Goal: Download file/media

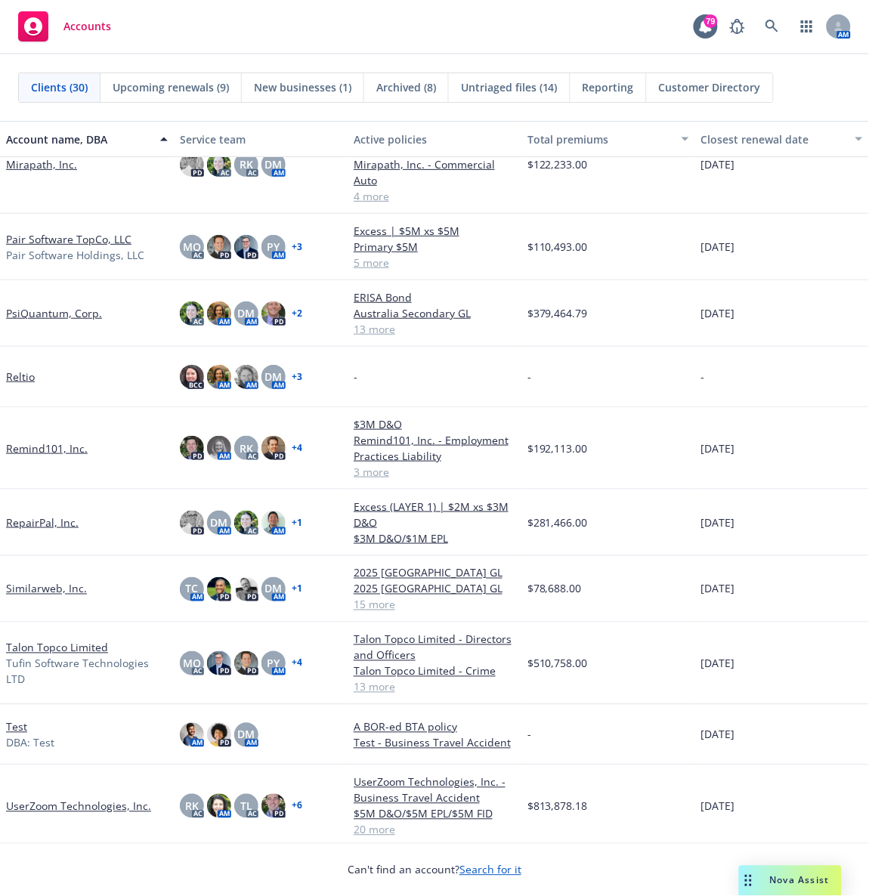
scroll to position [1222, 0]
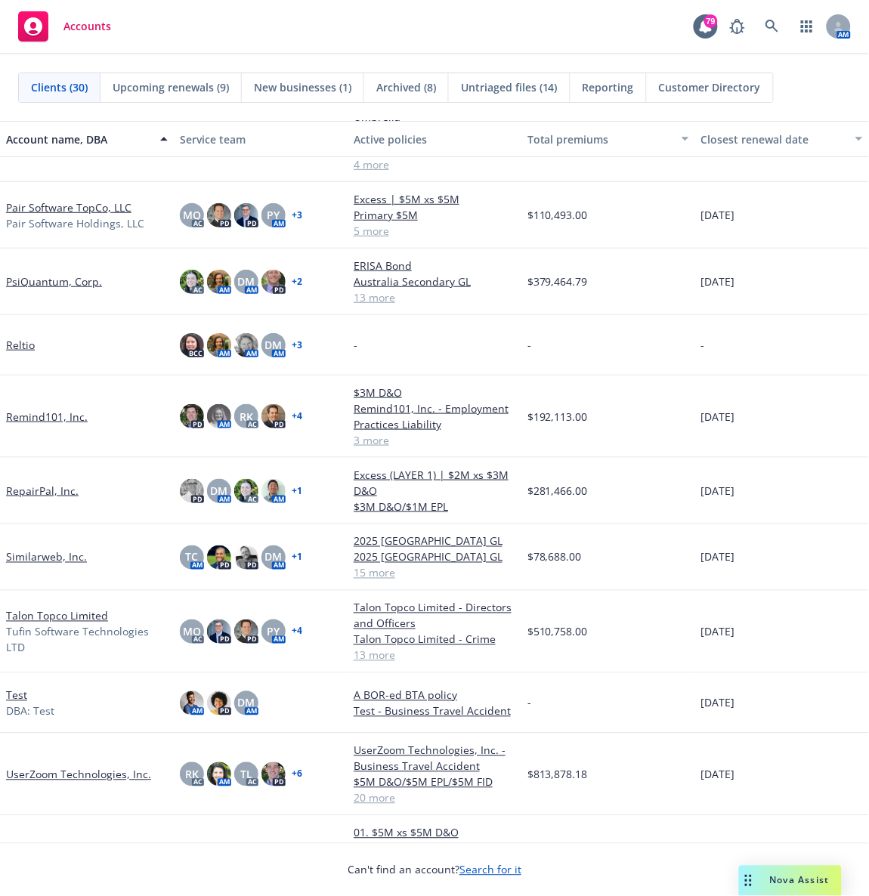
click at [32, 199] on link "Pair Software TopCo, LLC" at bounding box center [68, 207] width 125 height 16
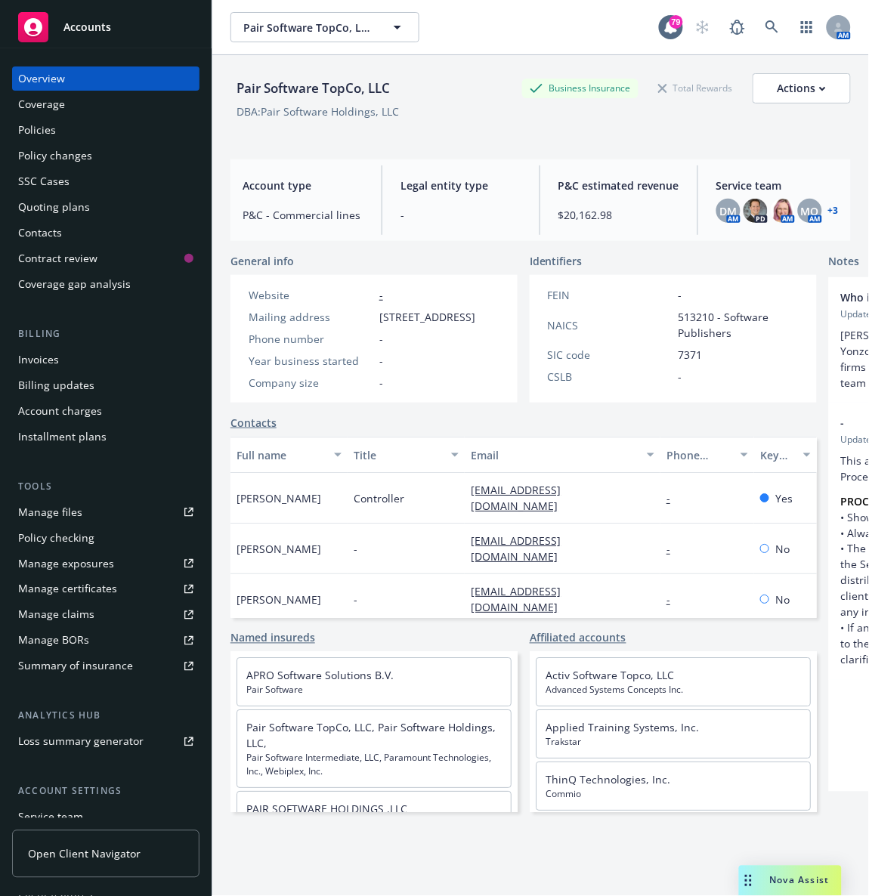
click at [63, 125] on div "Policies" at bounding box center [105, 130] width 175 height 24
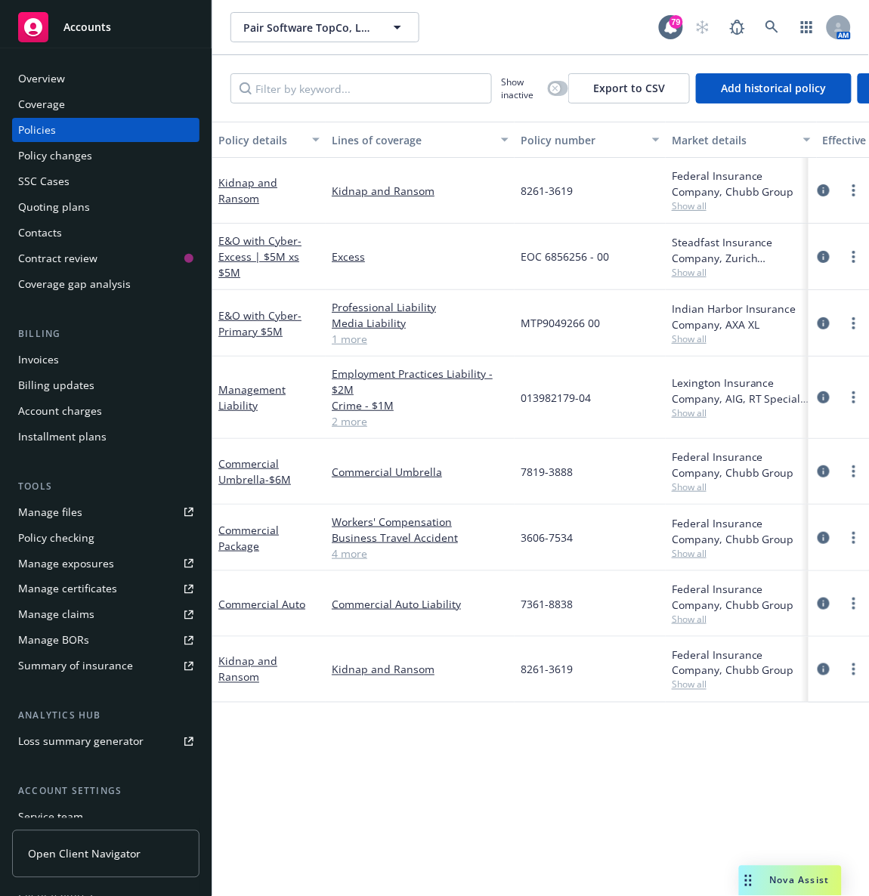
click at [261, 322] on div "E&O with Cyber - Primary $5M" at bounding box center [268, 323] width 101 height 32
click at [252, 319] on link "E&O with Cyber - Primary $5M" at bounding box center [259, 323] width 83 height 30
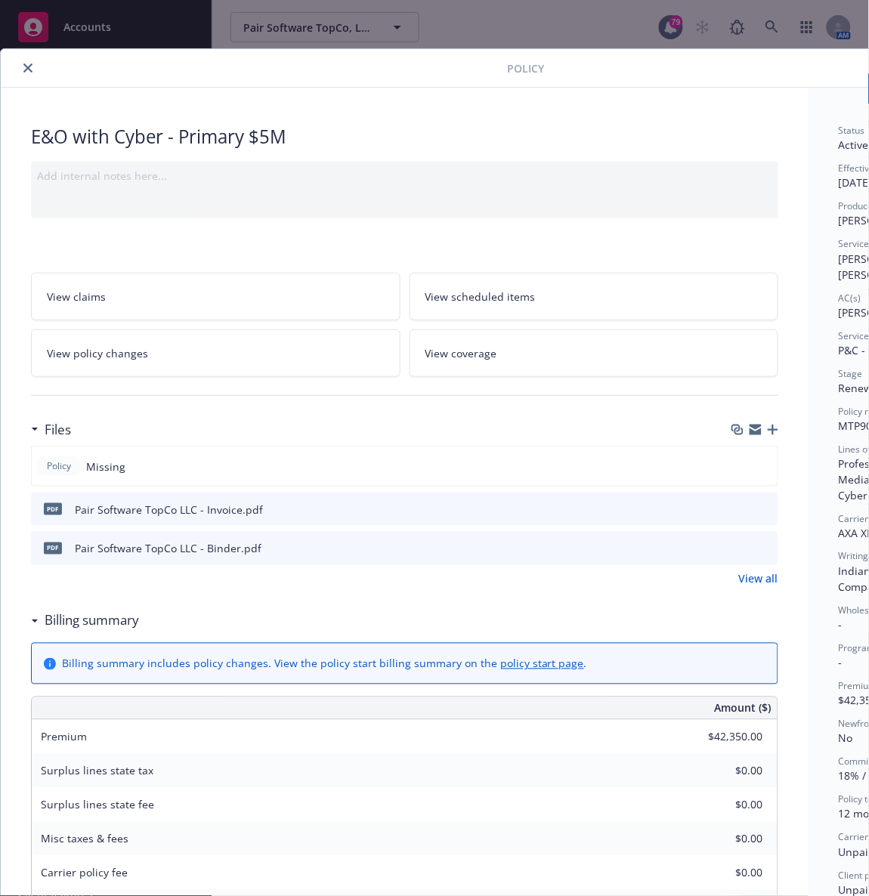
click at [773, 434] on icon "button" at bounding box center [773, 430] width 11 height 11
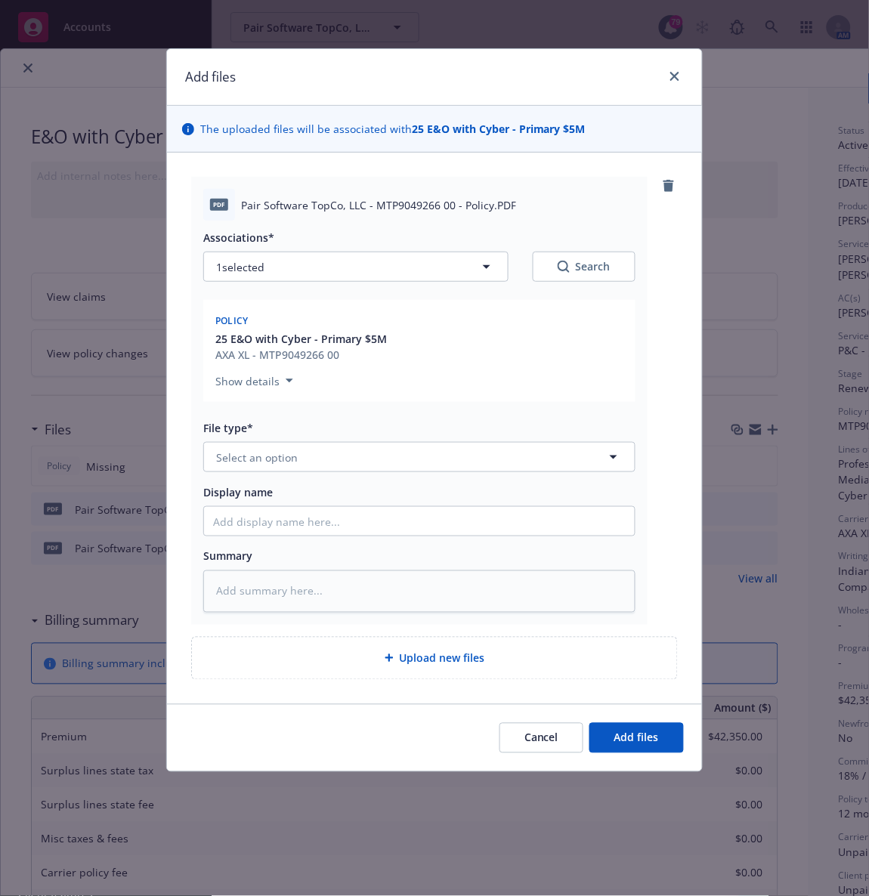
type textarea "x"
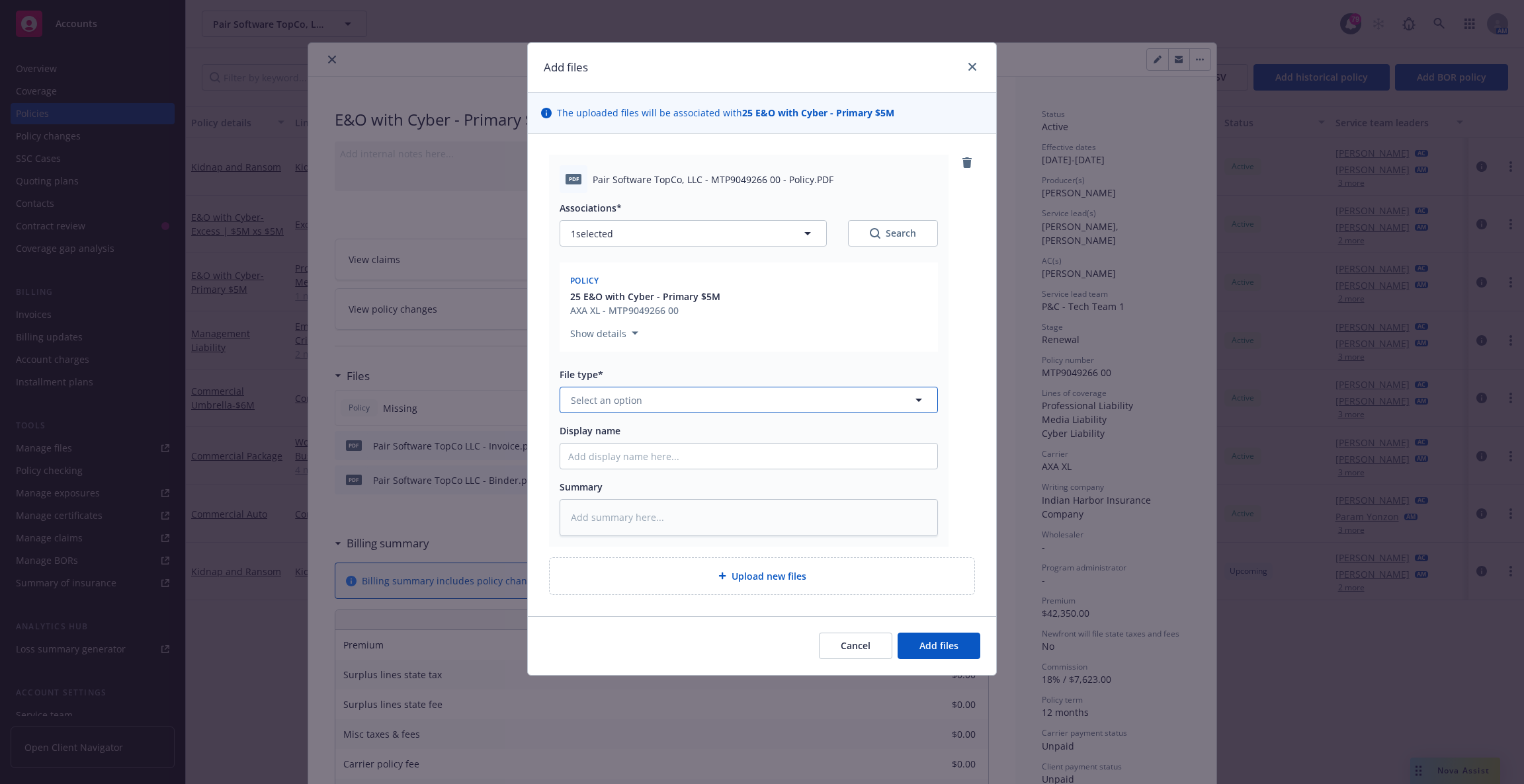
click at [643, 402] on button "Select an option" at bounding box center [748, 400] width 378 height 26
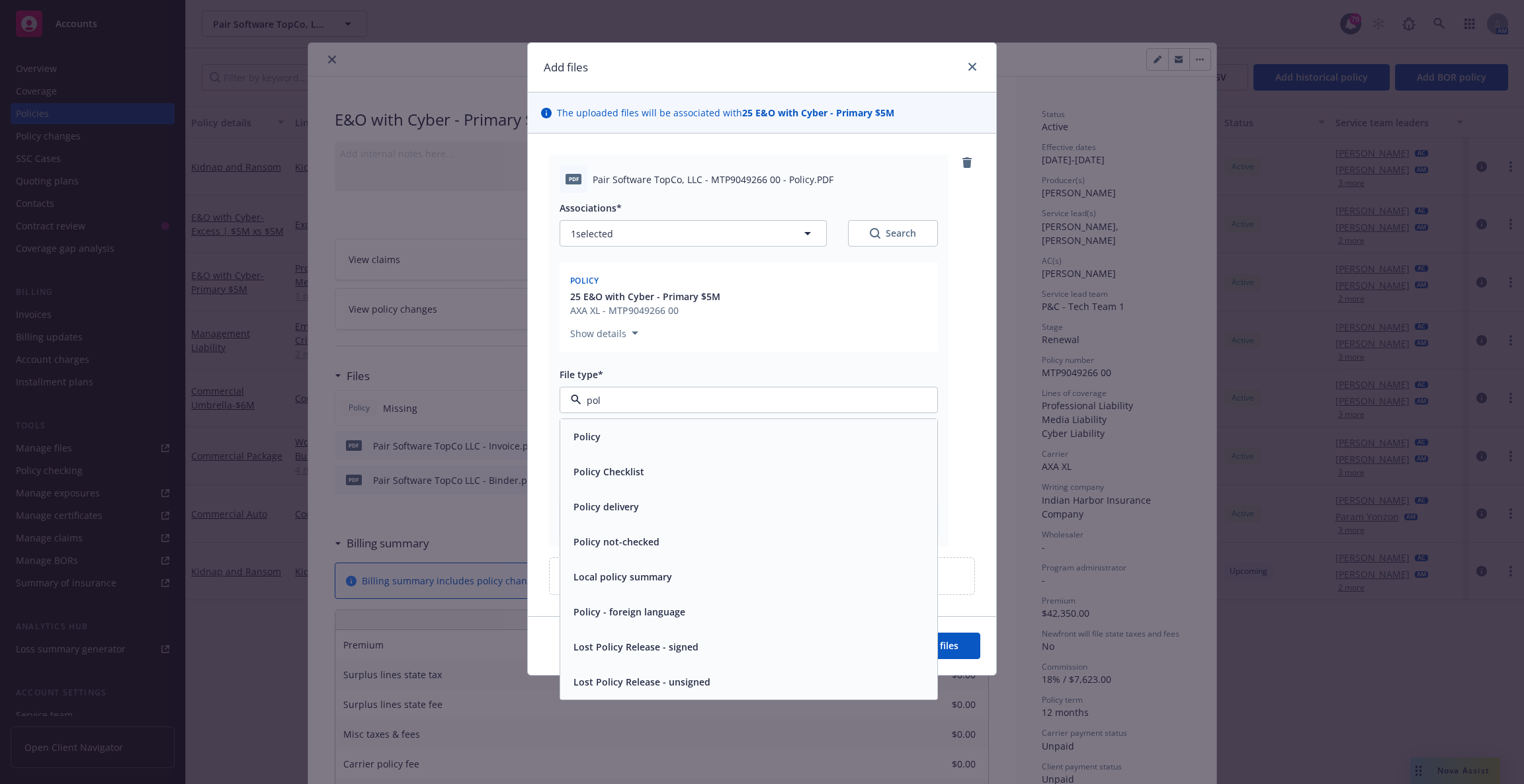
type input "poli"
click at [602, 424] on div "Policy" at bounding box center [748, 437] width 377 height 35
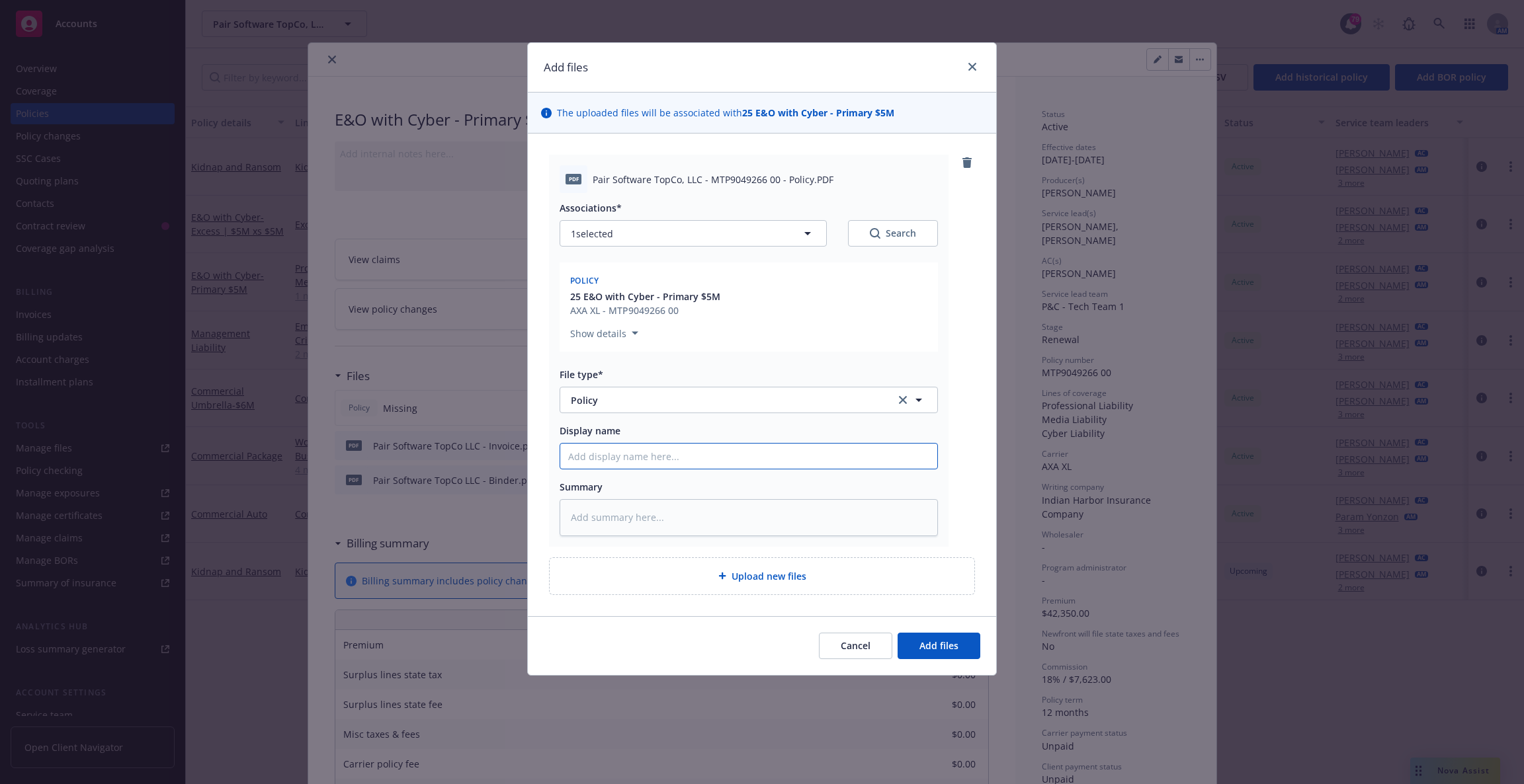
click at [615, 455] on input "Display name" at bounding box center [748, 456] width 377 height 25
type textarea "x"
type input "P"
type textarea "x"
type input "Pa"
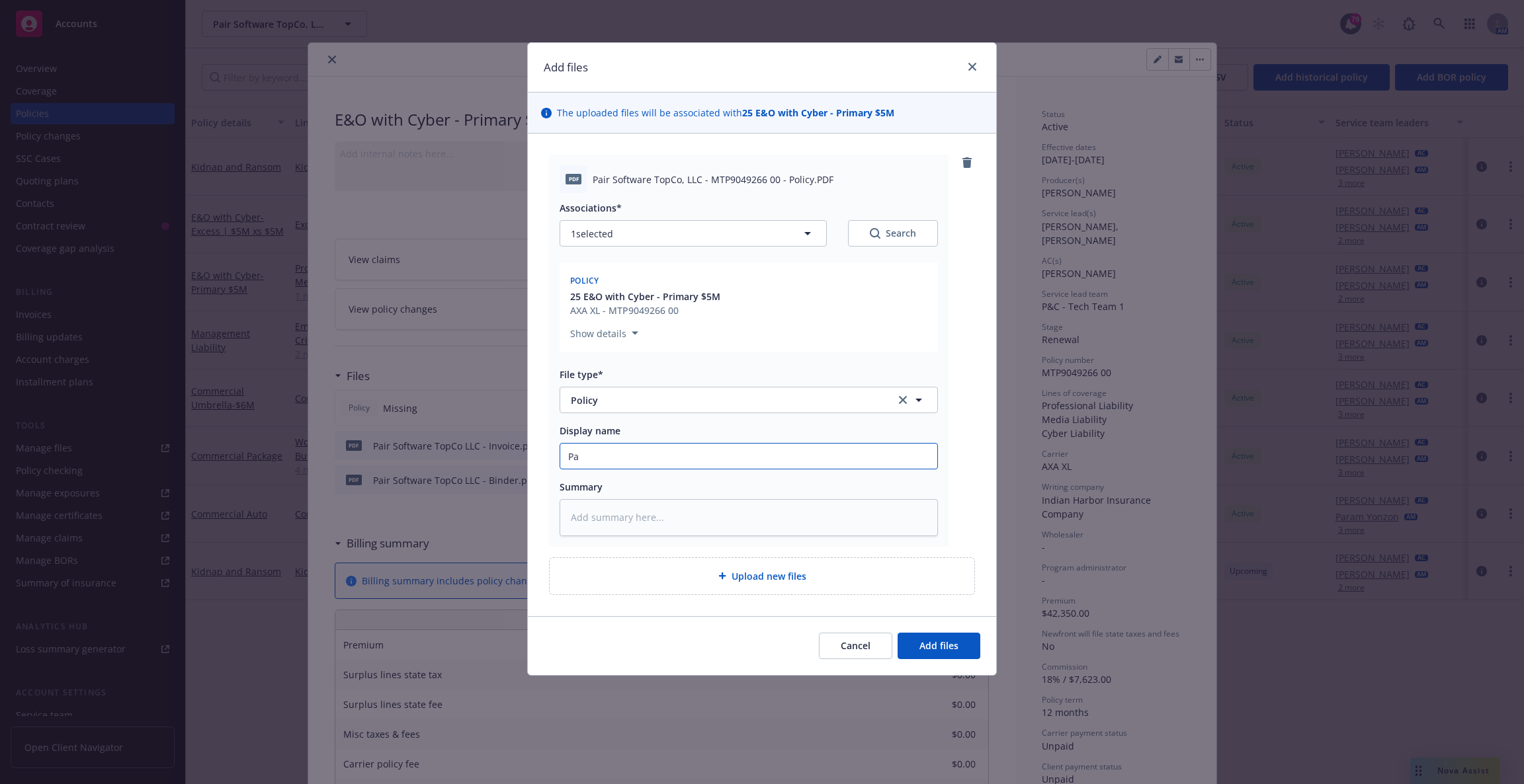
type textarea "x"
type input "Pai"
type textarea "x"
type input "Pair"
type textarea "x"
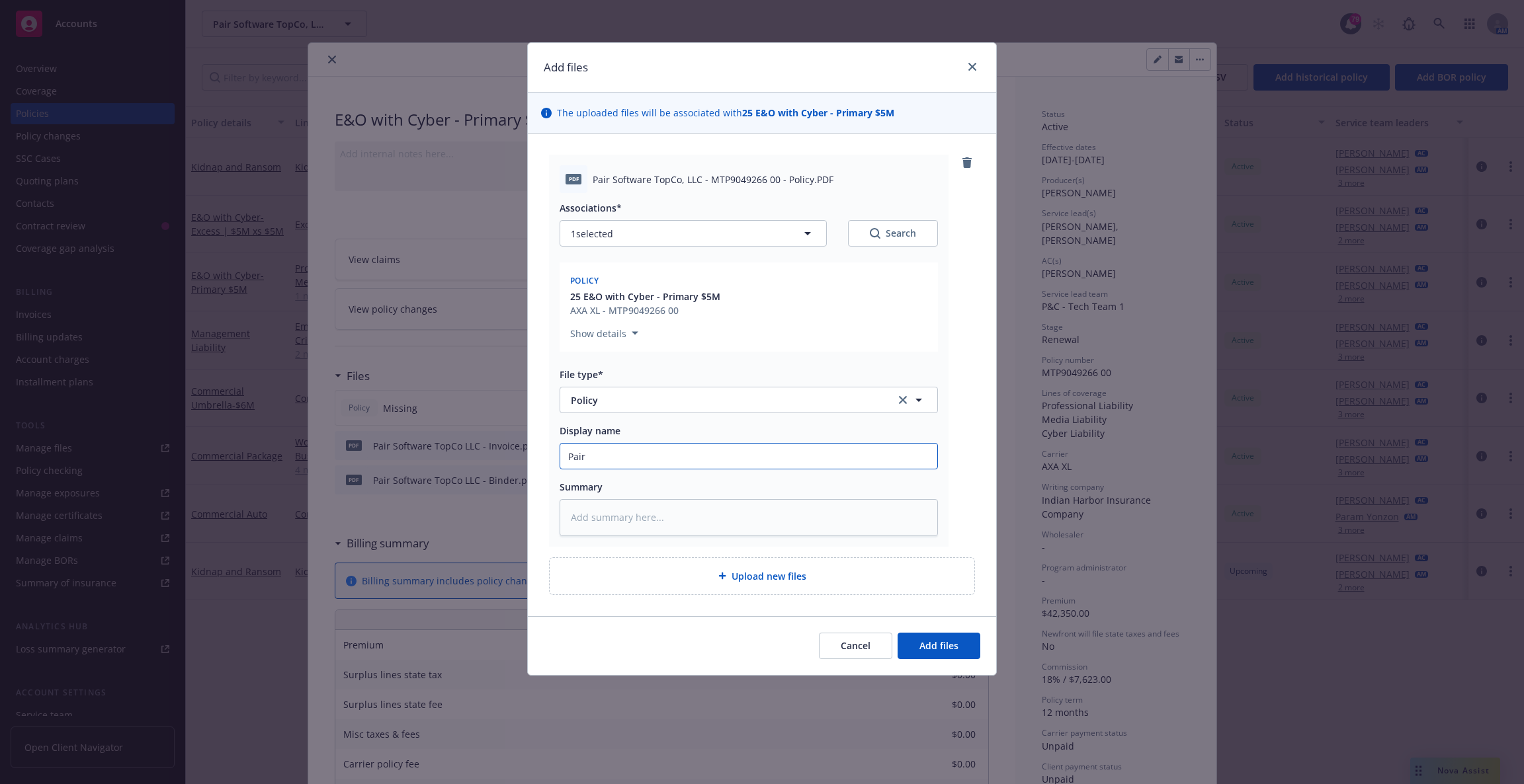
type input "Pair S"
type textarea "x"
type input "Pair Sf"
type textarea "x"
type input "Pair Sftw"
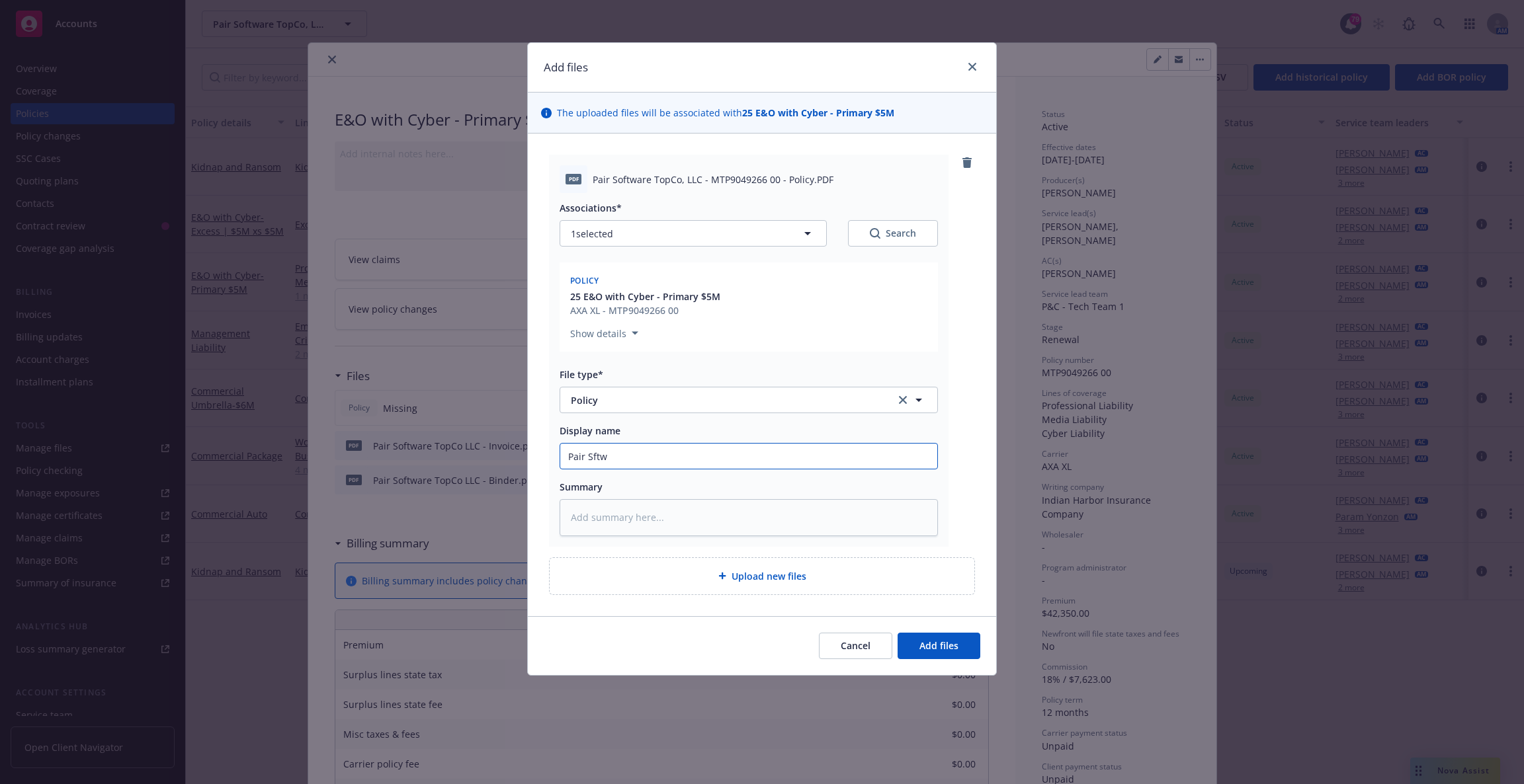
type textarea "x"
type input "Pair Sftwar"
type textarea "x"
type input "Pair Sftware"
type textarea "x"
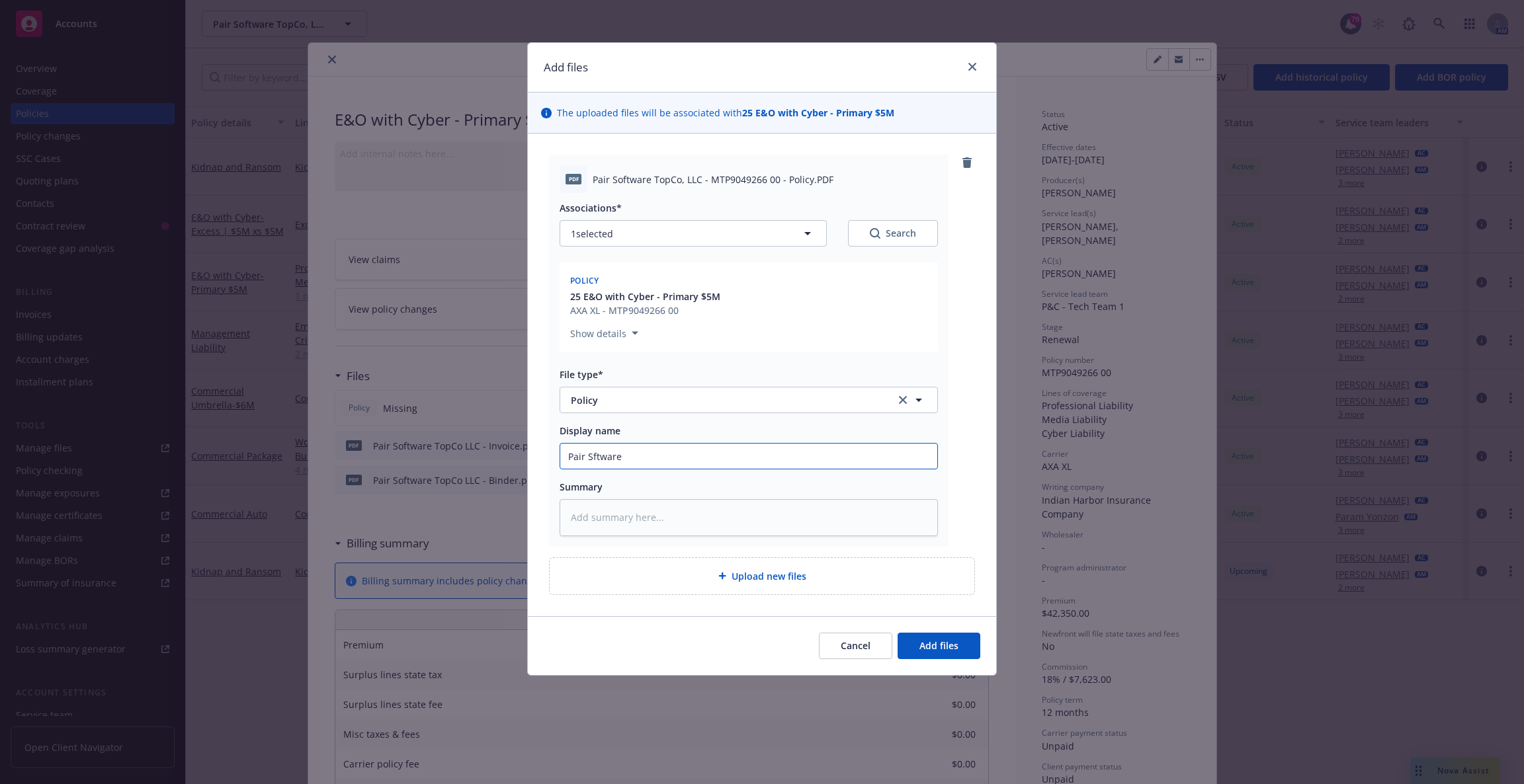
type input "Pair Sftware"
type textarea "x"
type input "Pair Sftware"
type textarea "x"
type input "Pair Sftwar"
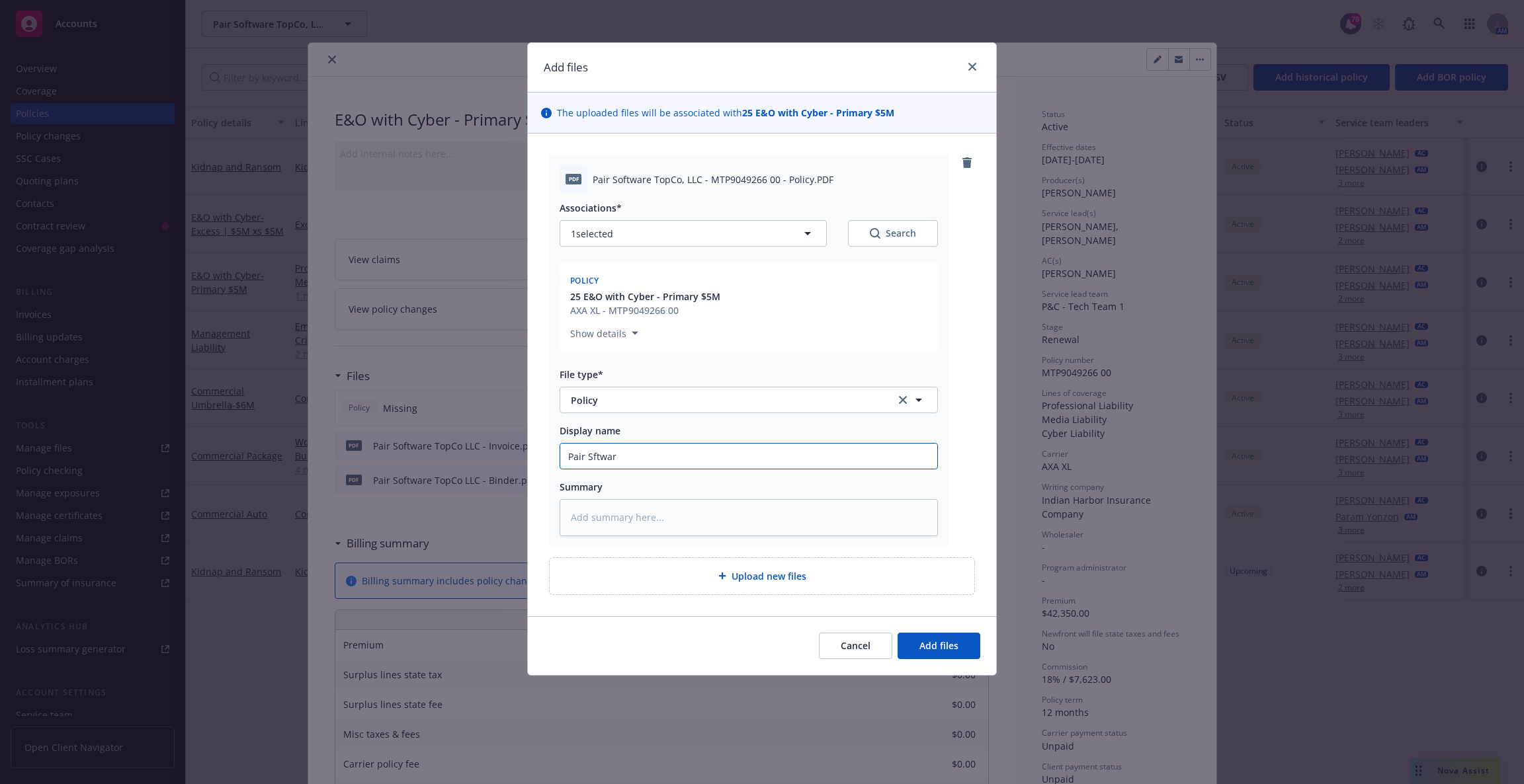
type textarea "x"
type input "Pair Sftwa"
type textarea "x"
type input "Pair Sftw"
type textarea "x"
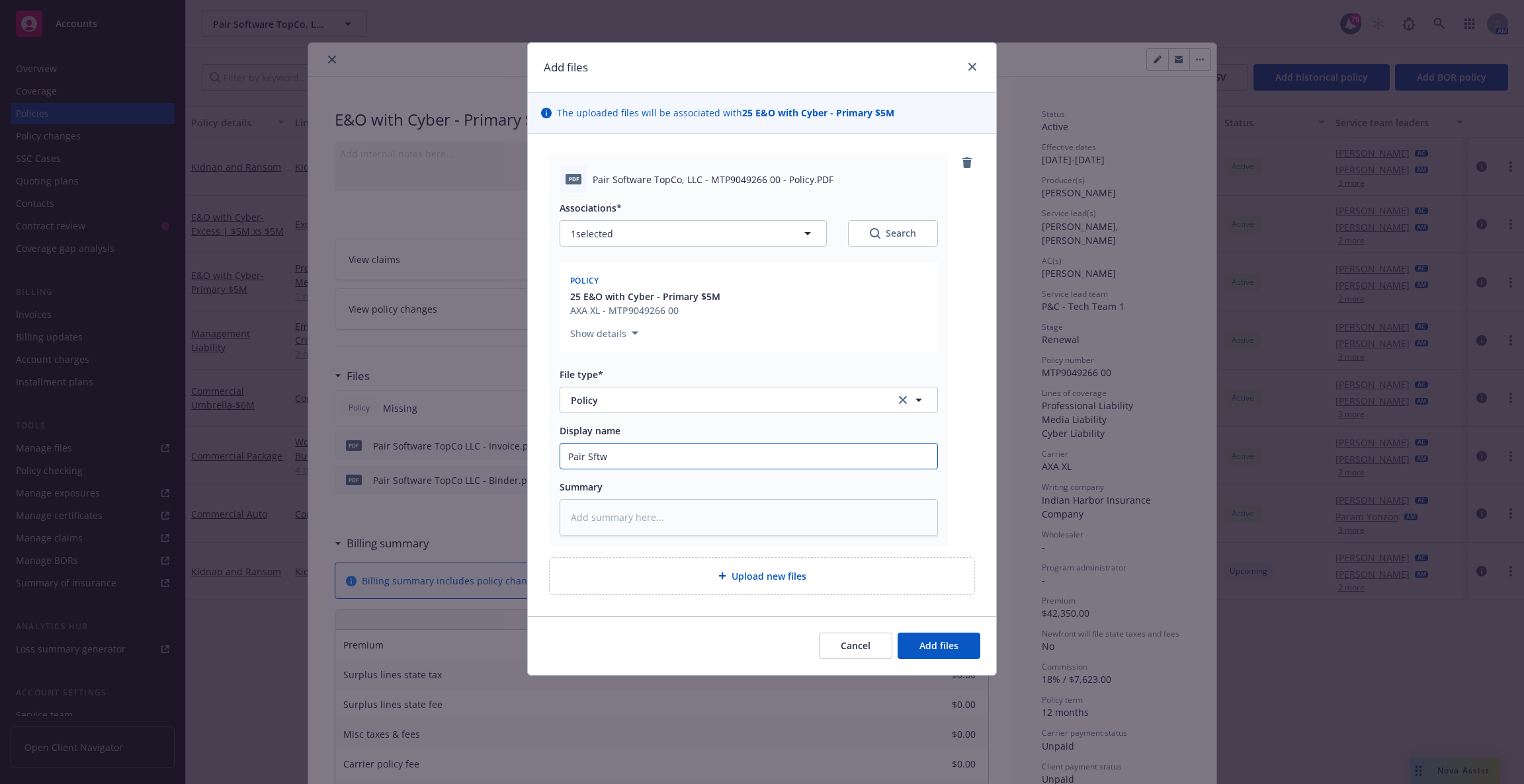
type input "Pair Sft"
type textarea "x"
type input "Pair Sf"
type textarea "x"
type input "Pair S"
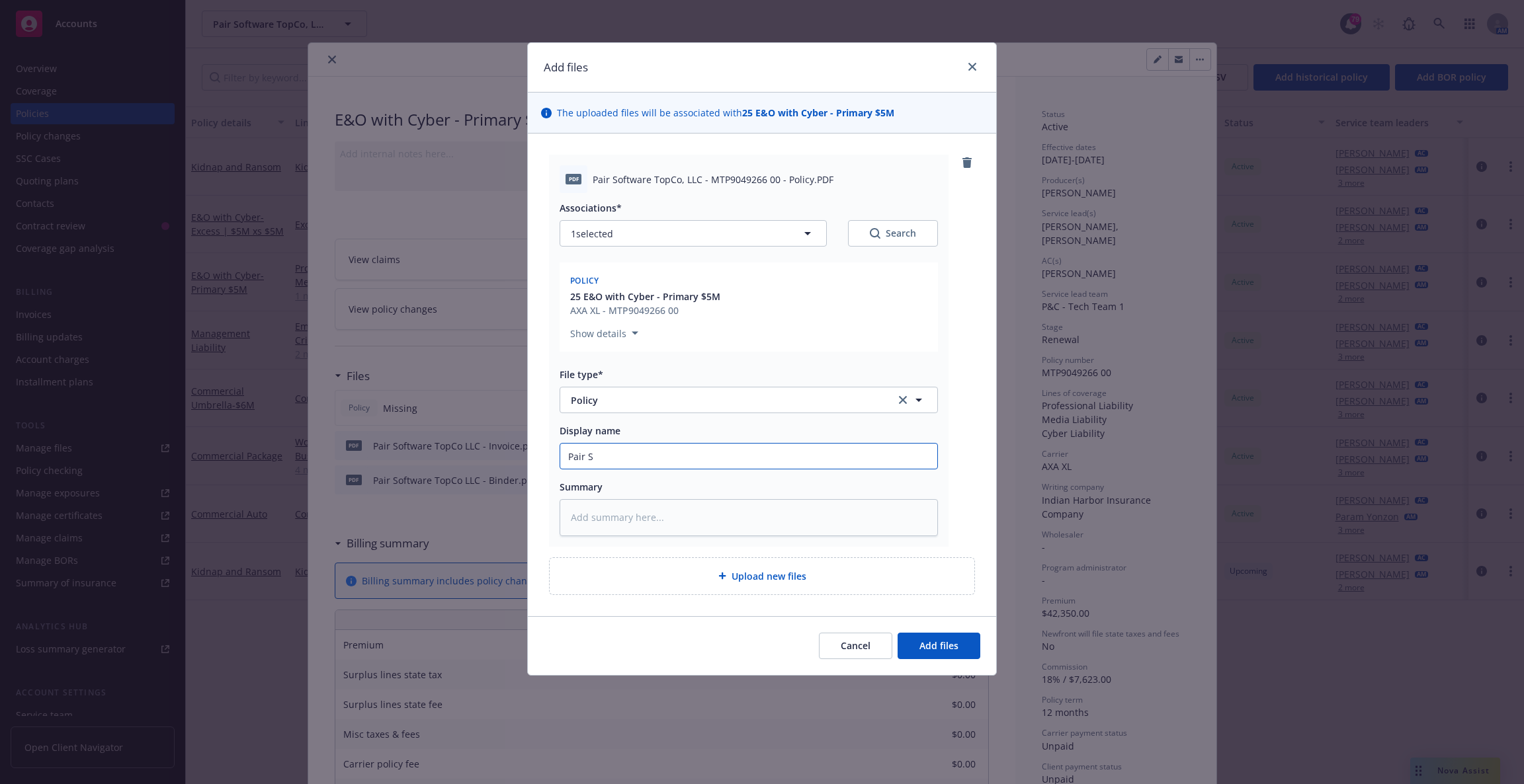
type textarea "x"
type input "Pair So"
type textarea "x"
type input "Pair Sof"
type textarea "x"
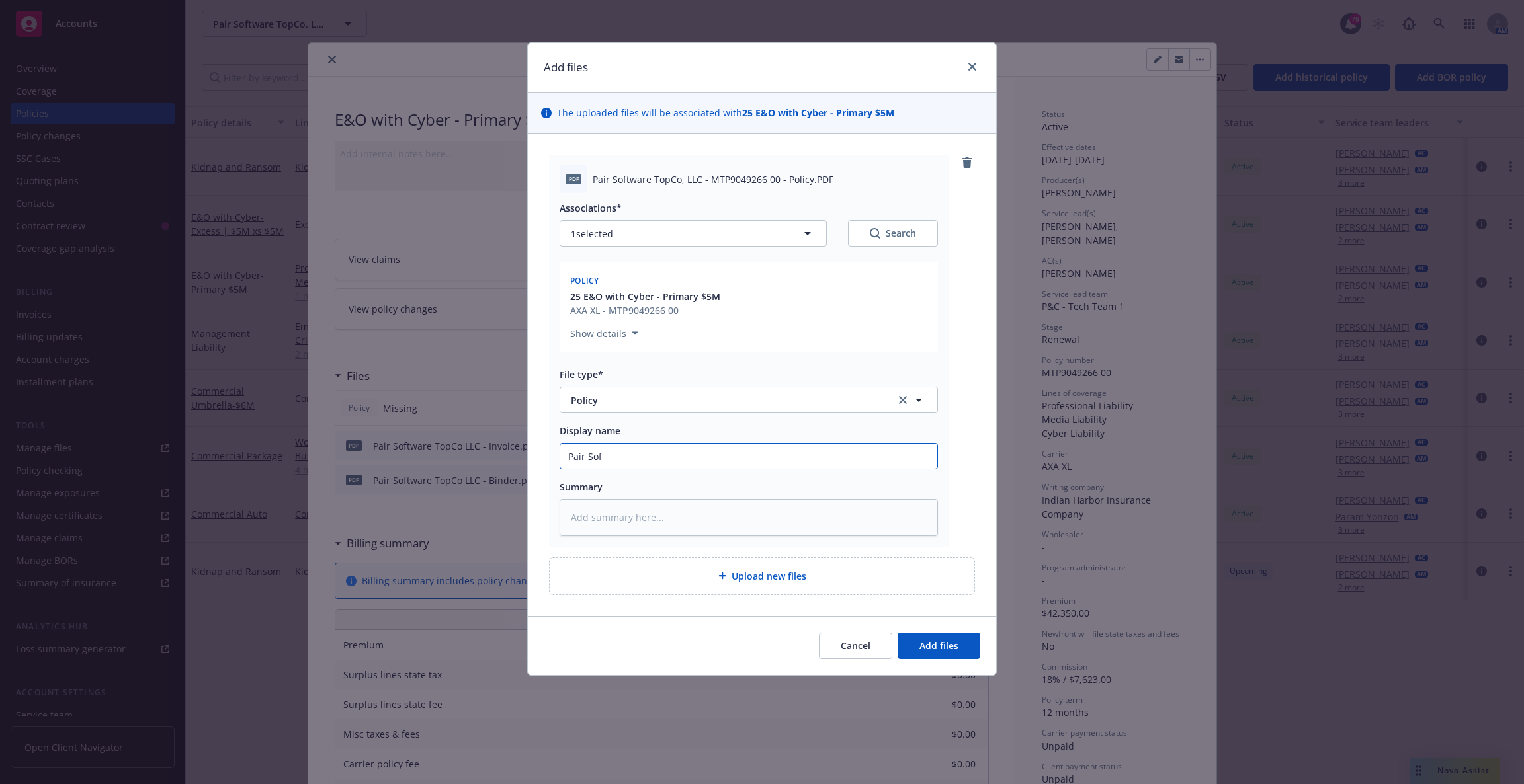
type input "Pair Soft"
type textarea "x"
type input "Pair Softw"
type textarea "x"
type input "Pair Softwar"
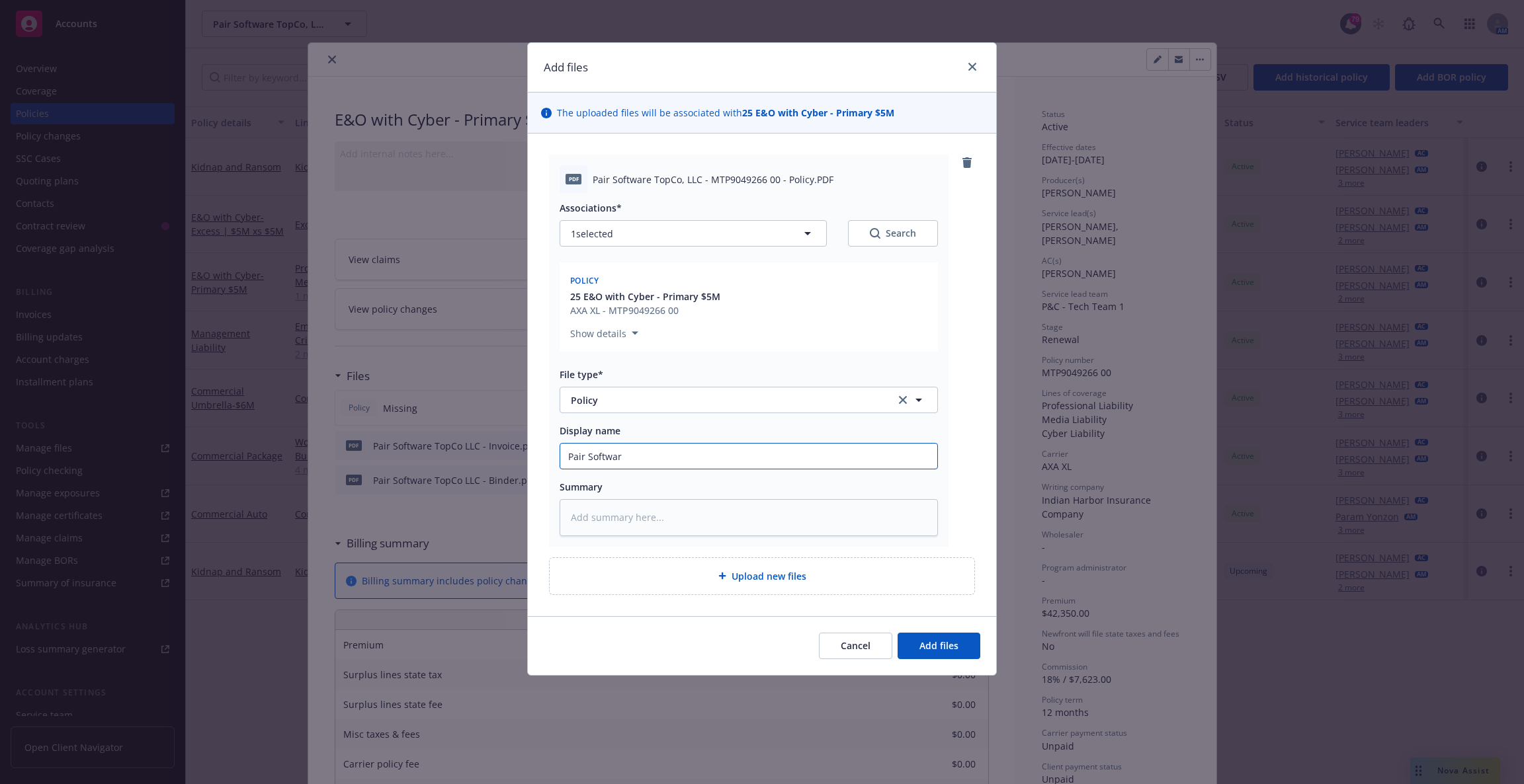
type textarea "x"
type input "Pair Software"
type textarea "x"
type input "Pair Software"
type textarea "x"
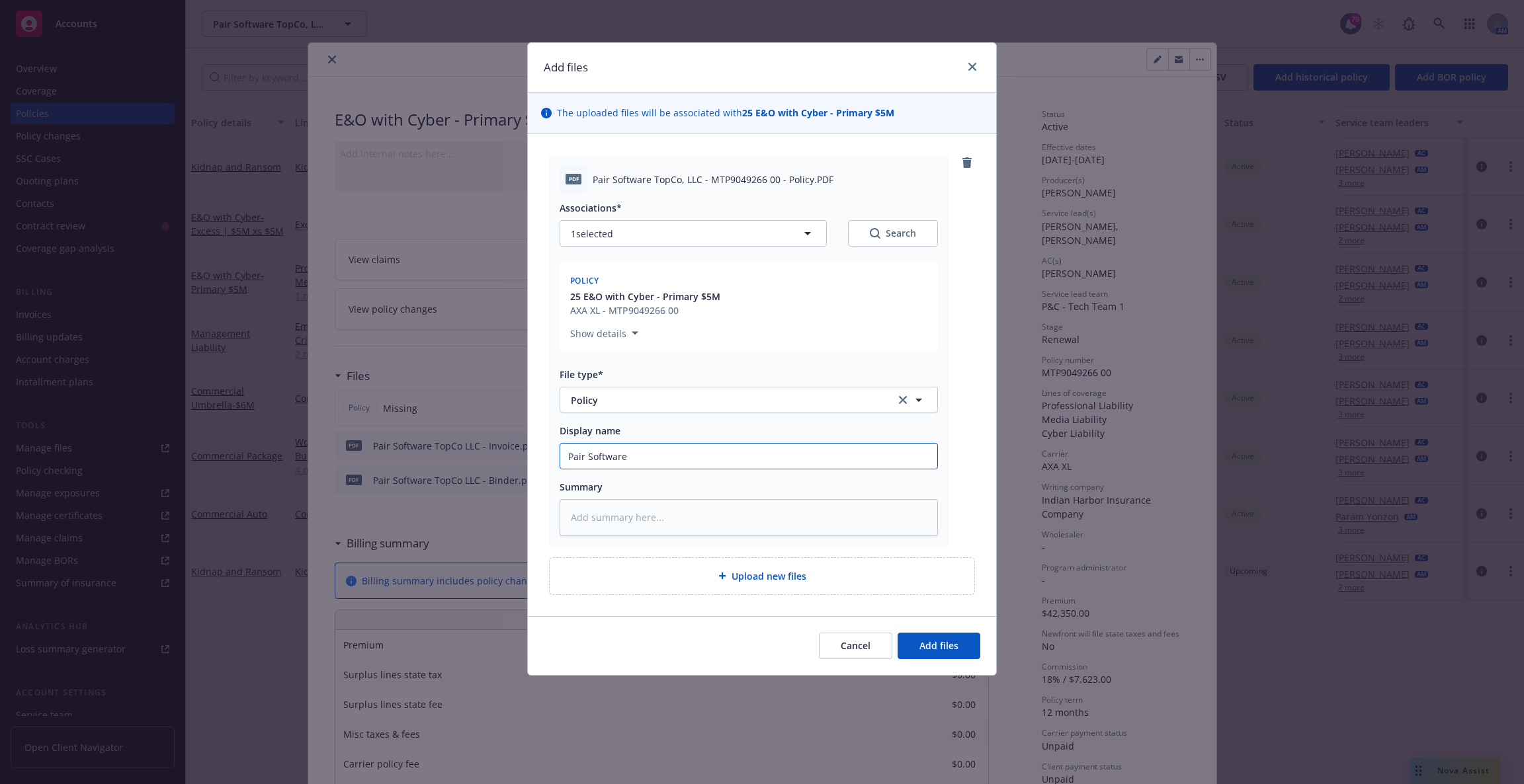
type input "Pair Software 2"
type textarea "x"
type input "Pair Software 25"
type textarea "x"
type input "Pair Software 25-2"
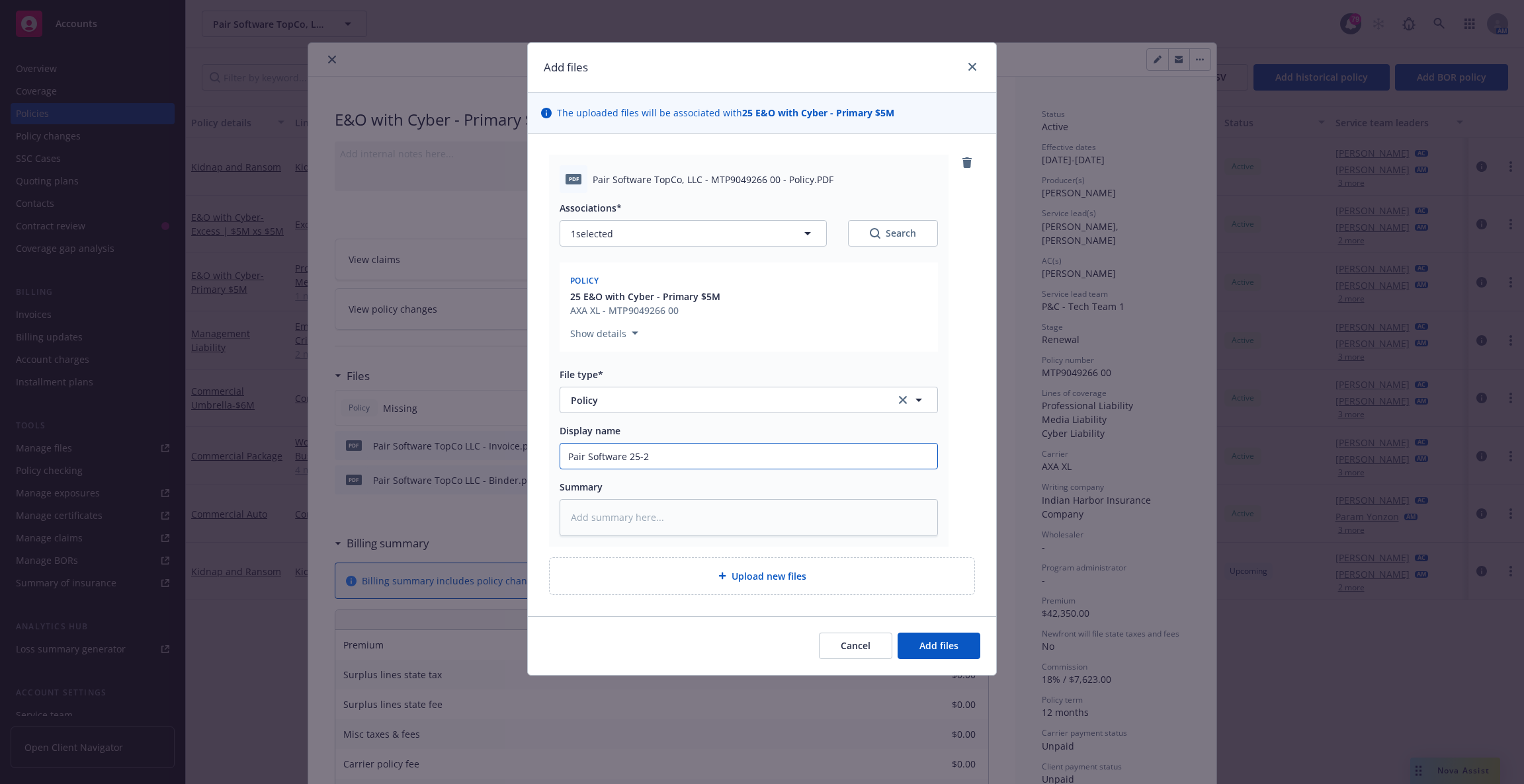
type textarea "x"
type input "Pair Software 25-26"
type textarea "x"
type input "Pair Software 25-26"
type textarea "x"
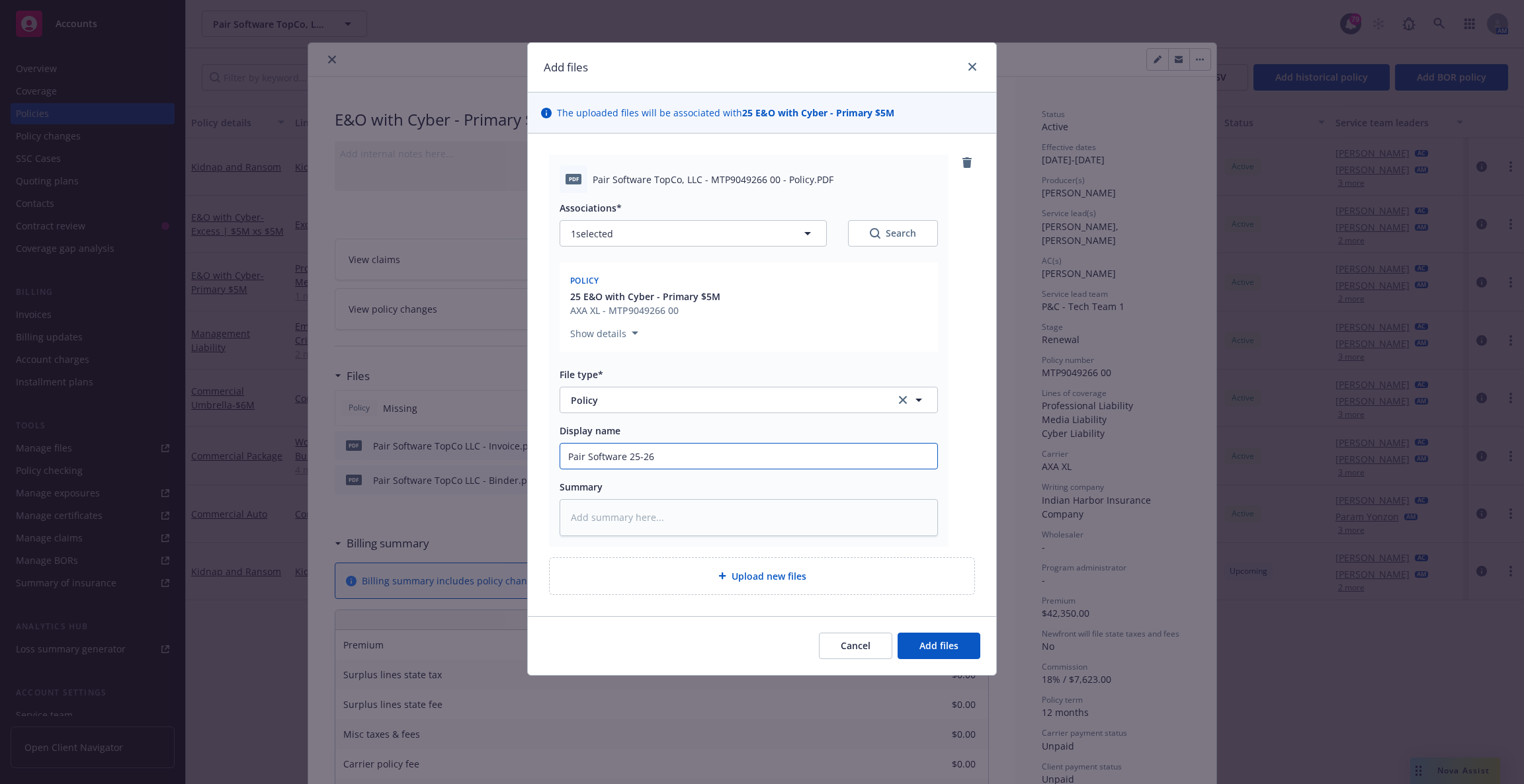
type input "Pair Software 25-26 E"
type textarea "x"
type input "Pair Software 25-26 E&"
type textarea "x"
type input "Pair Software 25-26 E&O"
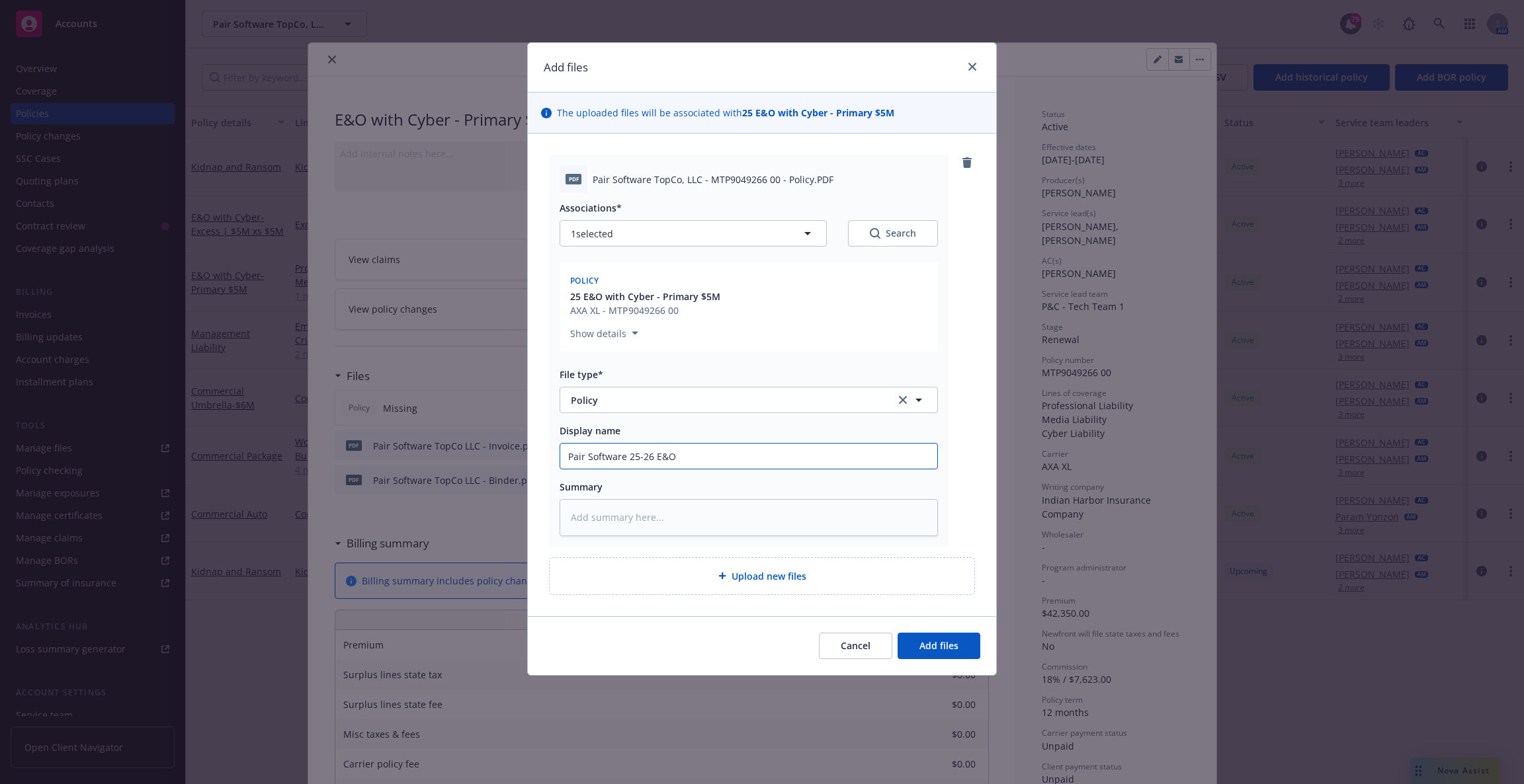
type textarea "x"
type input "Pair Software 25-26 E&O/"
type textarea "x"
type input "Pair Software 25-26 E&O/C"
type textarea "x"
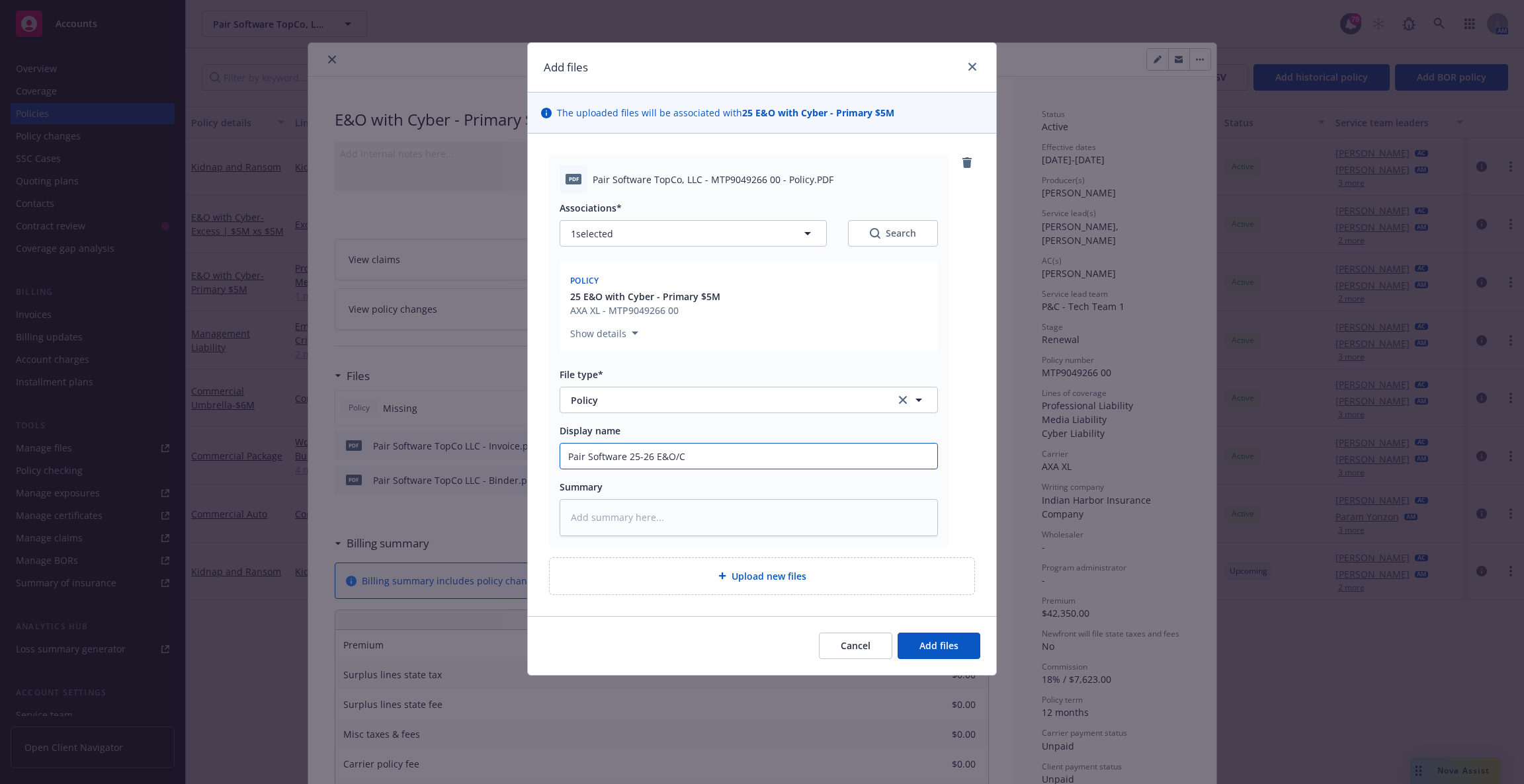
type input "Pair Software 25-26 E&O/Cy"
type textarea "x"
type input "Pair Software 25-26 E&O/Cybe"
type textarea "x"
type input "Pair Software 25-26 E&O/Cyber"
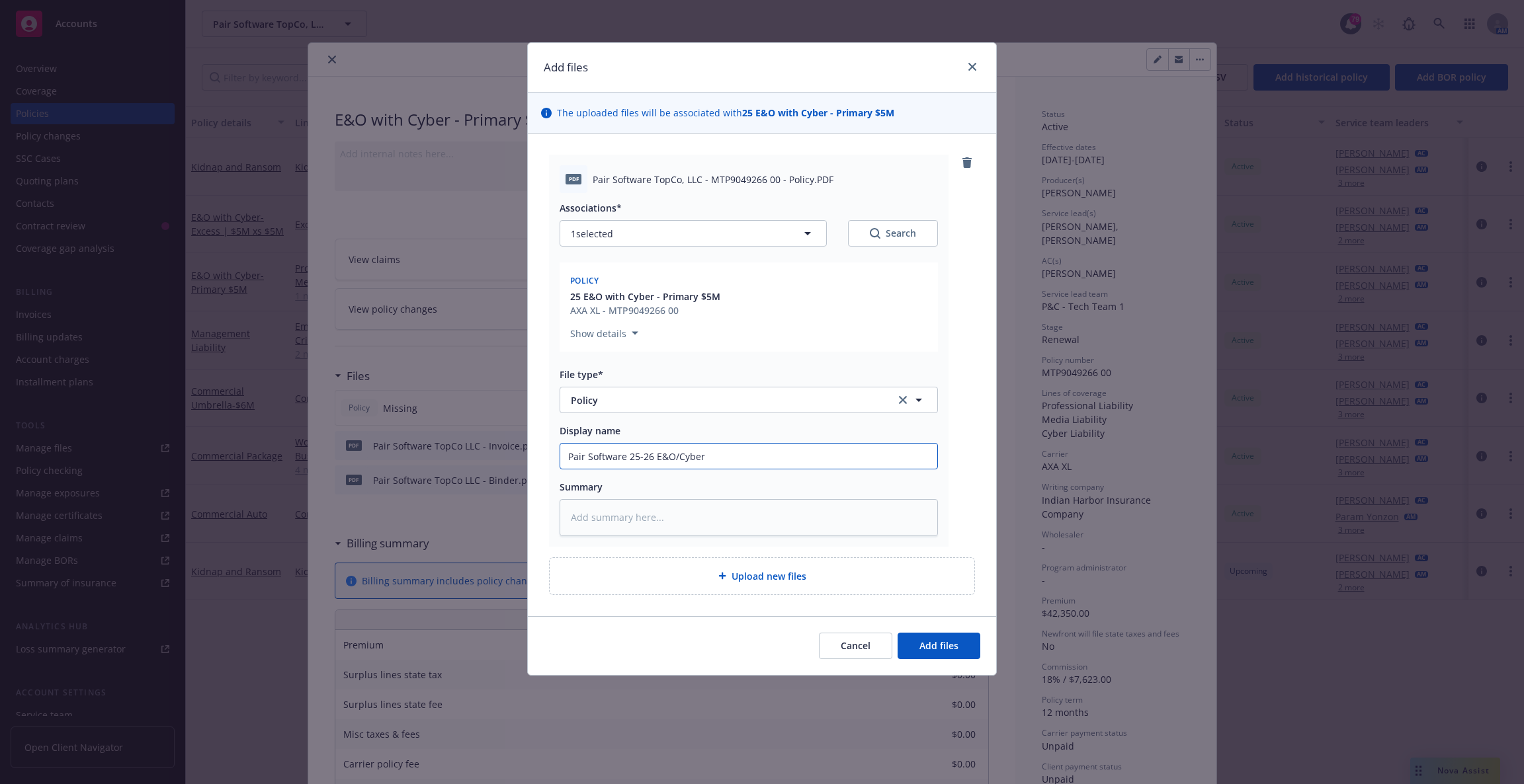
type textarea "x"
type input "Pair Software 25-26 E&O/Cyber"
type textarea "x"
type input "Pair Software 25-26 E&O/Cyber -"
type textarea "x"
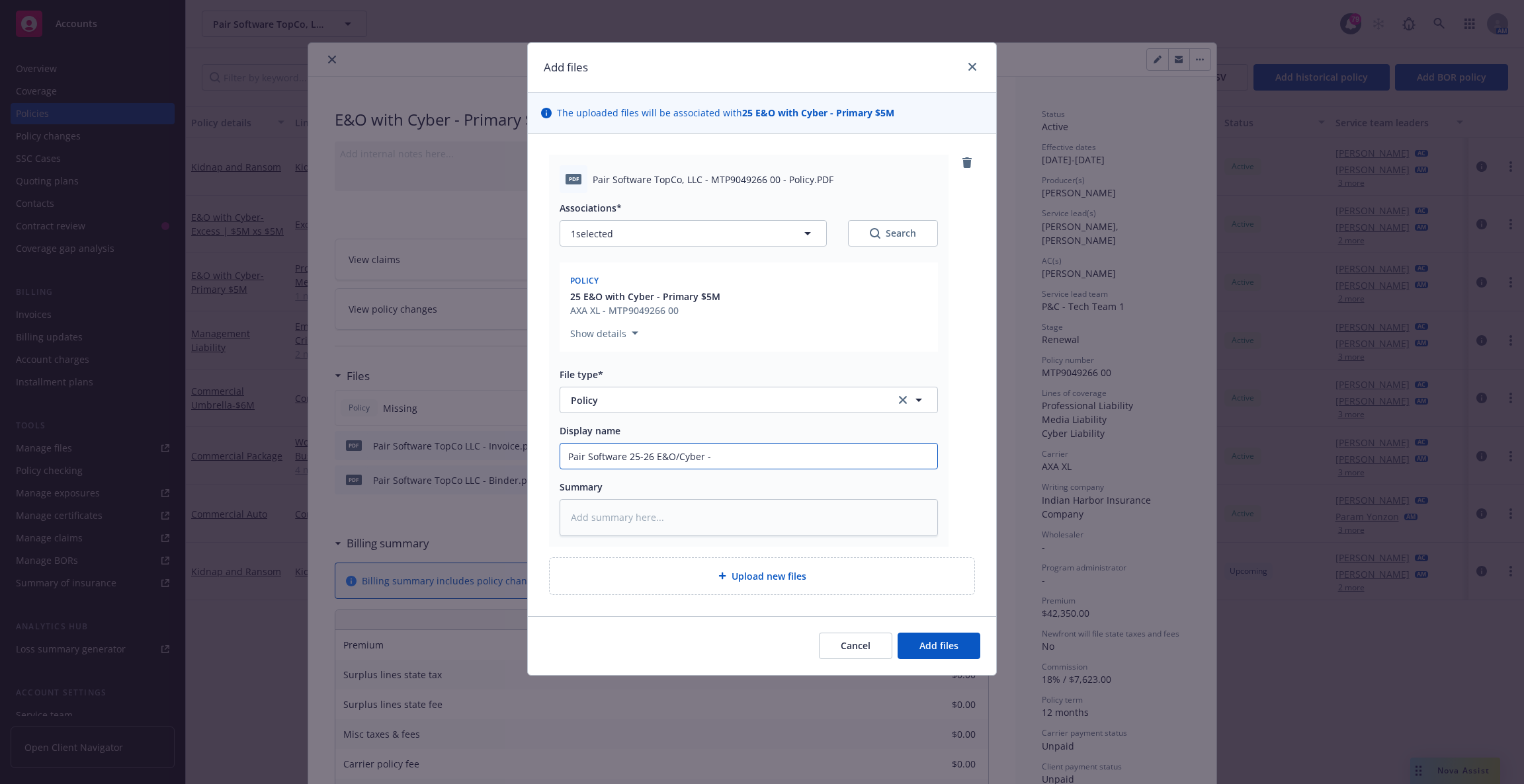
type input "Pair Software 25-26 E&O/Cyber - P"
type textarea "x"
type input "Pair Software 25-26 E&O/Cyber - Pri"
type textarea "x"
type input "Pair Software 25-26 E&O/Cyber - Prim"
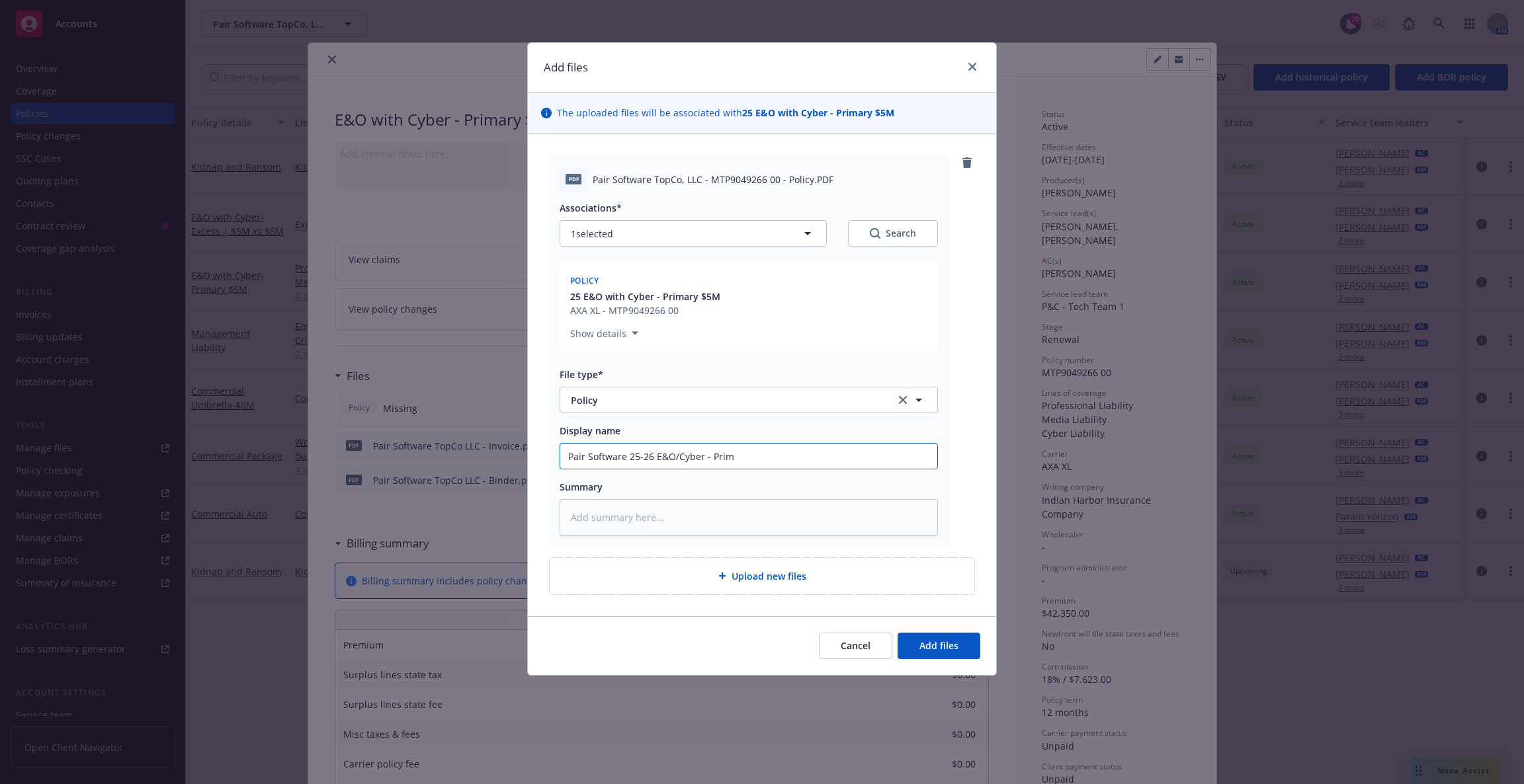
type textarea "x"
type input "Pair Software 25-26 E&O/Cyber - Prima"
type textarea "x"
type input "Pair Software 25-26 E&O/Cyber - Primary"
type textarea "x"
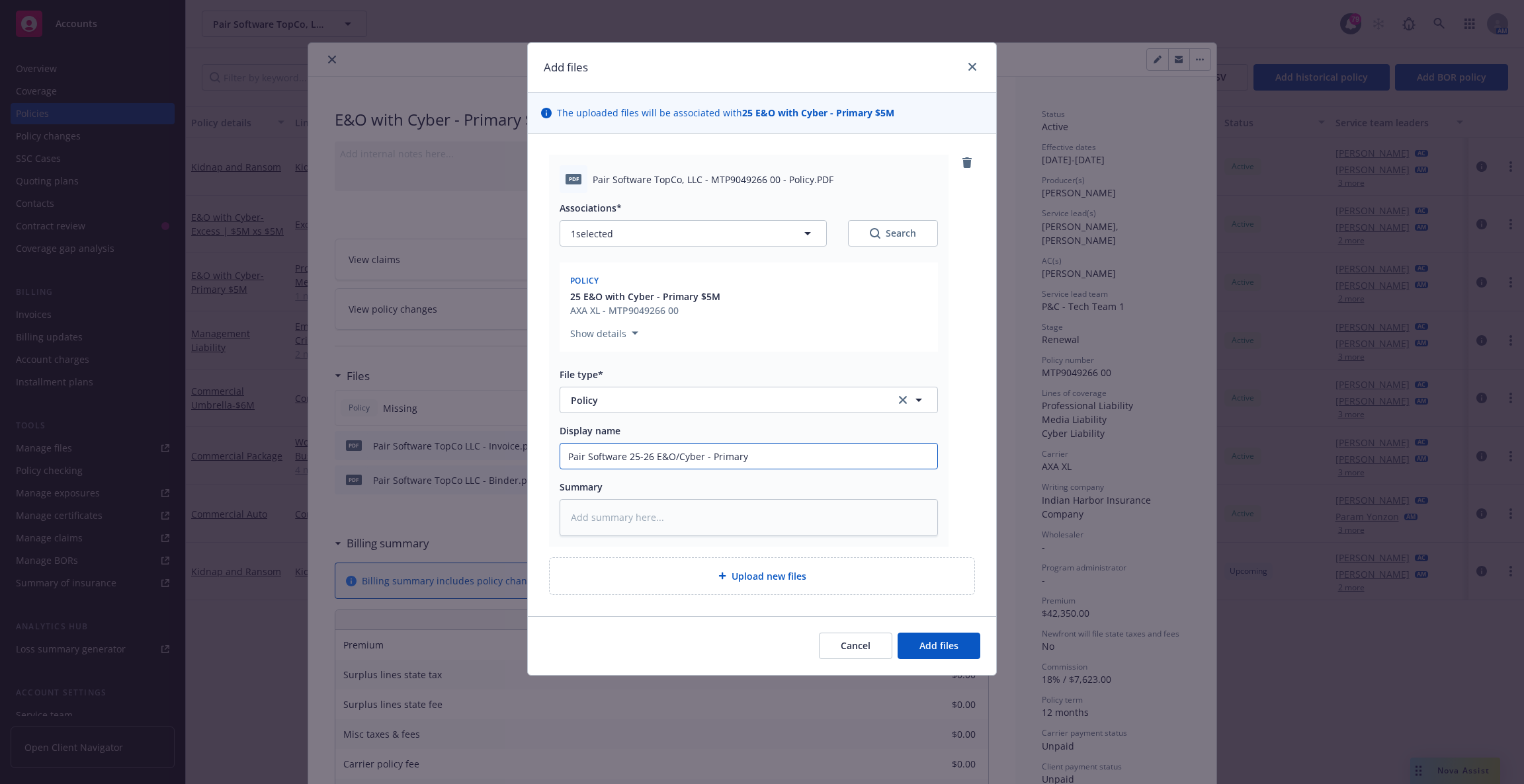
type input "Pair Software 25-26 E&O/Cyber - Primary"
type textarea "x"
type input "Pair Software 25-26 E&O/Cyber - Primary $"
type textarea "x"
type input "Pair Software 25-26 E&O/Cyber - Primary $5"
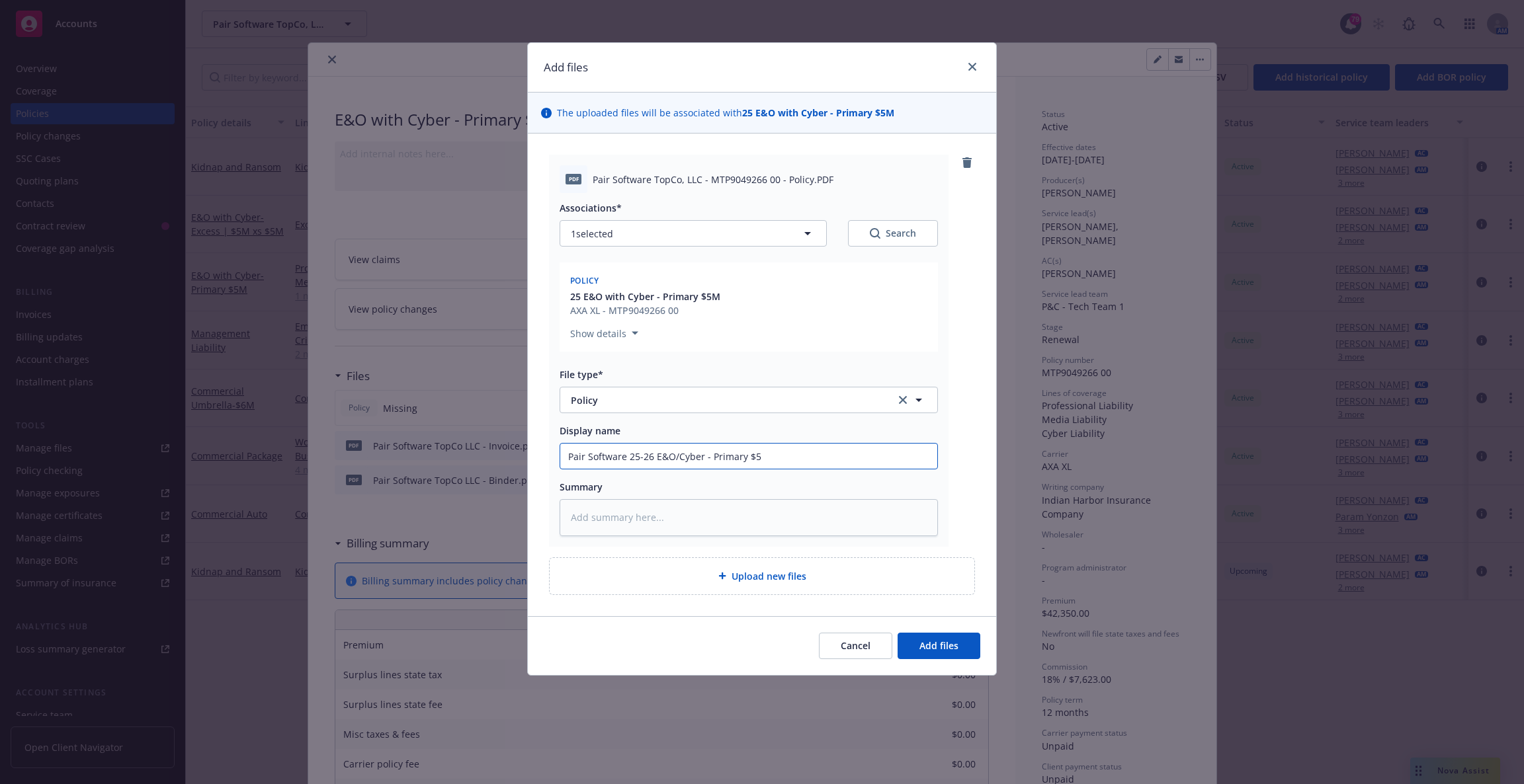
type textarea "x"
type input "Pair Software 25-26 E&O/Cyber - Primary $5M"
click at [705, 456] on input "Pair Software 25-26 E&O/Cyber - Primary $5M" at bounding box center [748, 456] width 377 height 25
type textarea "x"
type input "Pair Software 25-26 E&O/Cyber P- Primary $5M"
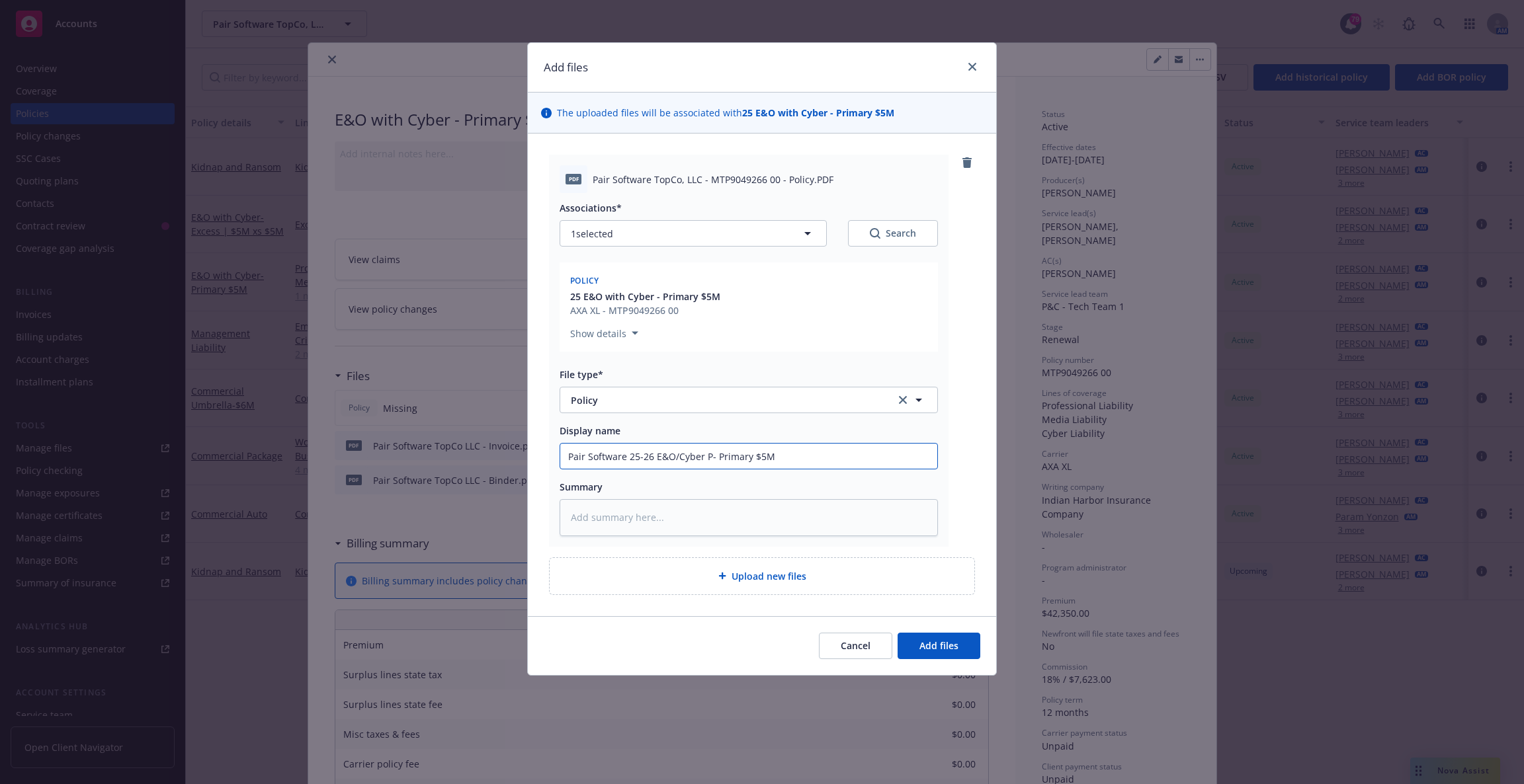
type textarea "x"
type input "Pair Software 25-26 E&O/Cyber Po- Primary $5M"
type textarea "x"
type input "Pair Software 25-26 E&O/Cyber Pol- Primary $5M"
type textarea "x"
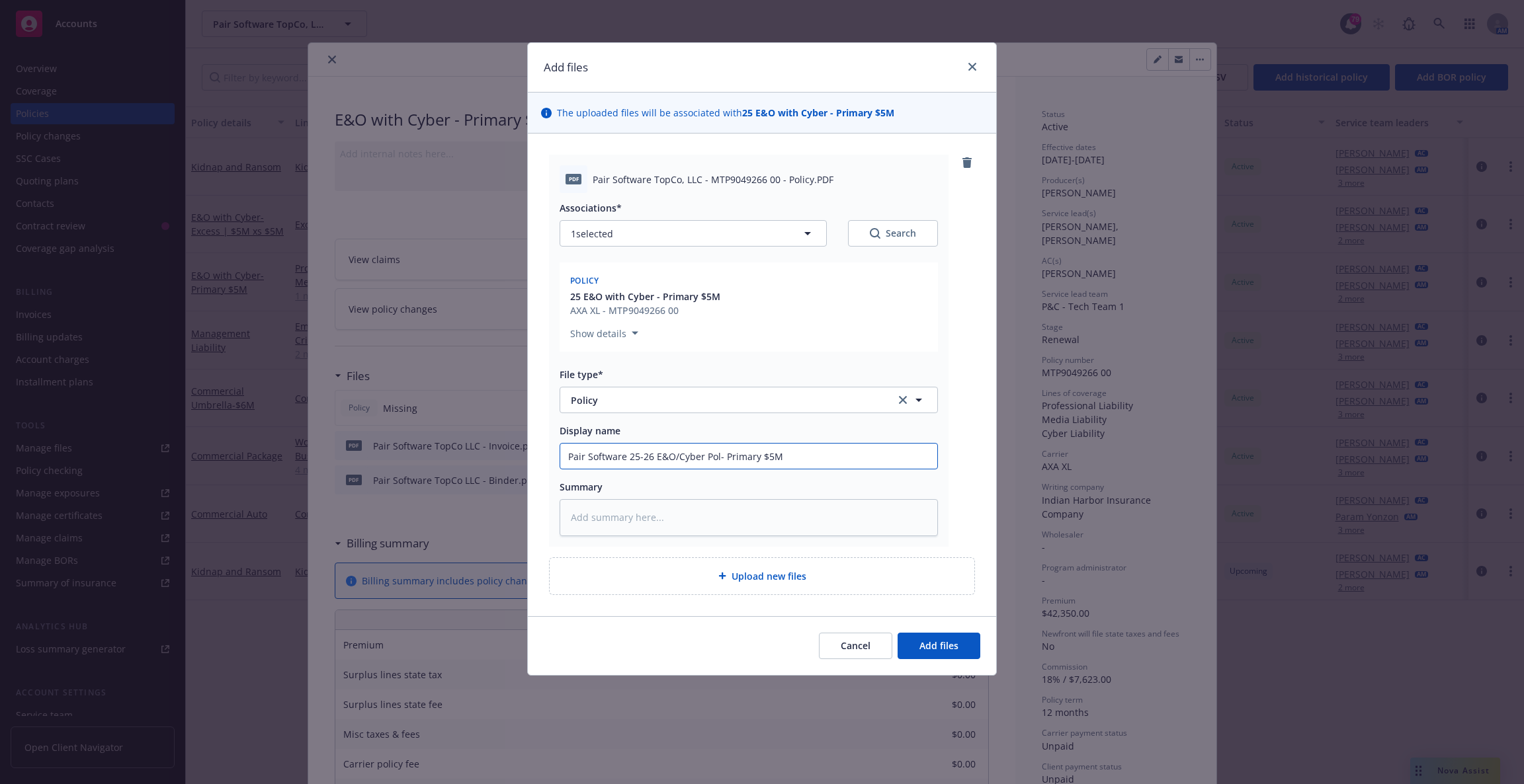
type input "Pair Software 25-26 E&O/Cyber Poli- Primary $5M"
type textarea "x"
type input "Pair Software 25-26 E&O/Cyber Polic- Primary $5M"
type textarea "x"
type input "Pair Software 25-26 E&O/Cyber Policy- Primary $5M"
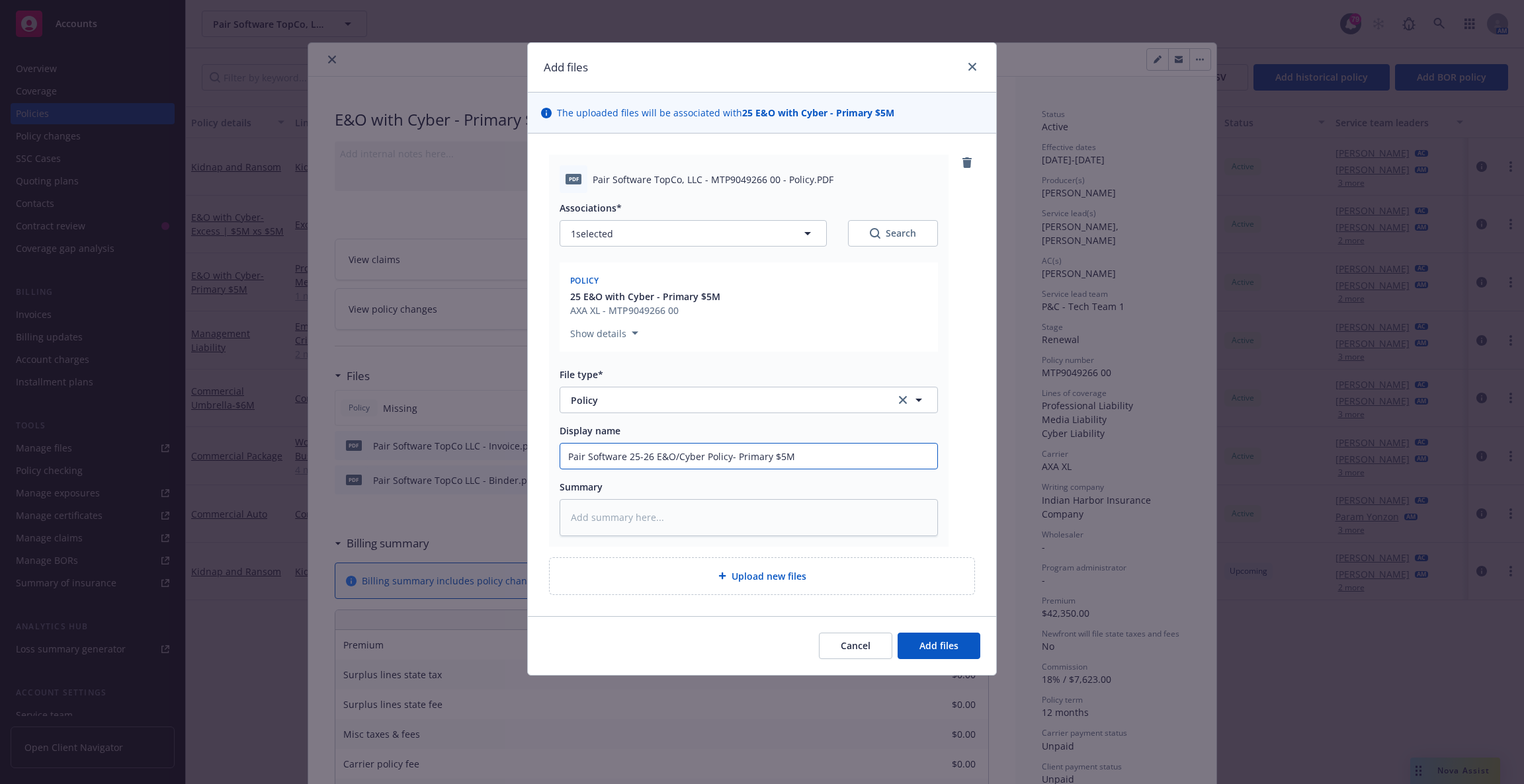
type textarea "x"
type input "Pair Software 25-26 E&O/Cyber Policy - Primary $5M"
click at [760, 638] on button "Add files" at bounding box center [938, 646] width 82 height 26
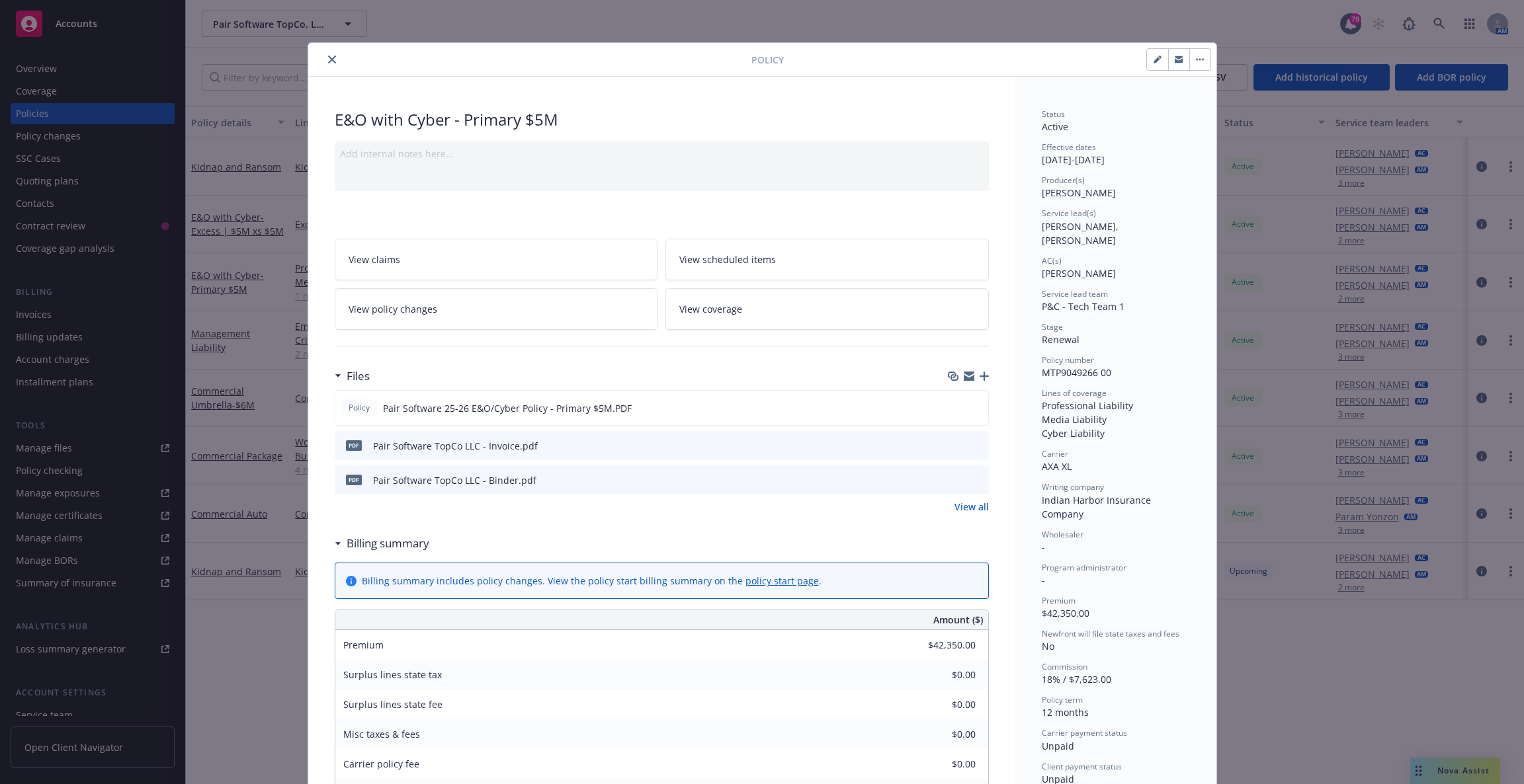
click at [328, 64] on button "close" at bounding box center [332, 60] width 16 height 16
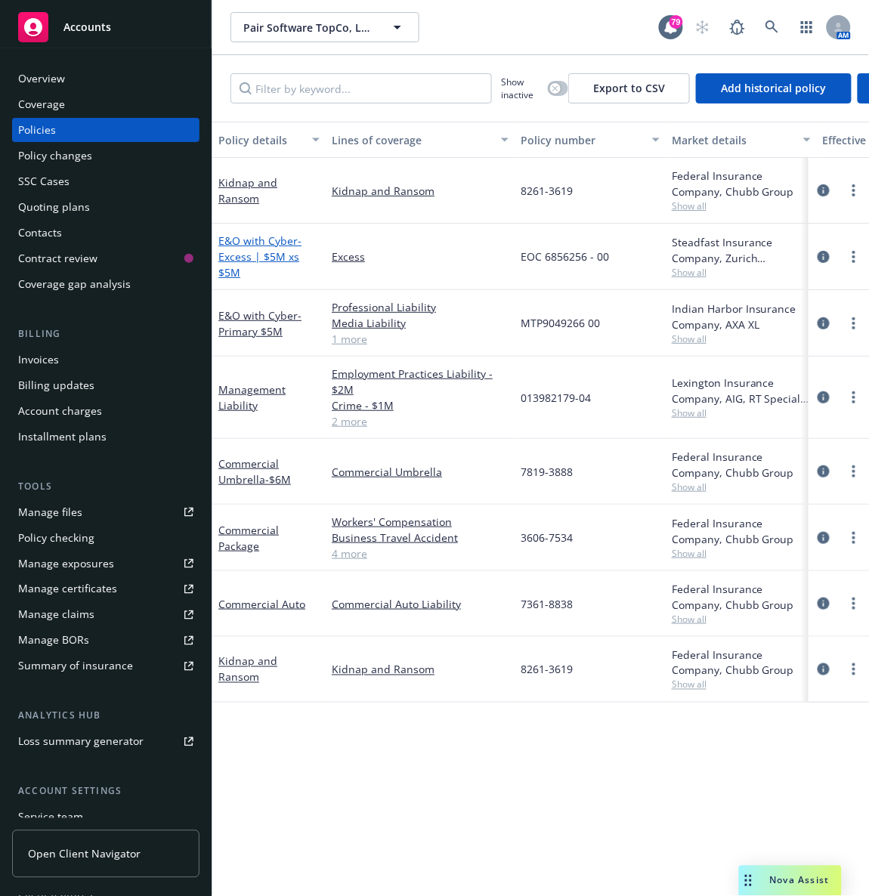
click at [252, 258] on span "- Excess | $5M xs $5M" at bounding box center [259, 256] width 83 height 46
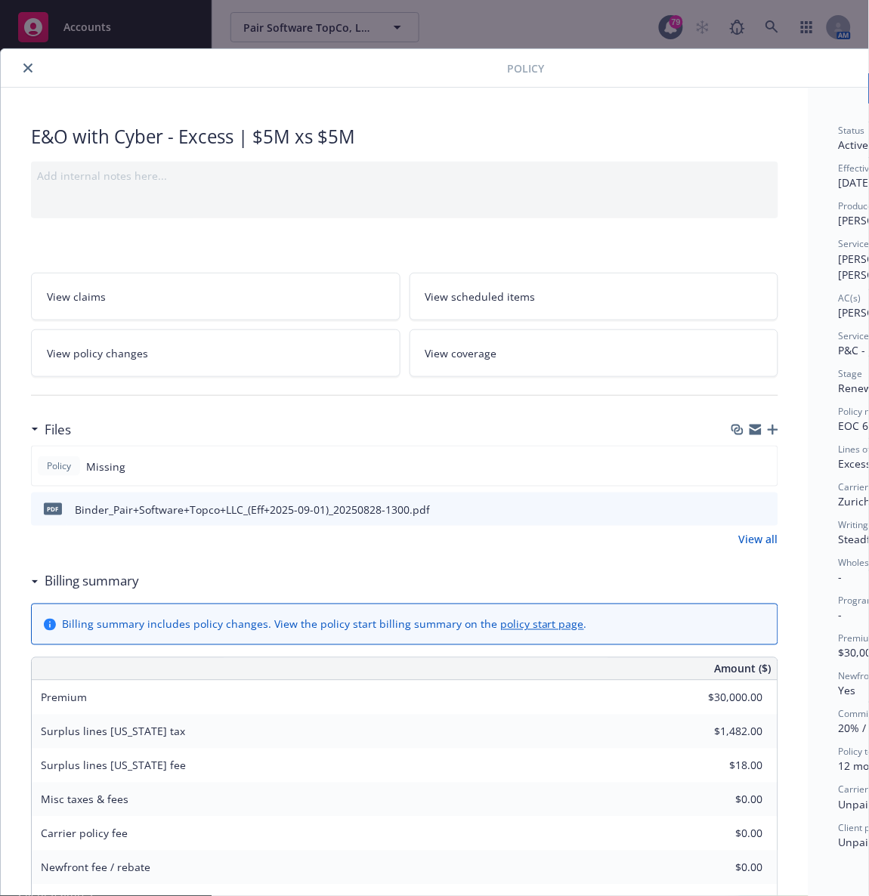
click at [771, 434] on icon "button" at bounding box center [773, 430] width 11 height 11
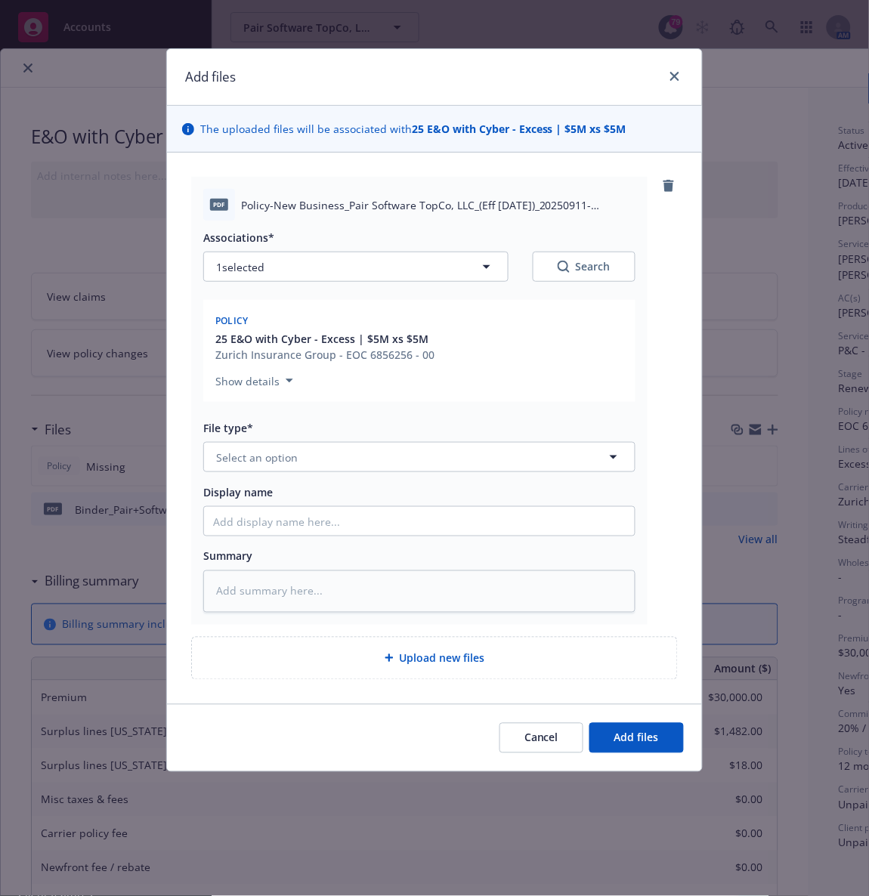
type textarea "x"
click at [269, 465] on button "Select an option" at bounding box center [419, 457] width 432 height 30
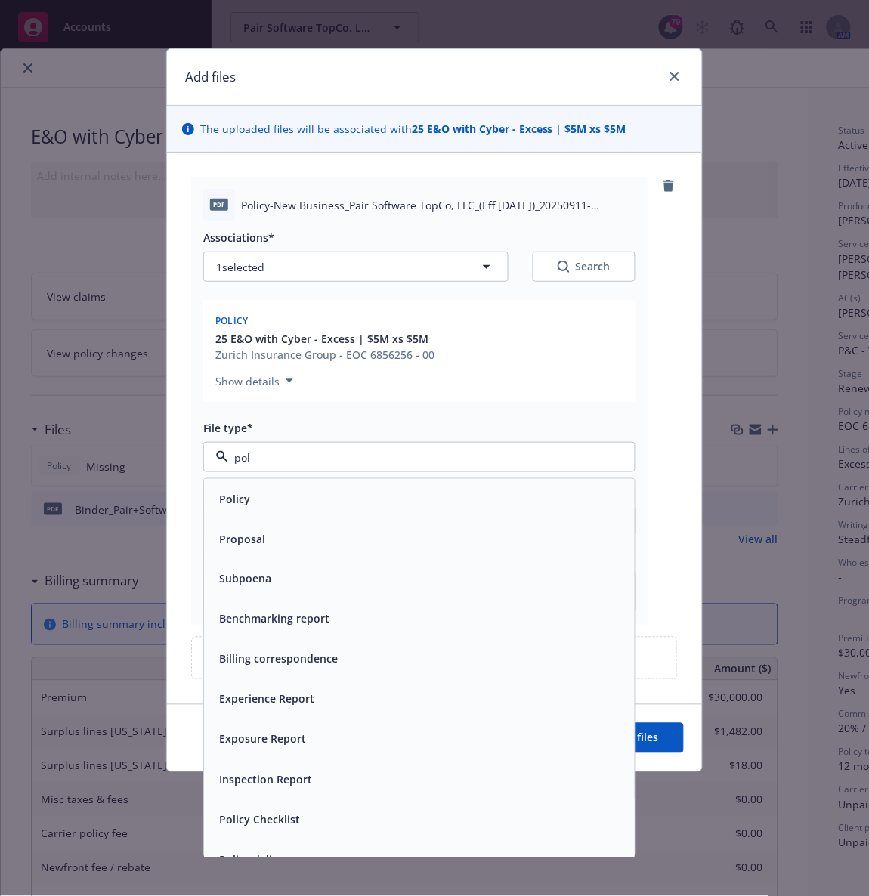
type input "poli"
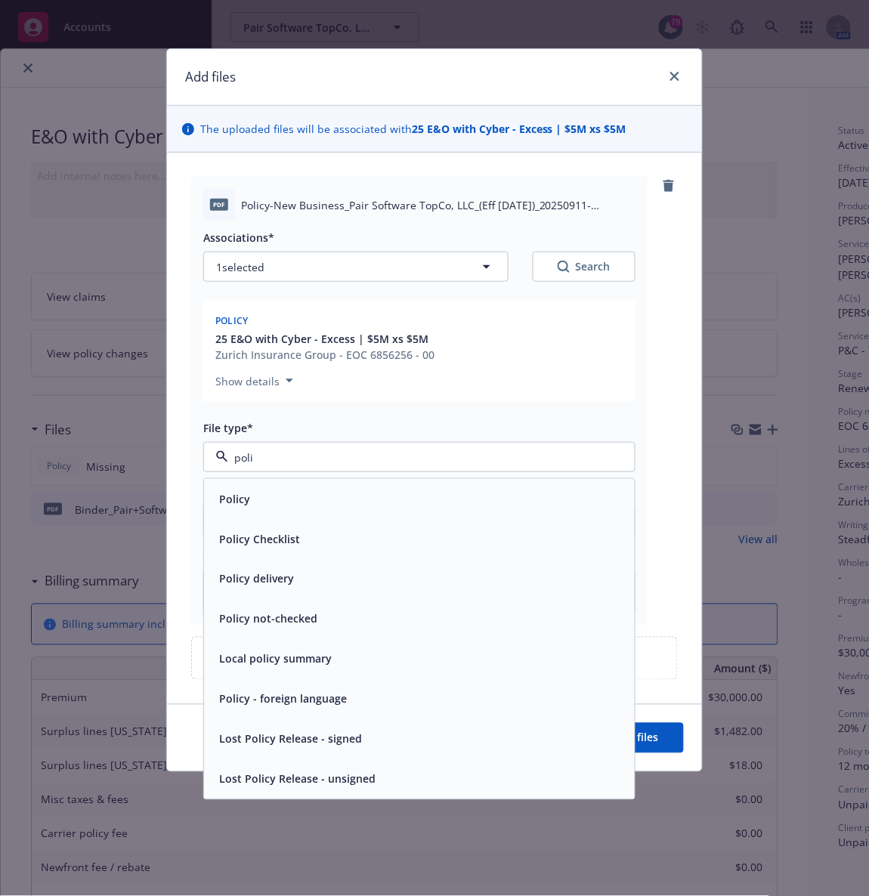
click at [261, 487] on div "Policy" at bounding box center [419, 499] width 431 height 40
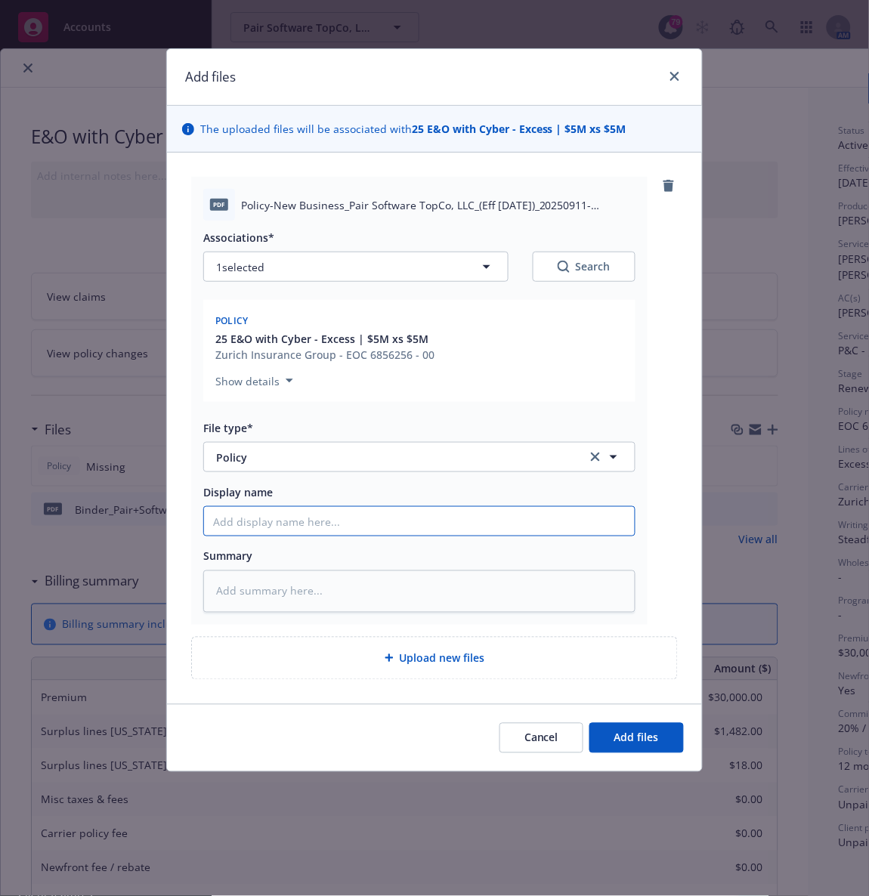
click at [275, 530] on input "Display name" at bounding box center [419, 521] width 431 height 29
type textarea "x"
type input "P"
type textarea "x"
type input "Pai"
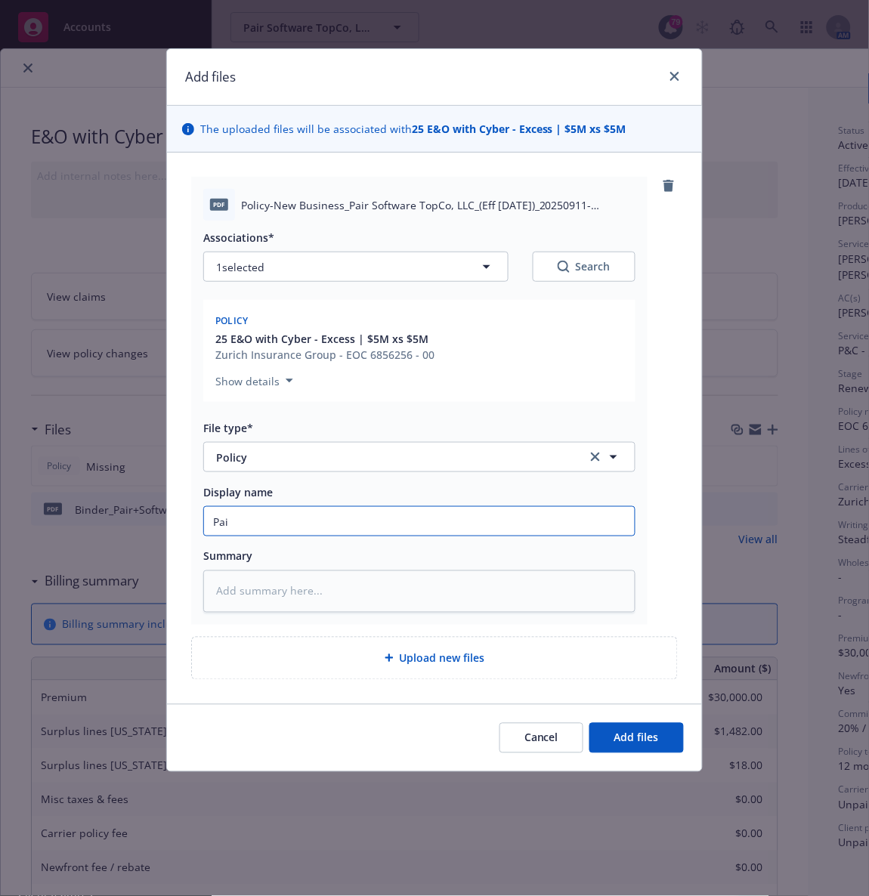
type textarea "x"
type input "Pair"
type textarea "x"
type input "Pair"
type textarea "x"
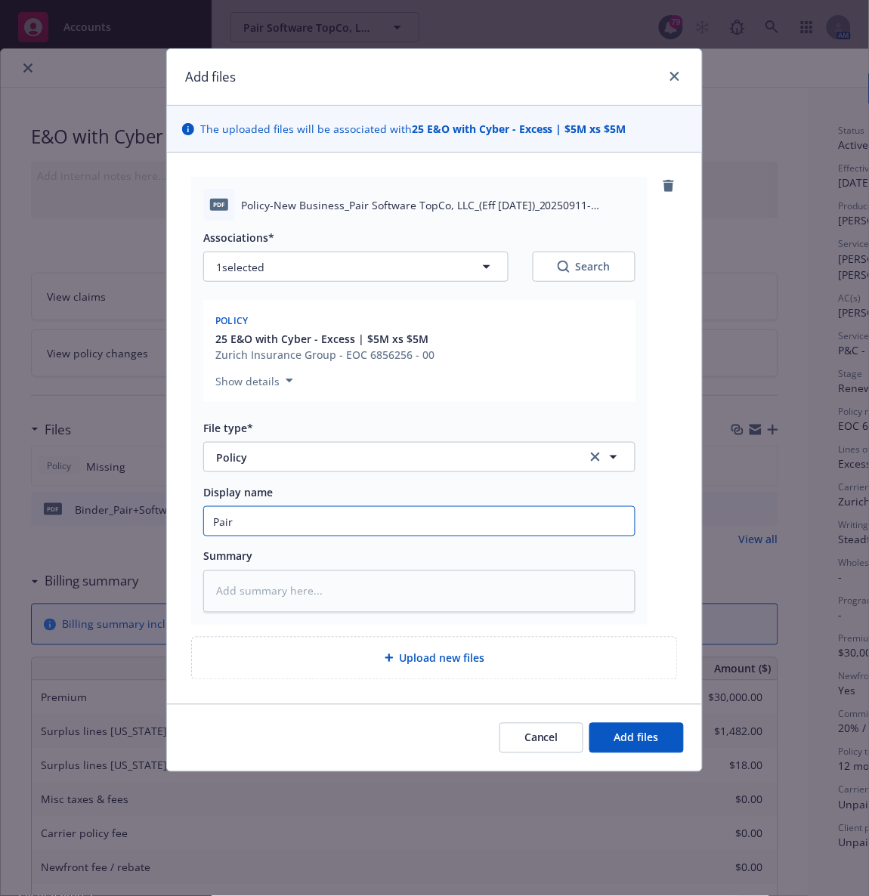
type input "Pair S"
type textarea "x"
type input "Pair So"
type textarea "x"
type input "Pair Sof"
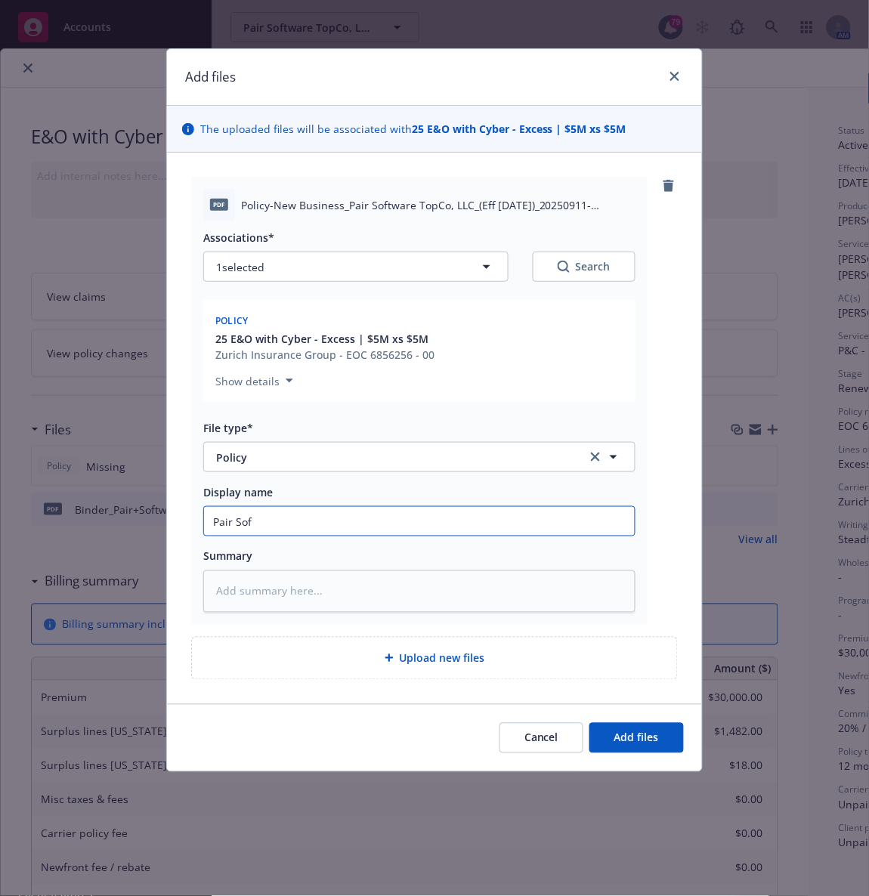
type textarea "x"
type input "Pair Soft"
type textarea "x"
type input "Pair Softw"
type textarea "x"
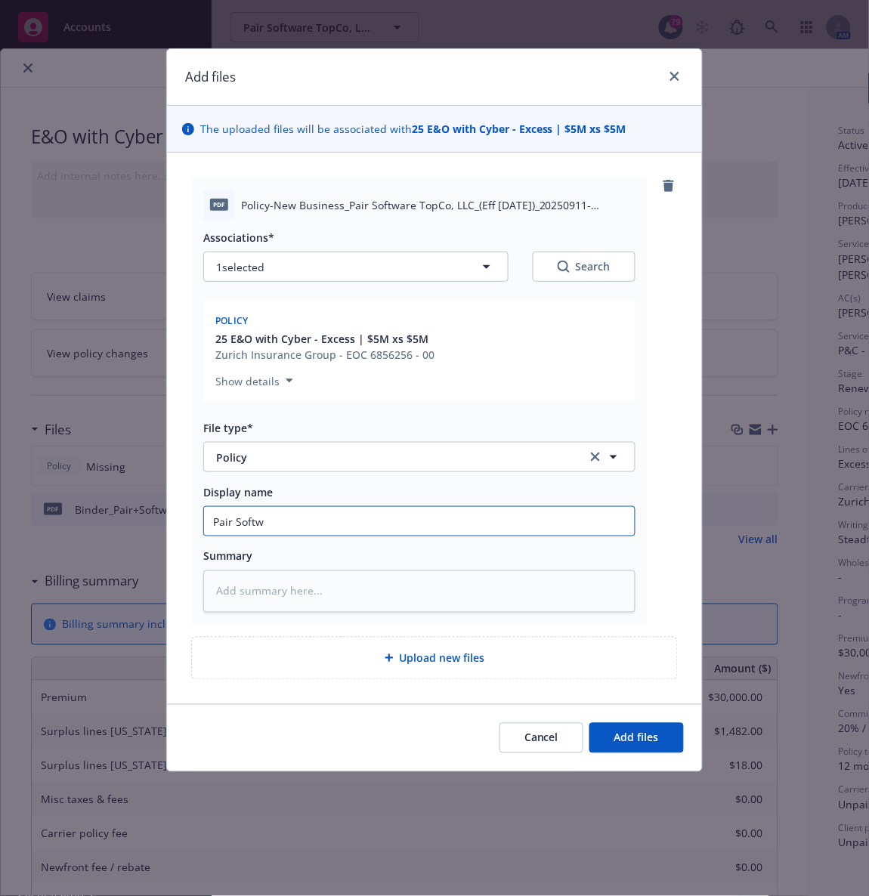
type input "Pair Softwa"
type textarea "x"
type input "Pair Softwar"
type textarea "x"
type input "Pair Software"
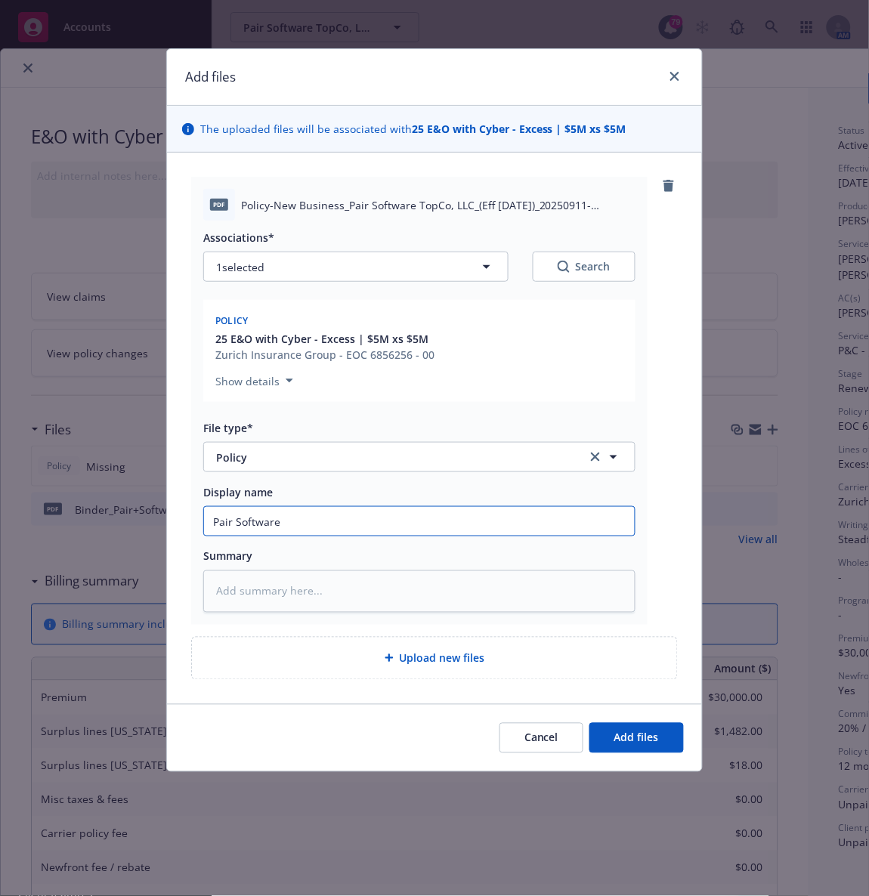
type textarea "x"
type input "Pair Software 25"
type textarea "x"
type input "Pair Software 25-"
type textarea "x"
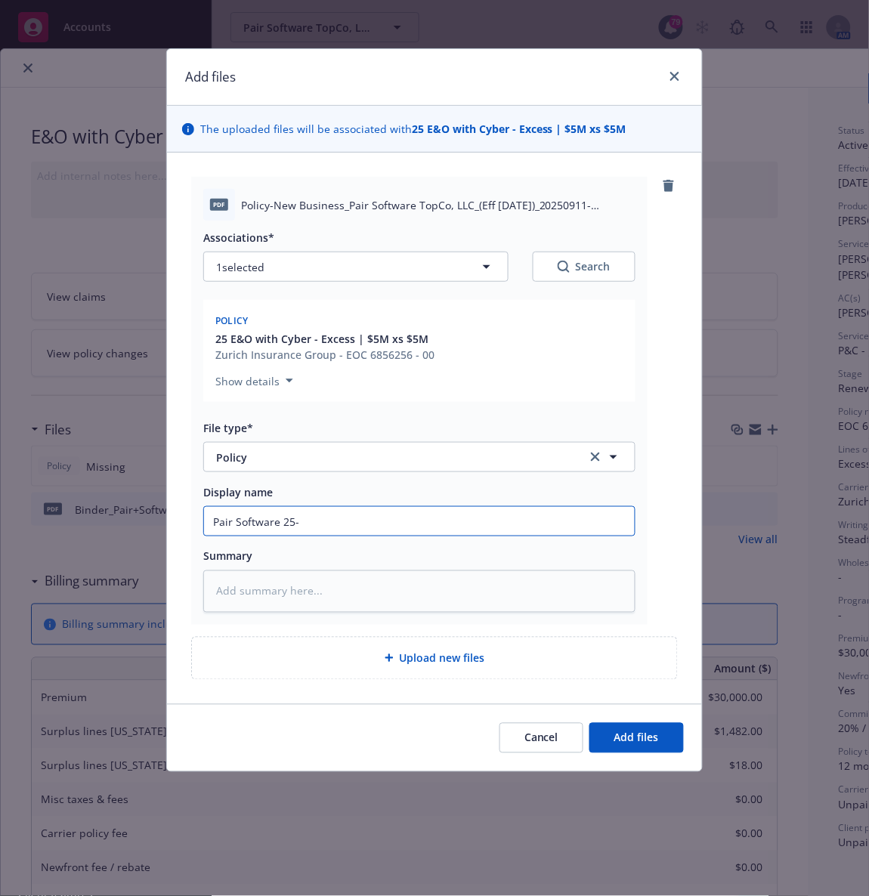
type input "Pair Software 25-2"
type textarea "x"
type input "Pair Software 25-26"
type textarea "x"
type input "Pair Software 25-26"
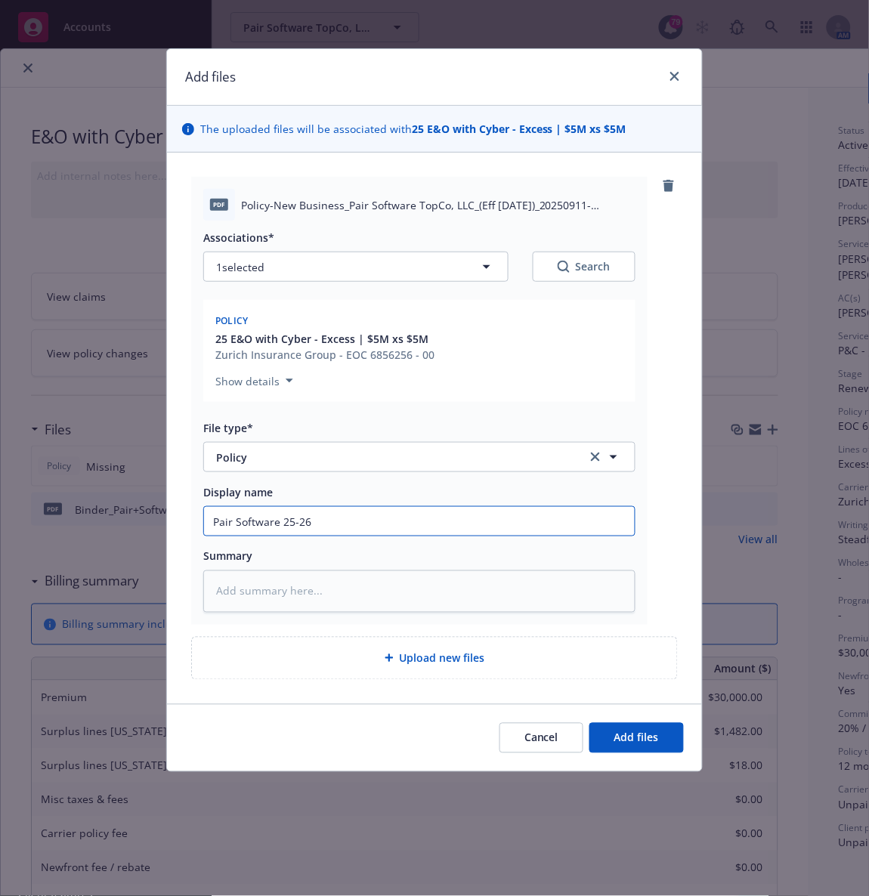
type textarea "x"
type input "Pair Software 25-26 E"
type textarea "x"
type input "Pair Software 25-26 E&"
type textarea "x"
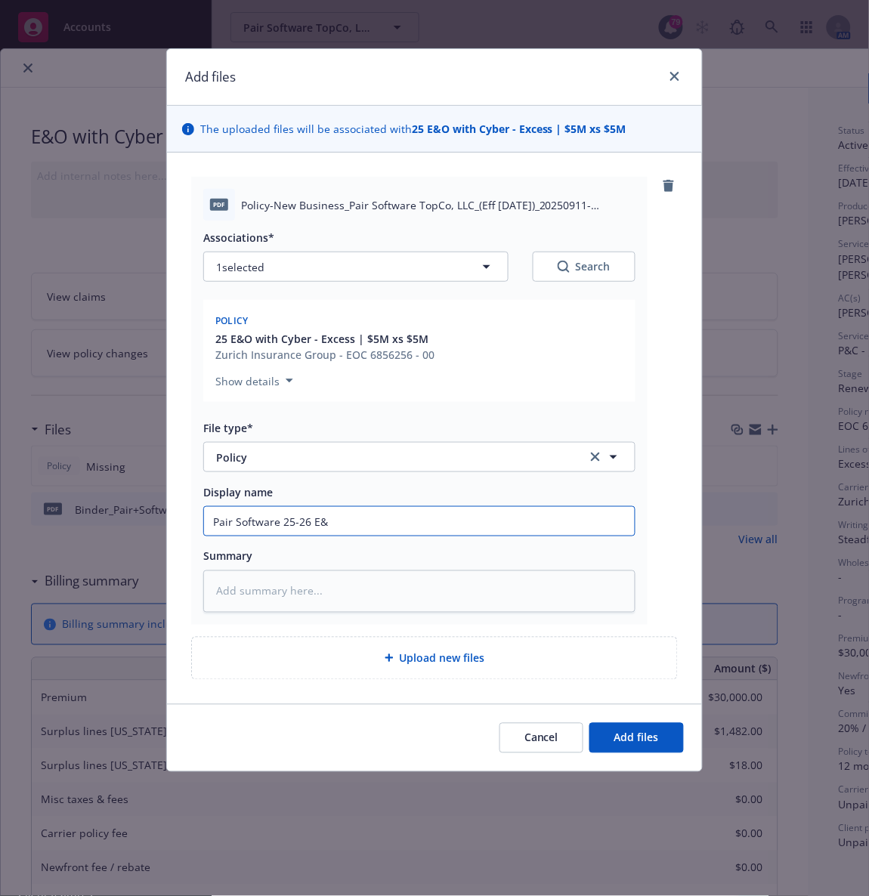
type input "Pair Software 25-26 E&O"
type textarea "x"
type input "Pair Software 25-26 E&O/"
type textarea "x"
type input "Pair Software 25-26 E&O/C"
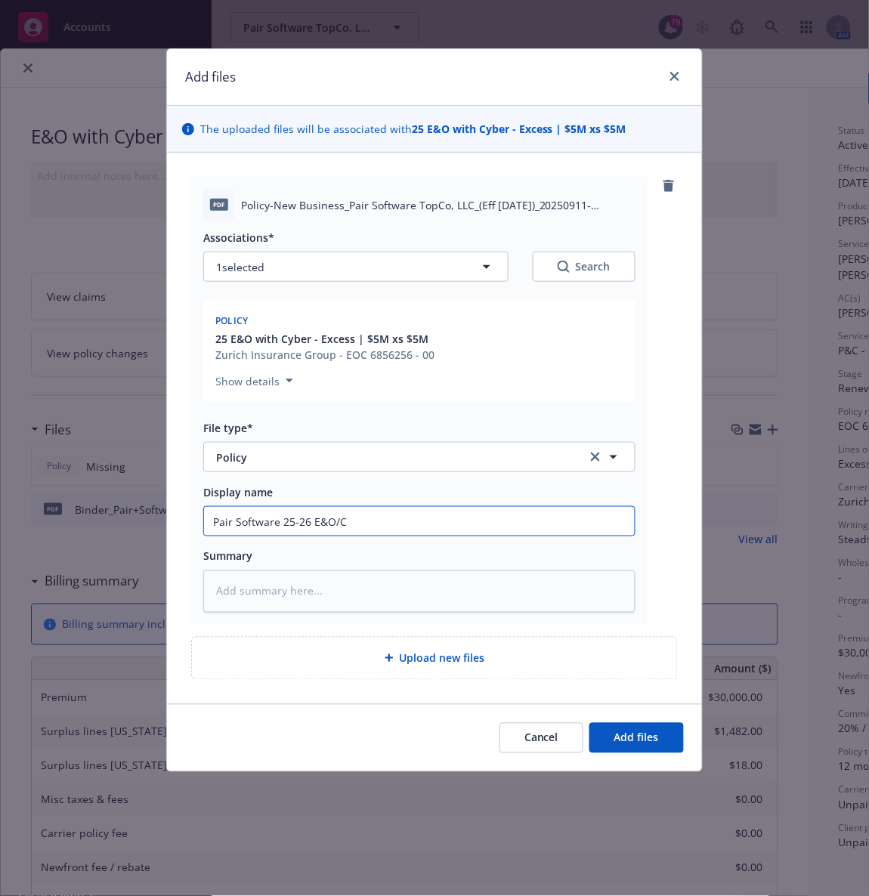
type textarea "x"
type input "Pair Software 25-26 E&O/Cy"
type textarea "x"
type input "Pair Software 25-26 E&O/Cyb"
type textarea "x"
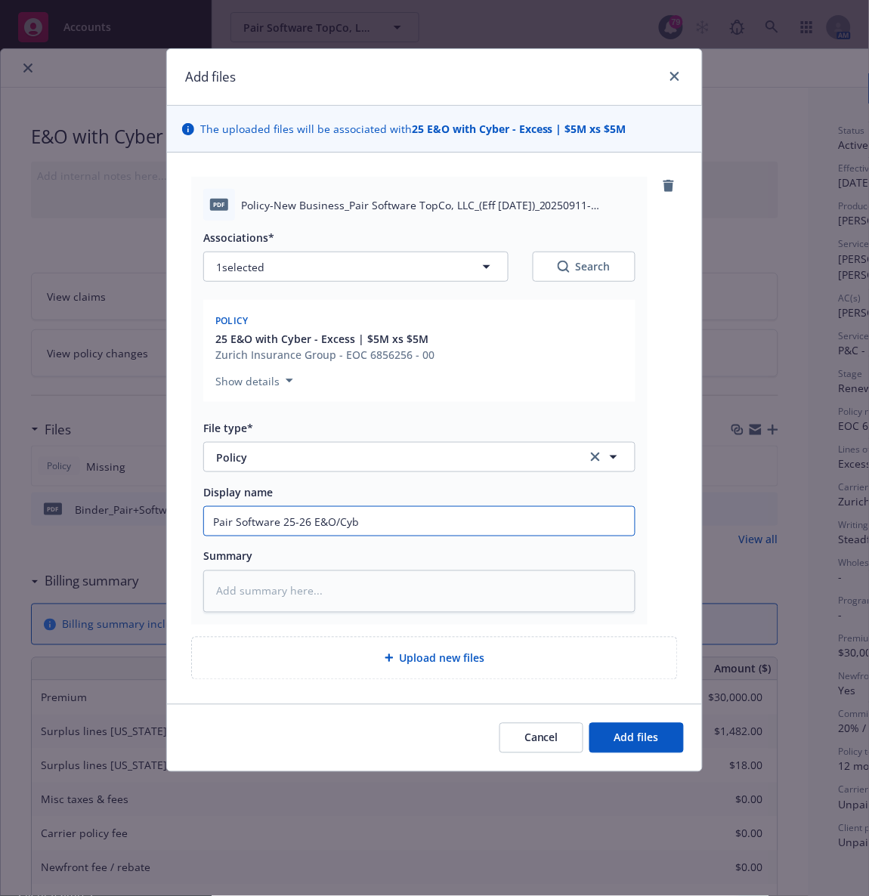
type input "Pair Software 25-26 E&O/Cybe"
type textarea "x"
type input "Pair Software 25-26 E&O/Cyber"
type textarea "x"
type input "Pair Software 25-26 E&O/Cyber P"
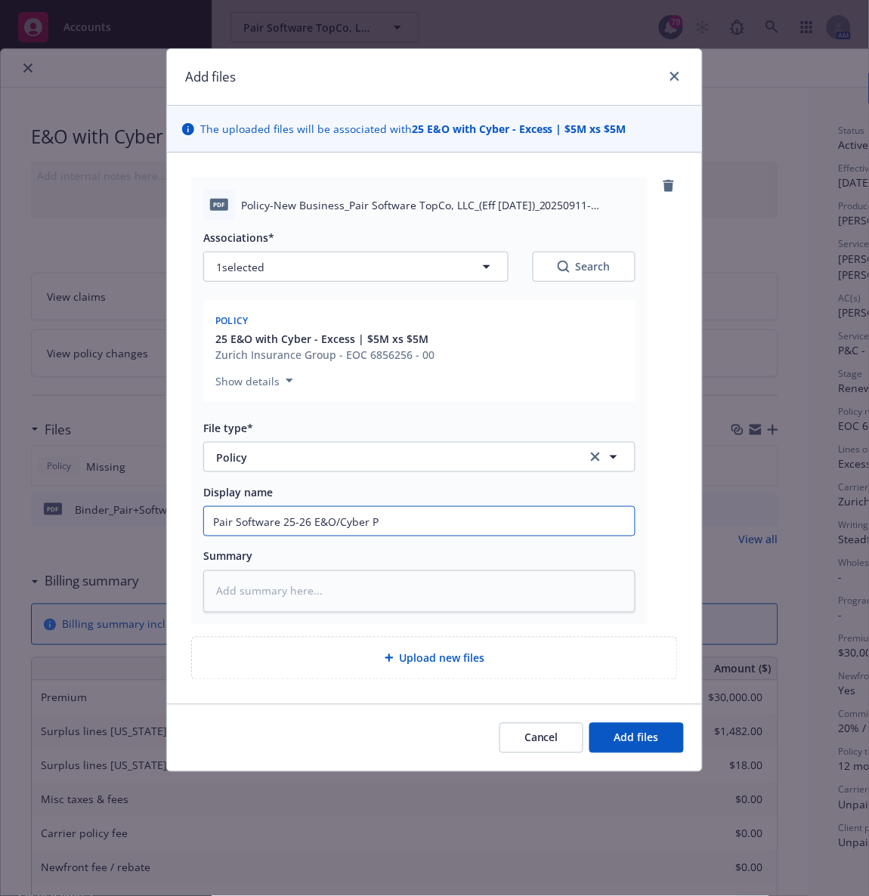
type textarea "x"
type input "Pair Software 25-26 E&O/Cyber Po"
type textarea "x"
type input "Pair Software 25-26 E&O/Cyber Pol"
type textarea "x"
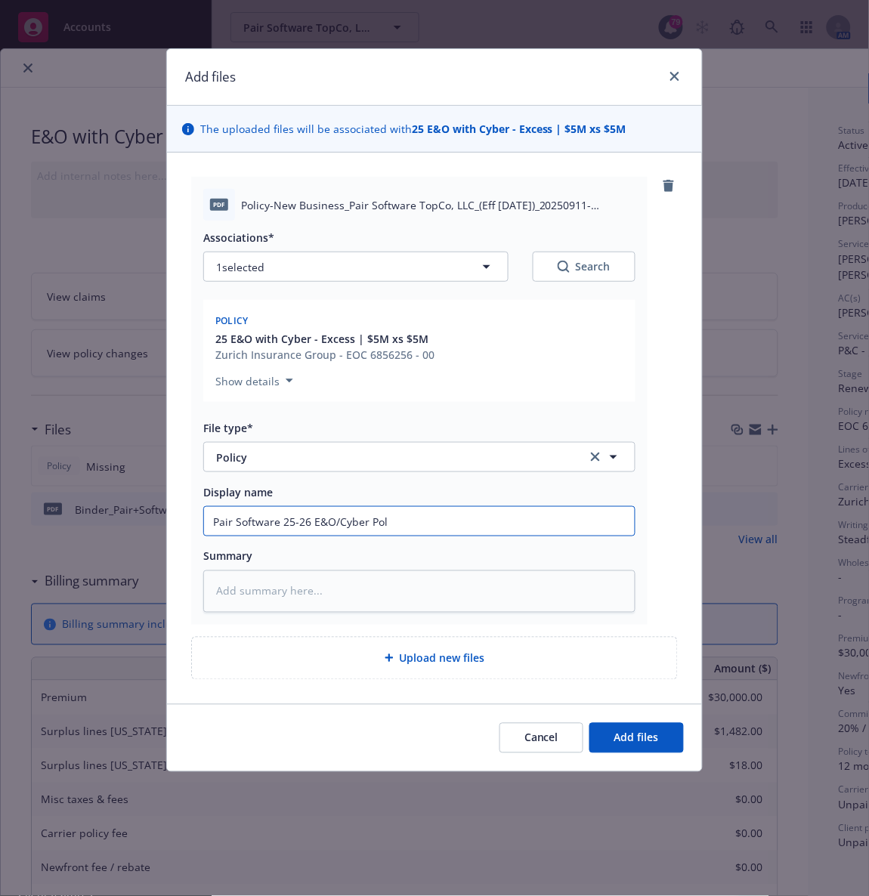
type input "Pair Software 25-26 E&O/Cyber Poli"
type textarea "x"
type input "Pair Software 25-26 E&O/Cyber Policy"
type textarea "x"
type input "Pair Software 25-26 E&O/Cyber Policy"
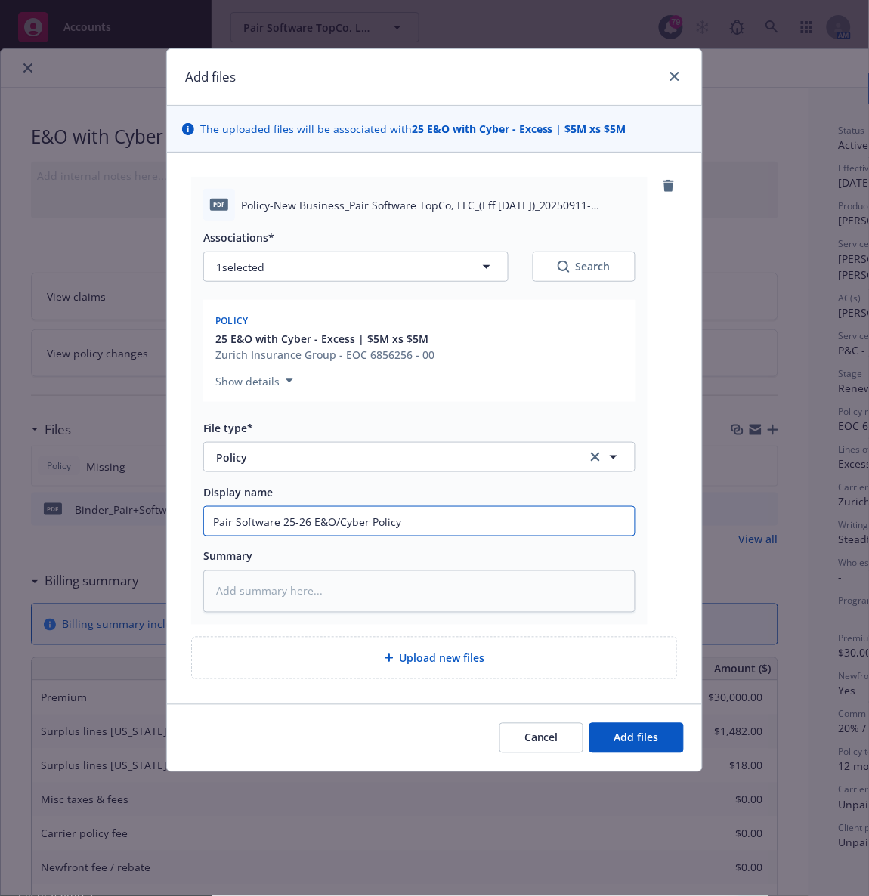
type textarea "x"
type input "Pair Software 25-26 E&O/Cyber Policy -"
type textarea "x"
type input "Pair Software 25-26 E&O/Cyber Policy - $"
type textarea "x"
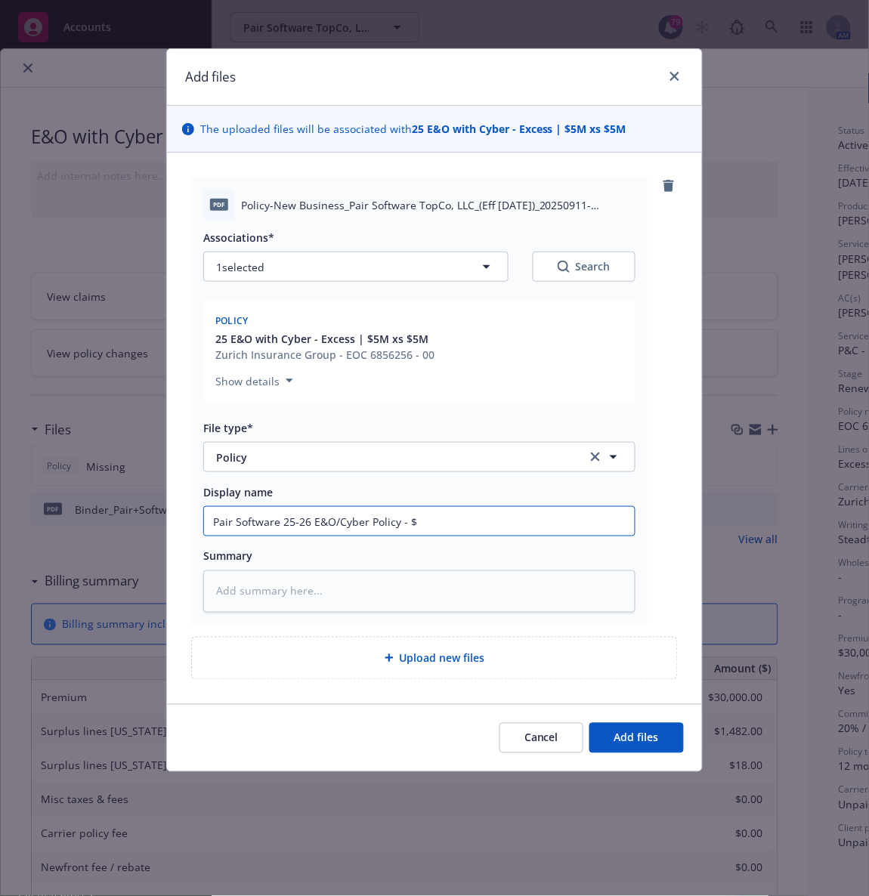
type input "Pair Software 25-26 E&O/Cyber Policy - $5"
type textarea "x"
type input "Pair Software 25-26 E&O/Cyber Policy - $5M"
type textarea "x"
type input "Pair Software 25-26 E&O/Cyber Policy - $5M"
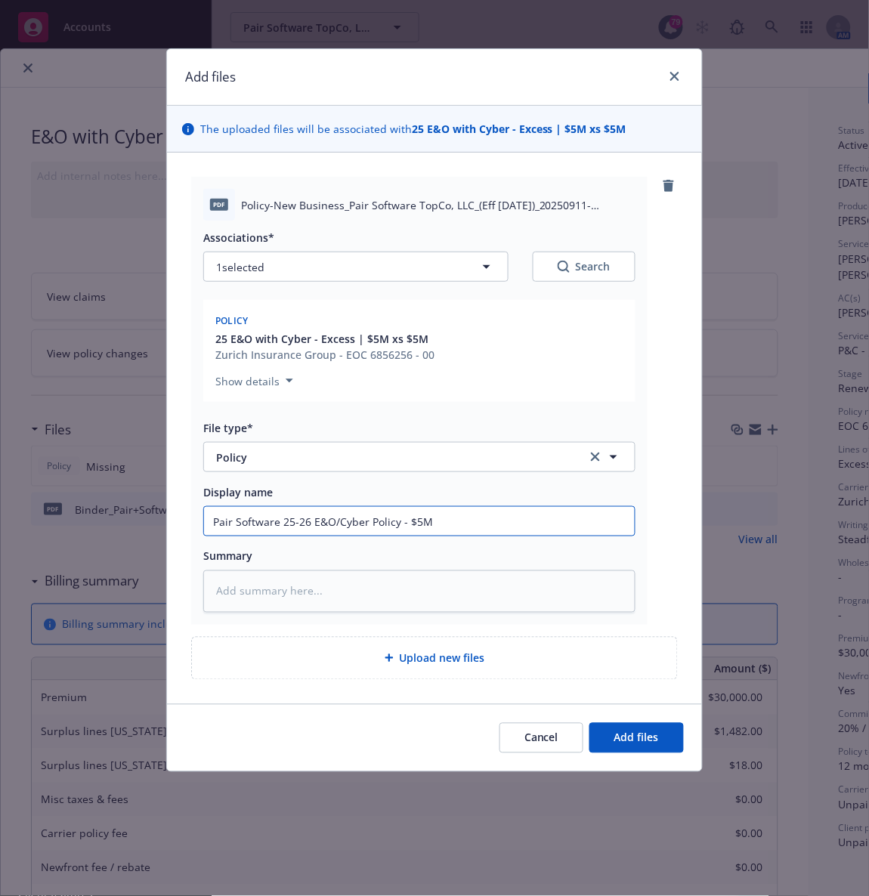
type textarea "x"
type input "Pair Software 25-26 E&O/Cyber Policy - $5M E"
type textarea "x"
type input "Pair Software 25-26 E&O/Cyber Policy - $5M Ex"
type textarea "x"
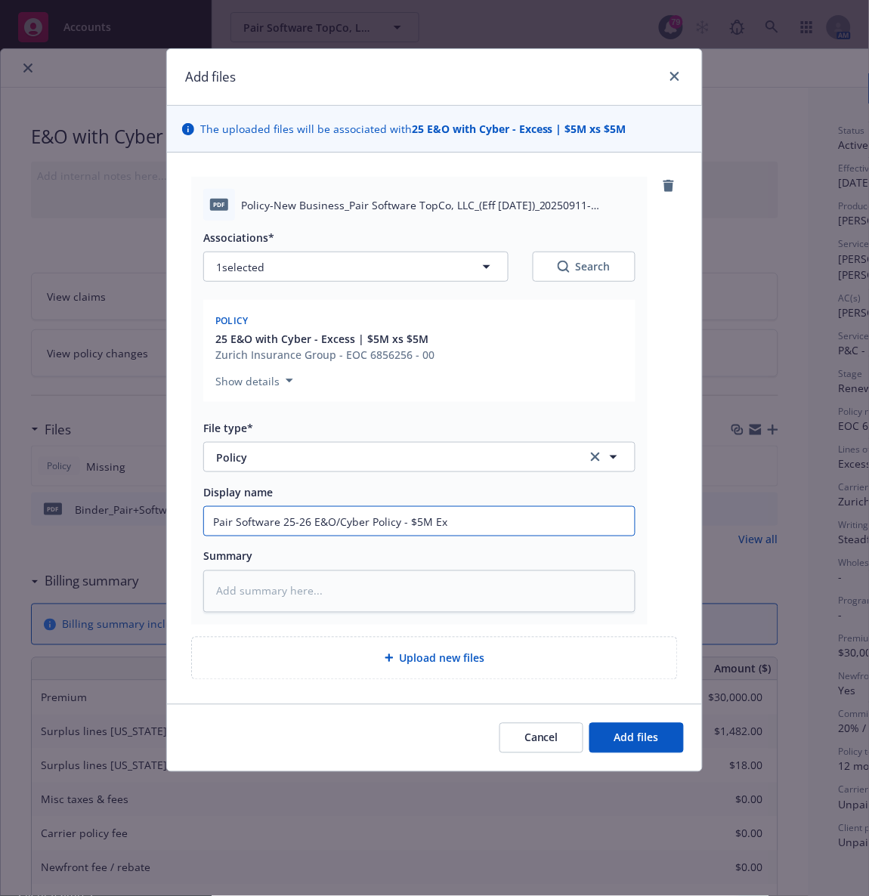
type input "Pair Software 25-26 E&O/Cyber Policy - $5M Exc"
type textarea "x"
type input "Pair Software 25-26 E&O/Cyber Policy - $5M Exce"
type textarea "x"
type input "Pair Software 25-26 E&O/Cyber Policy - $5M Exces"
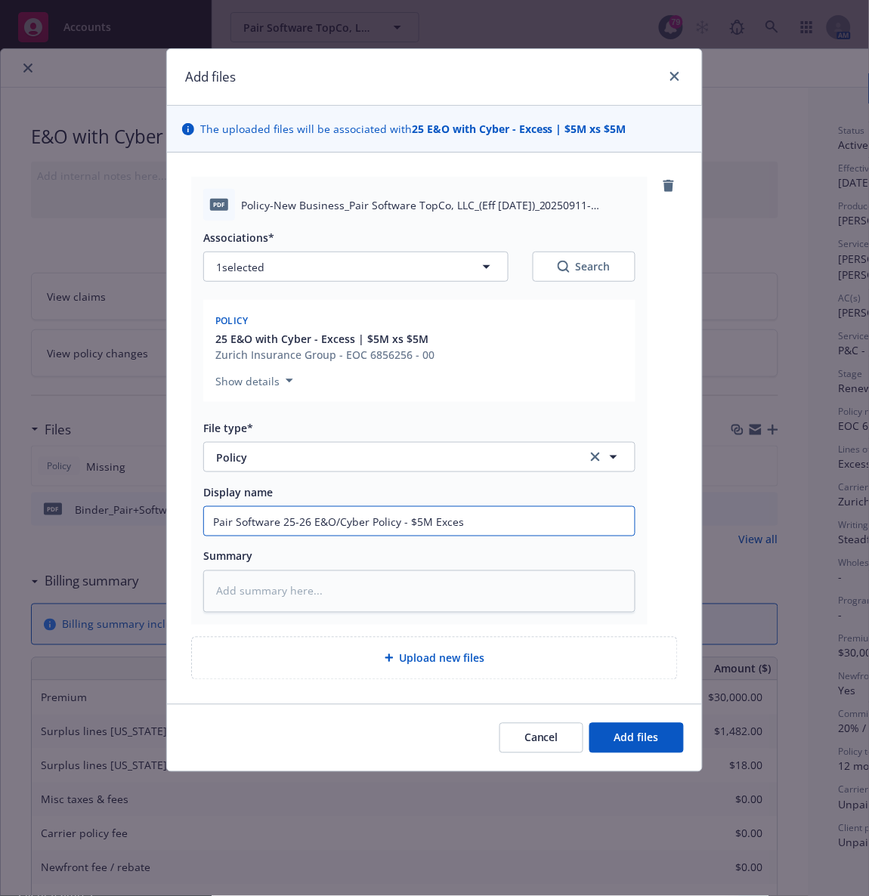
type textarea "x"
type input "Pair Software 25-26 E&O/Cyber Policy - $5M Excess"
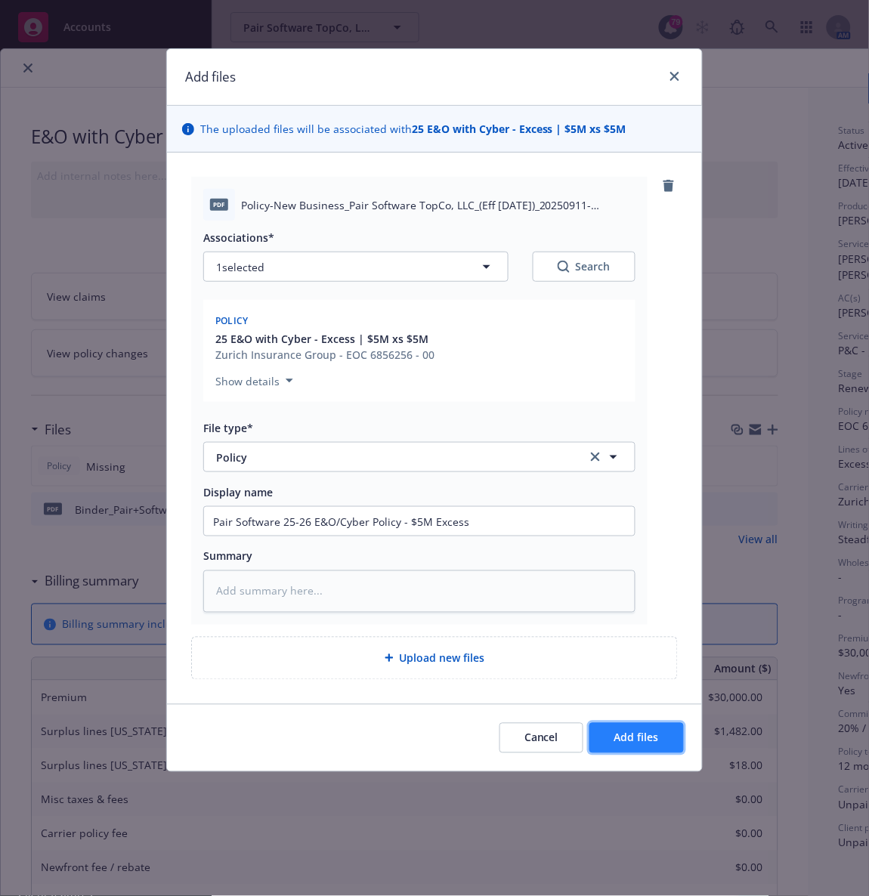
click at [625, 739] on span "Add files" at bounding box center [636, 738] width 45 height 14
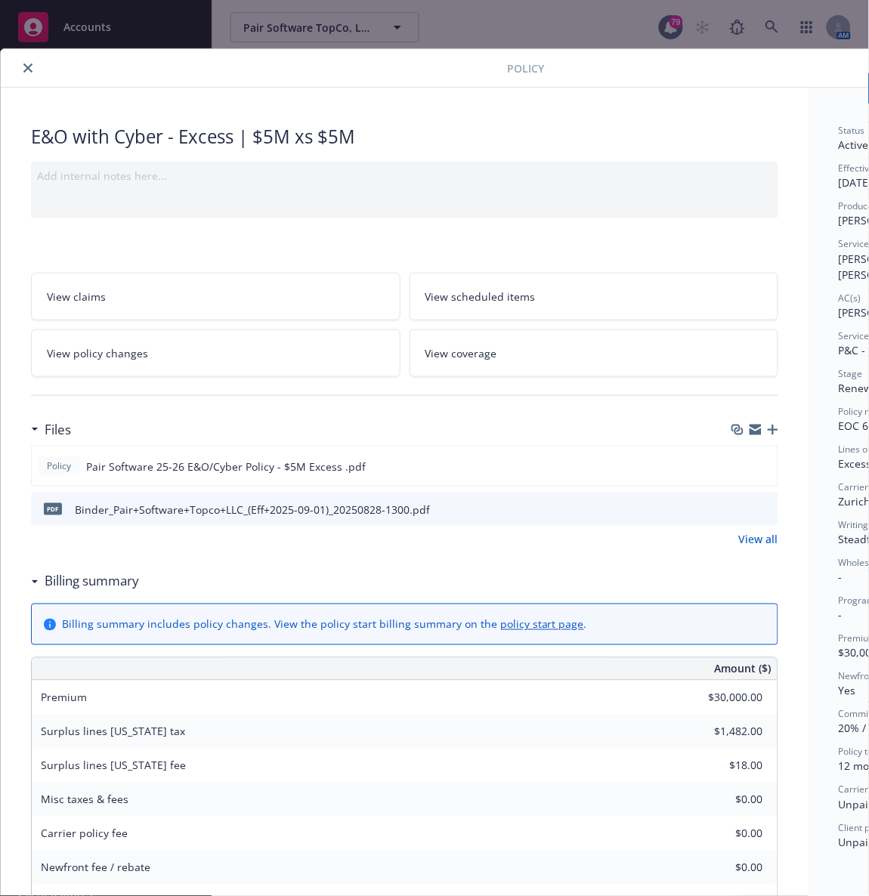
click at [25, 75] on button "close" at bounding box center [28, 68] width 18 height 18
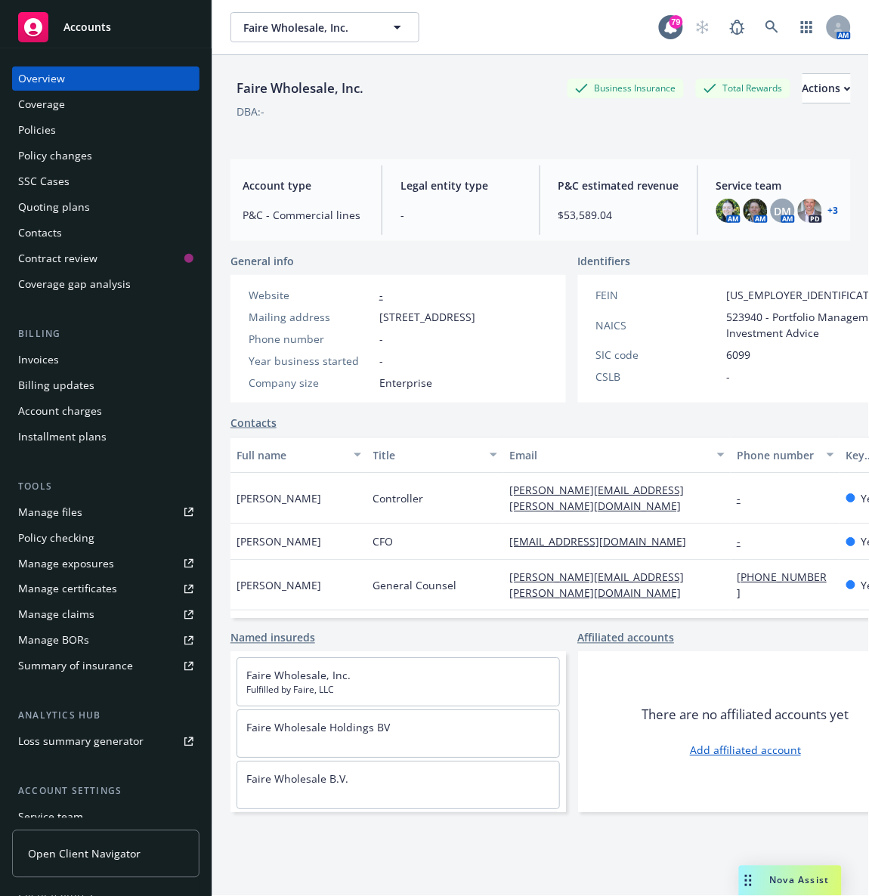
click at [65, 511] on div "Manage files" at bounding box center [50, 512] width 64 height 24
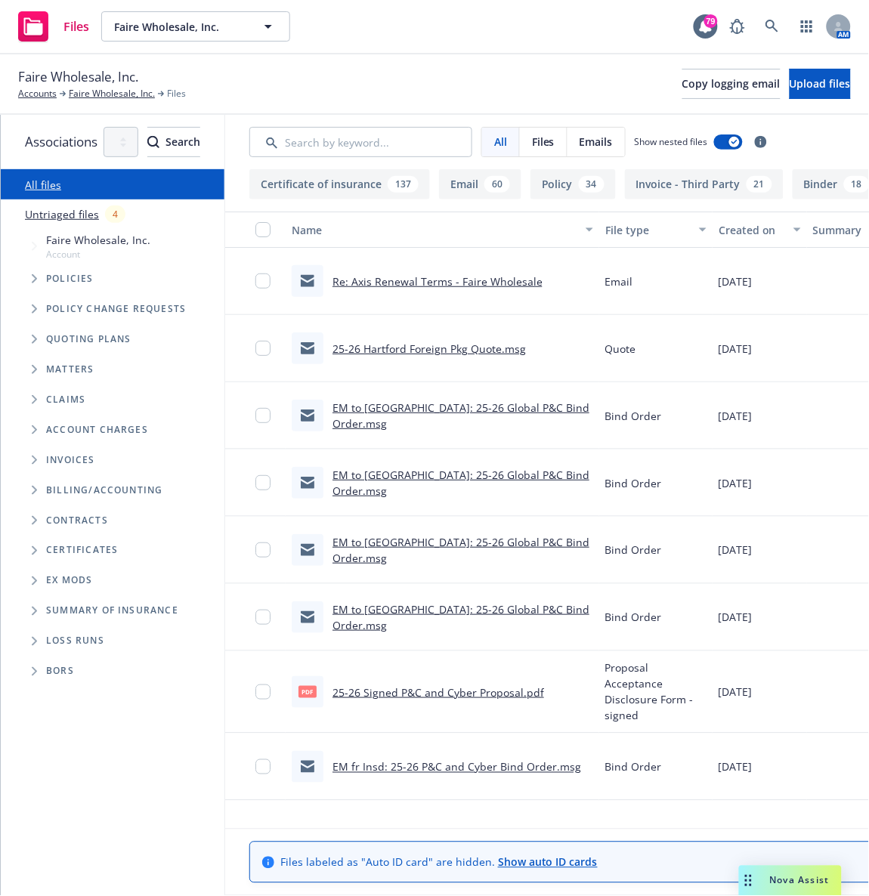
click at [32, 280] on icon "Tree Example" at bounding box center [35, 278] width 6 height 9
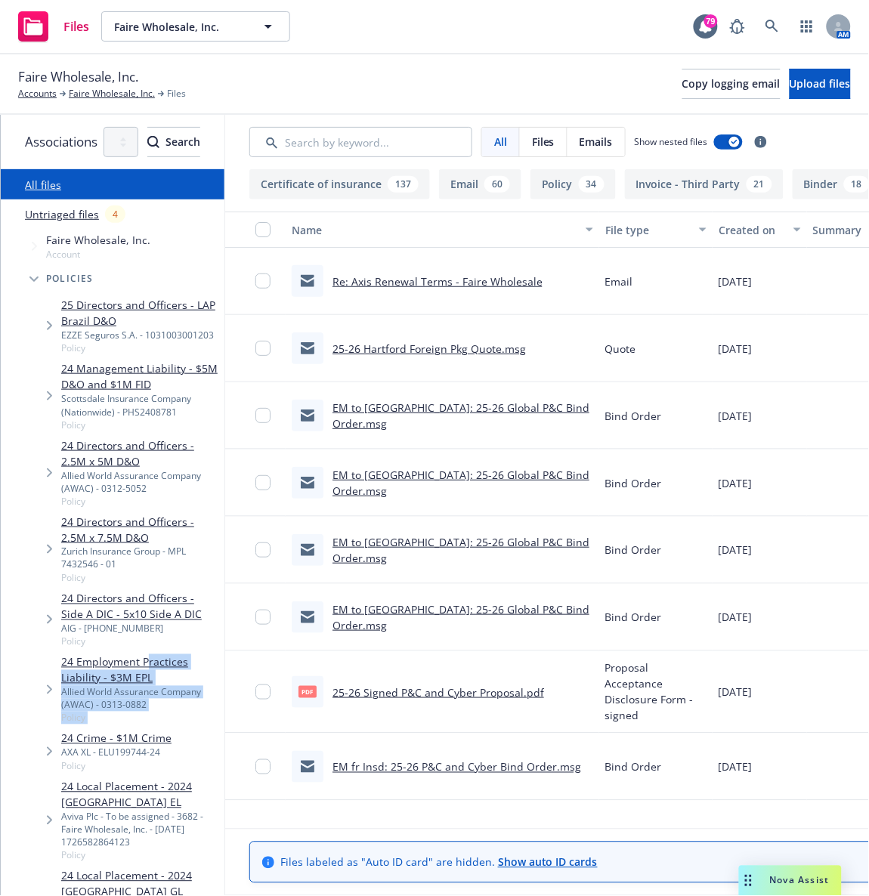
drag, startPoint x: 148, startPoint y: 623, endPoint x: 174, endPoint y: 519, distance: 107.4
click at [174, 654] on div "24 Employment Practices Liability - $3M EPL Allied World Assurance Company (AWA…" at bounding box center [139, 689] width 157 height 70
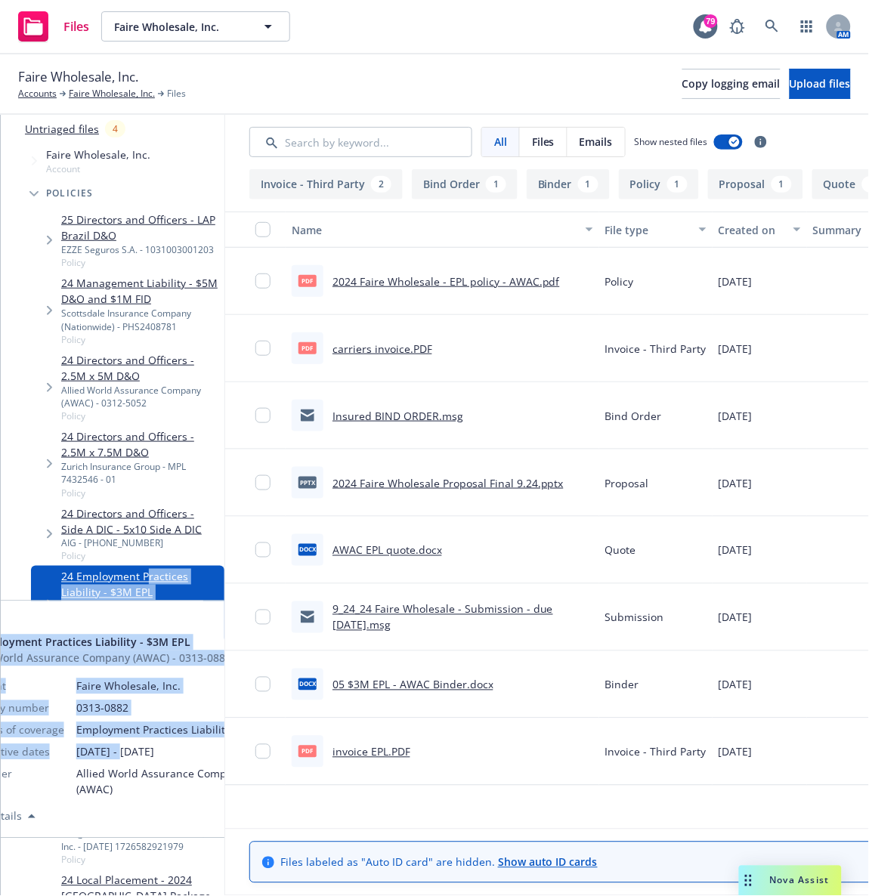
scroll to position [100, 0]
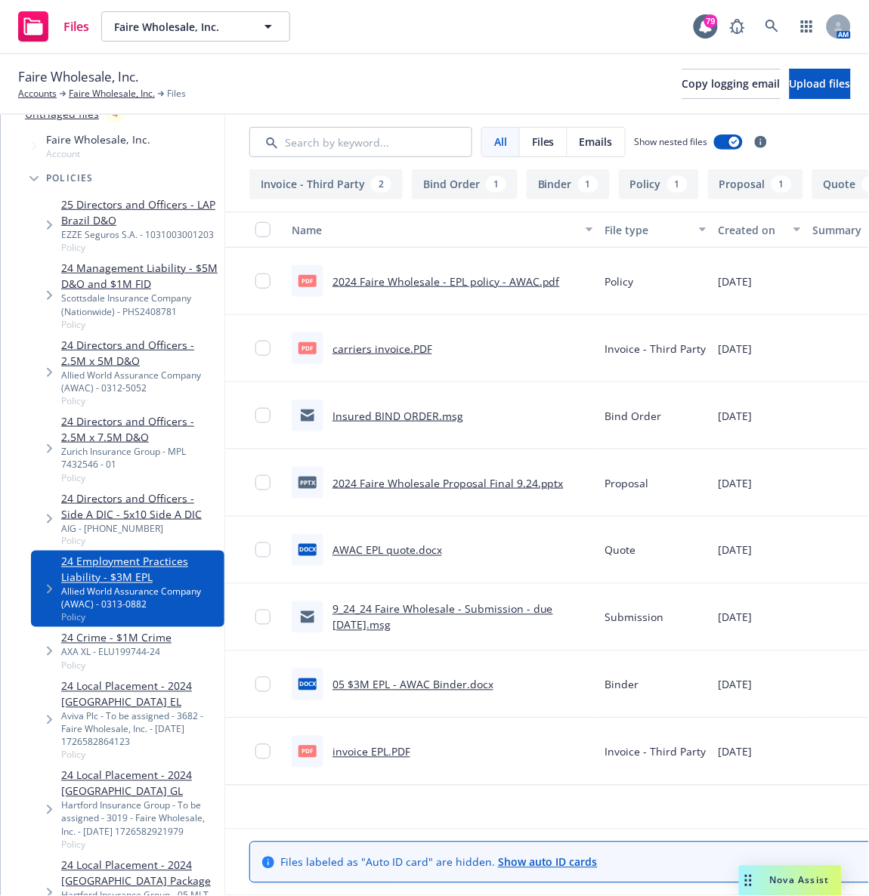
click at [180, 768] on link "24 Local Placement - 2024 Netherlands GL" at bounding box center [139, 784] width 157 height 32
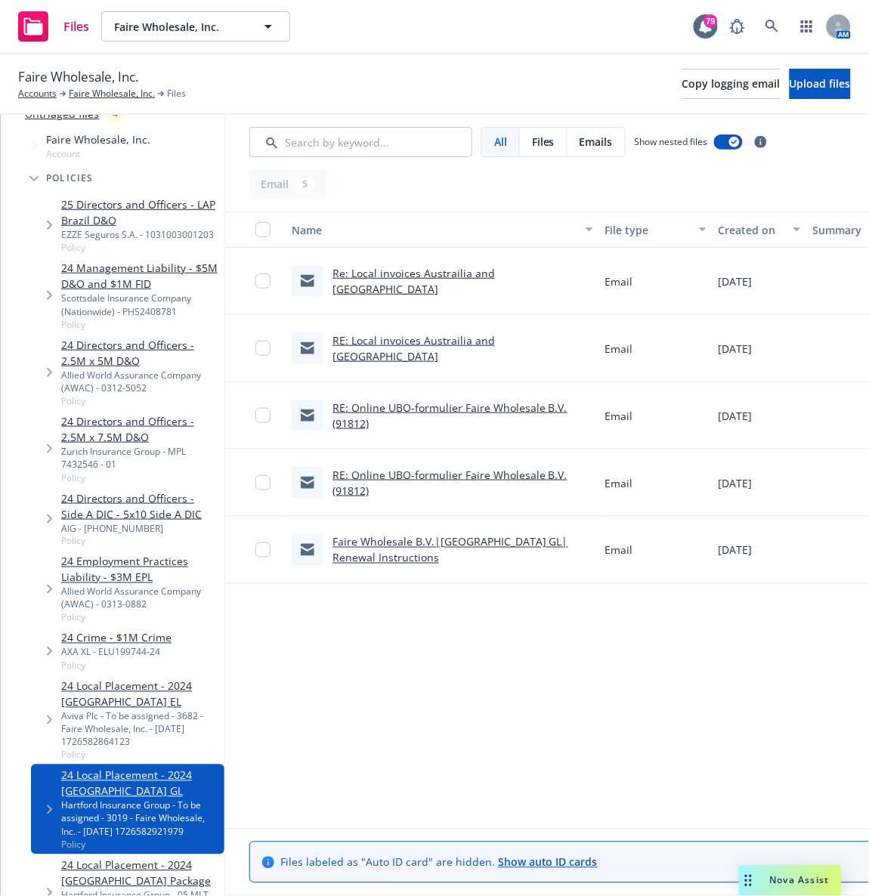
click at [180, 768] on link "24 Local Placement - 2024 Netherlands GL" at bounding box center [139, 784] width 157 height 32
click at [418, 541] on link "Faire Wholesale B.V.|Netherlands GL| Renewal Instructions" at bounding box center [450, 550] width 236 height 30
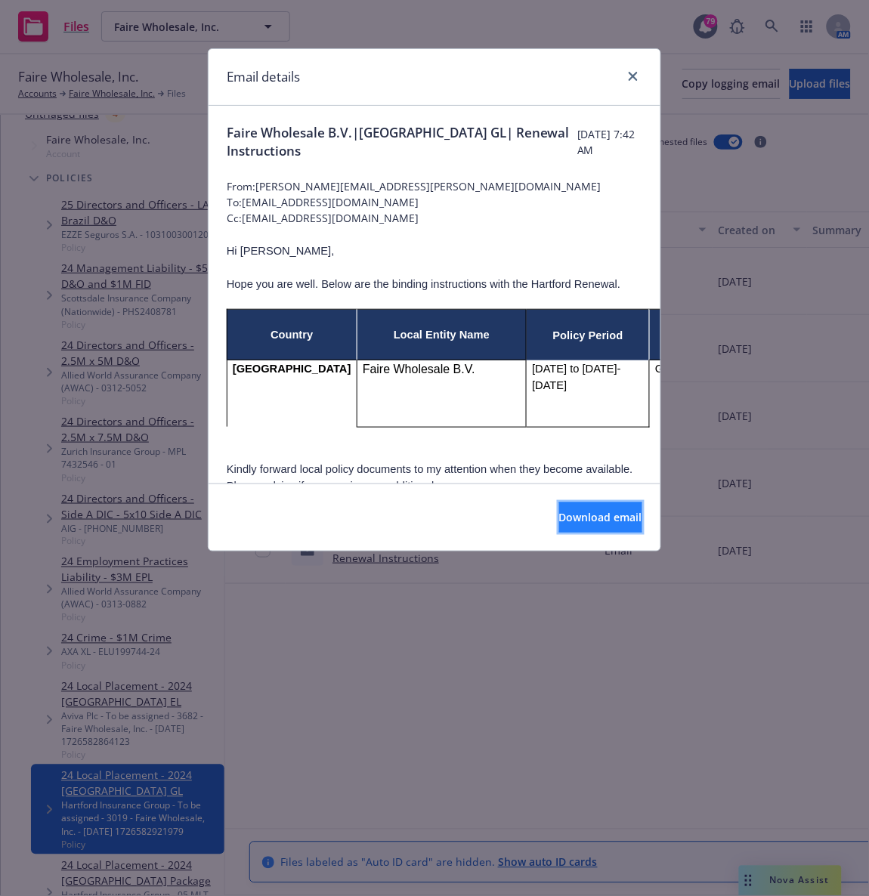
click at [559, 515] on span "Download email" at bounding box center [600, 517] width 83 height 14
click at [632, 80] on icon "close" at bounding box center [633, 76] width 9 height 9
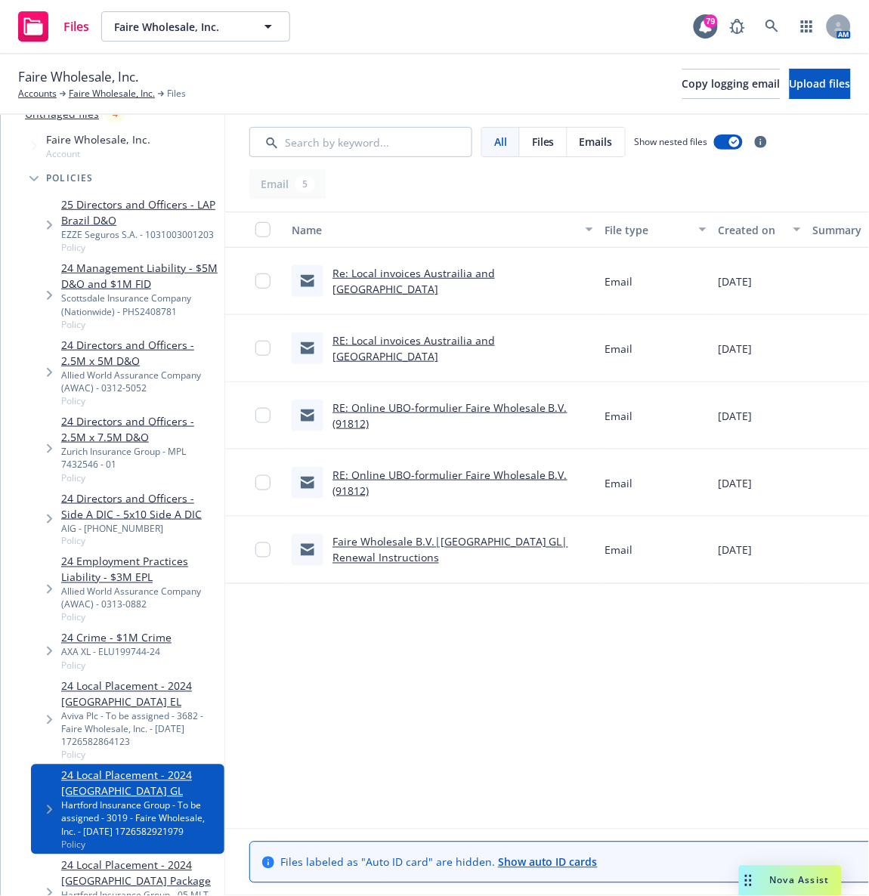
click at [366, 94] on div "Faire Wholesale, Inc. Accounts Faire Wholesale, Inc. Files Copy logging email U…" at bounding box center [434, 83] width 833 height 33
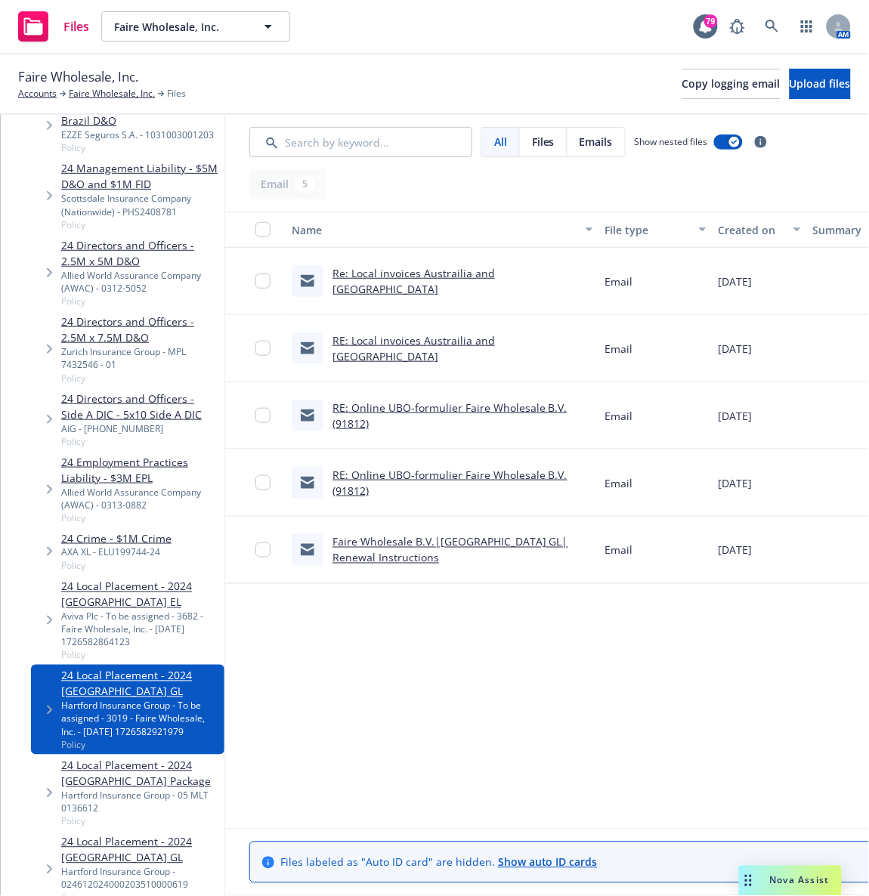
scroll to position [202, 0]
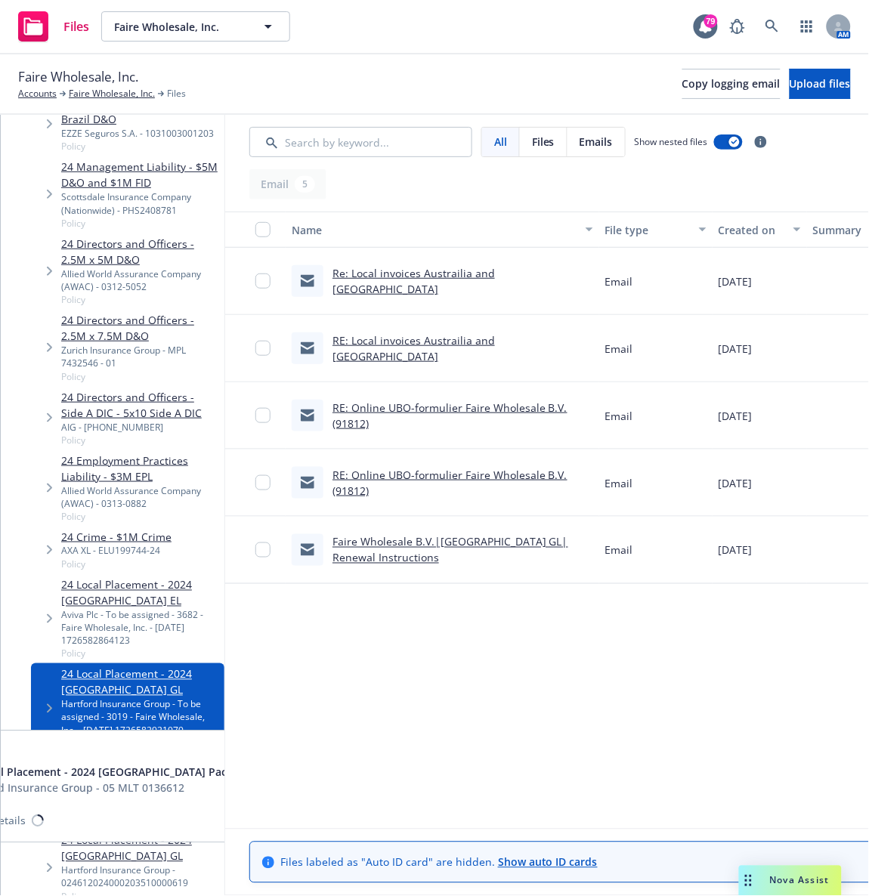
click at [168, 756] on link "24 Local Placement - 2024 Canada Package" at bounding box center [139, 772] width 157 height 32
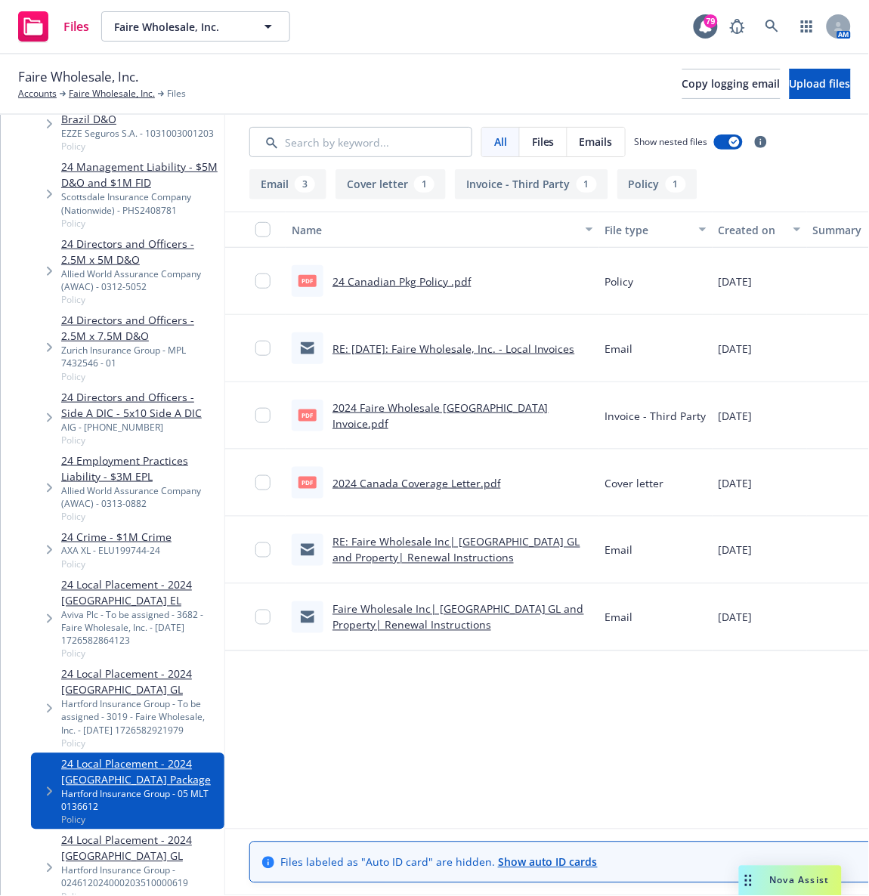
click at [452, 619] on link "Faire Wholesale Inc| Canada GL and Property| Renewal Instructions" at bounding box center [458, 617] width 252 height 30
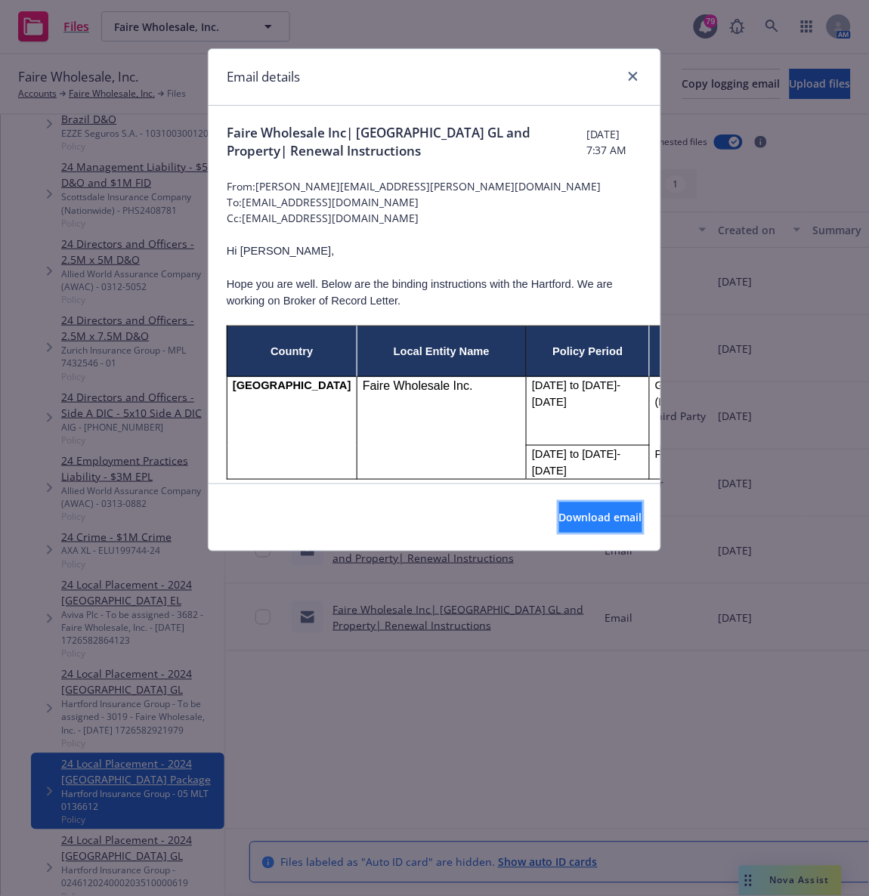
click at [564, 519] on span "Download email" at bounding box center [600, 517] width 83 height 14
click at [339, 25] on div "Email details Faire Wholesale Inc| Canada GL and Property| Renewal Instructions…" at bounding box center [434, 448] width 869 height 896
click at [635, 80] on icon "close" at bounding box center [633, 76] width 9 height 9
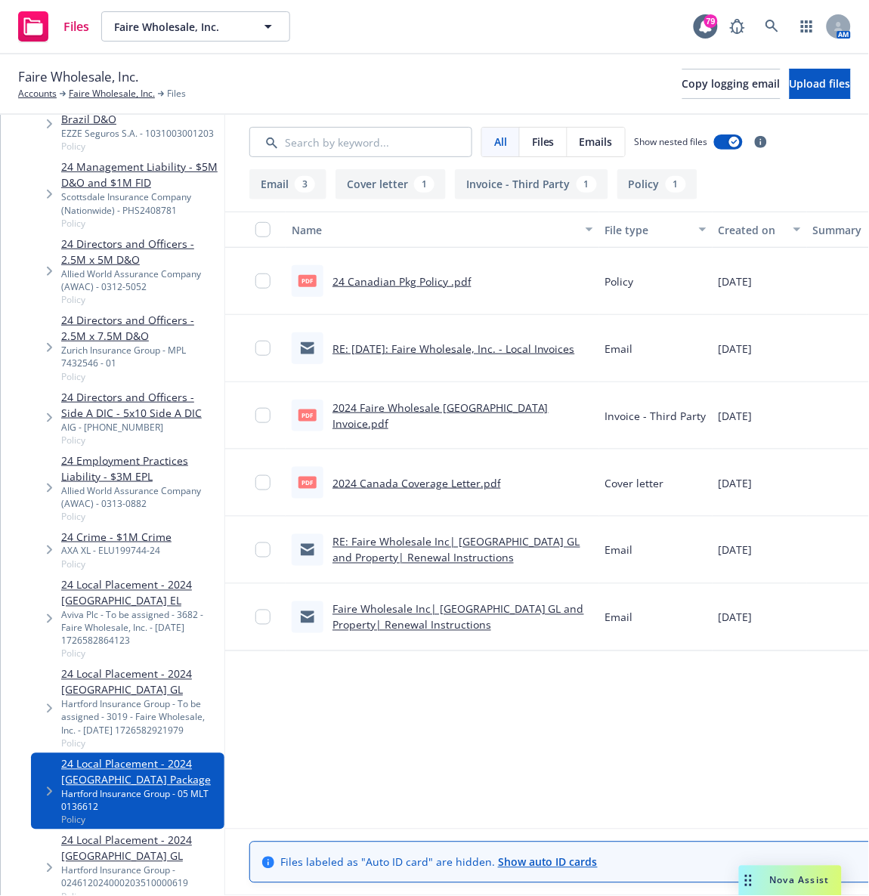
click at [453, 559] on link "RE: Faire Wholesale Inc| Canada GL and Property| Renewal Instructions" at bounding box center [456, 550] width 248 height 30
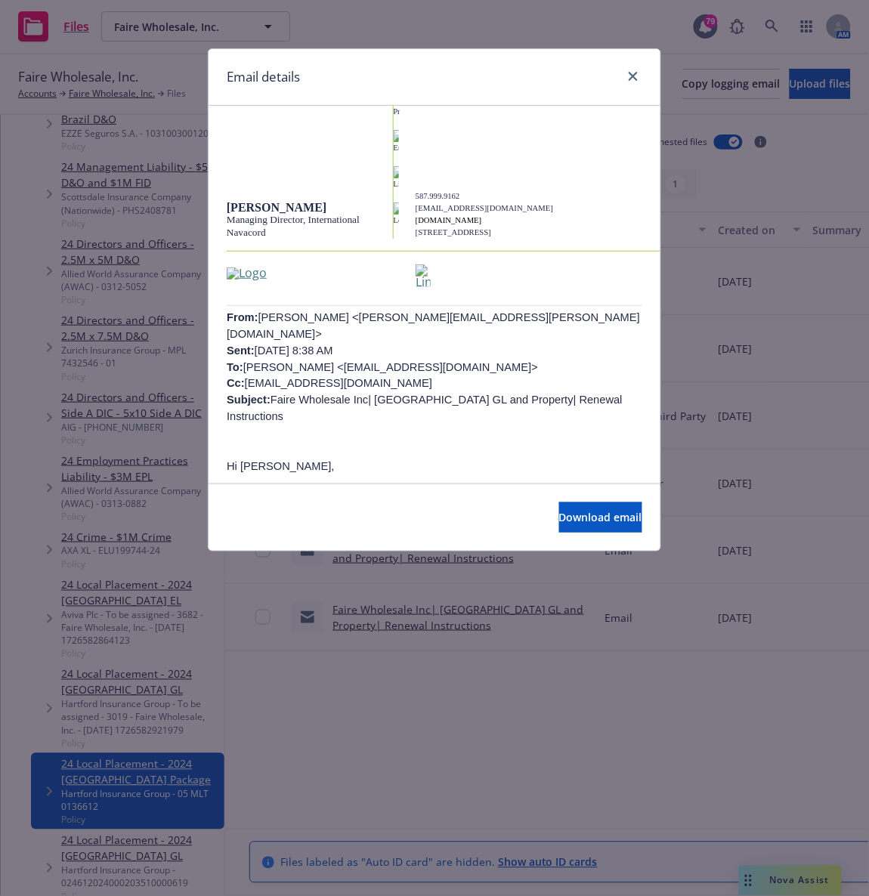
scroll to position [311, 0]
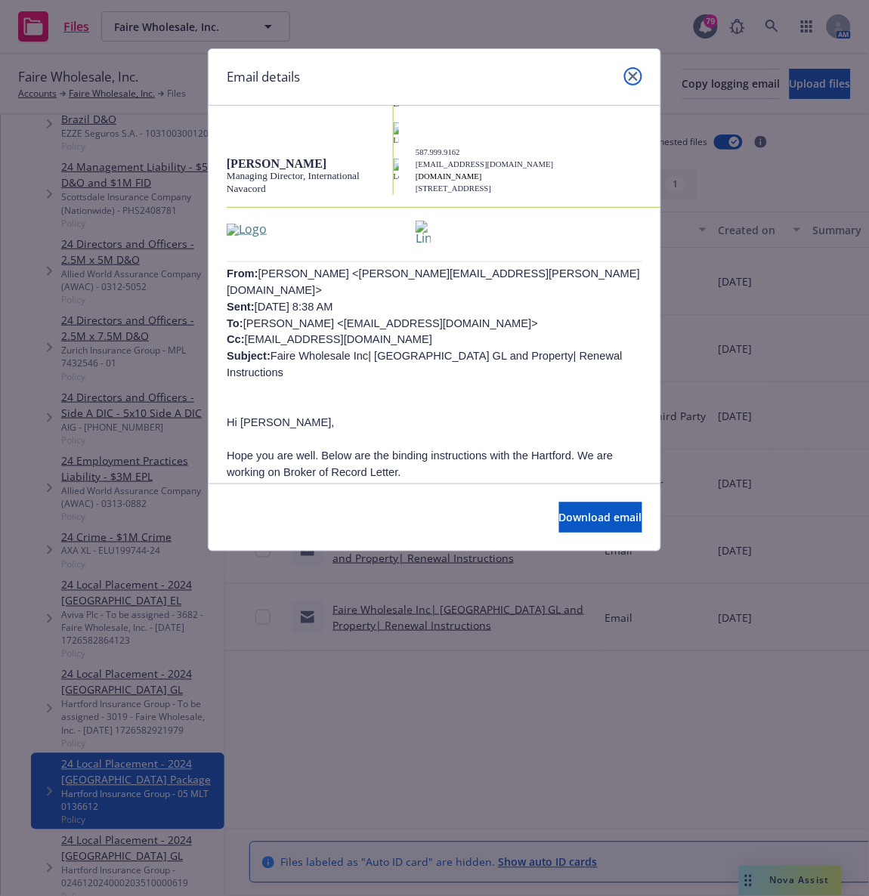
click at [641, 72] on link "close" at bounding box center [633, 76] width 18 height 18
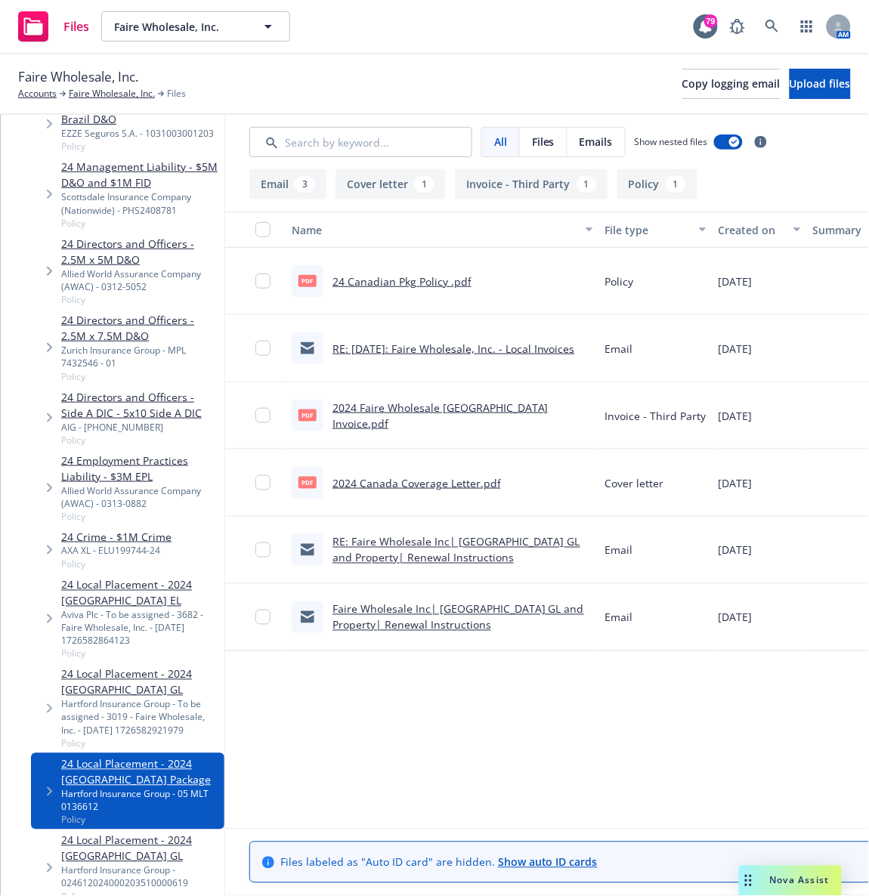
click at [477, 416] on link "2024 Faire Wholesale Canada Invoice.pdf" at bounding box center [440, 415] width 216 height 30
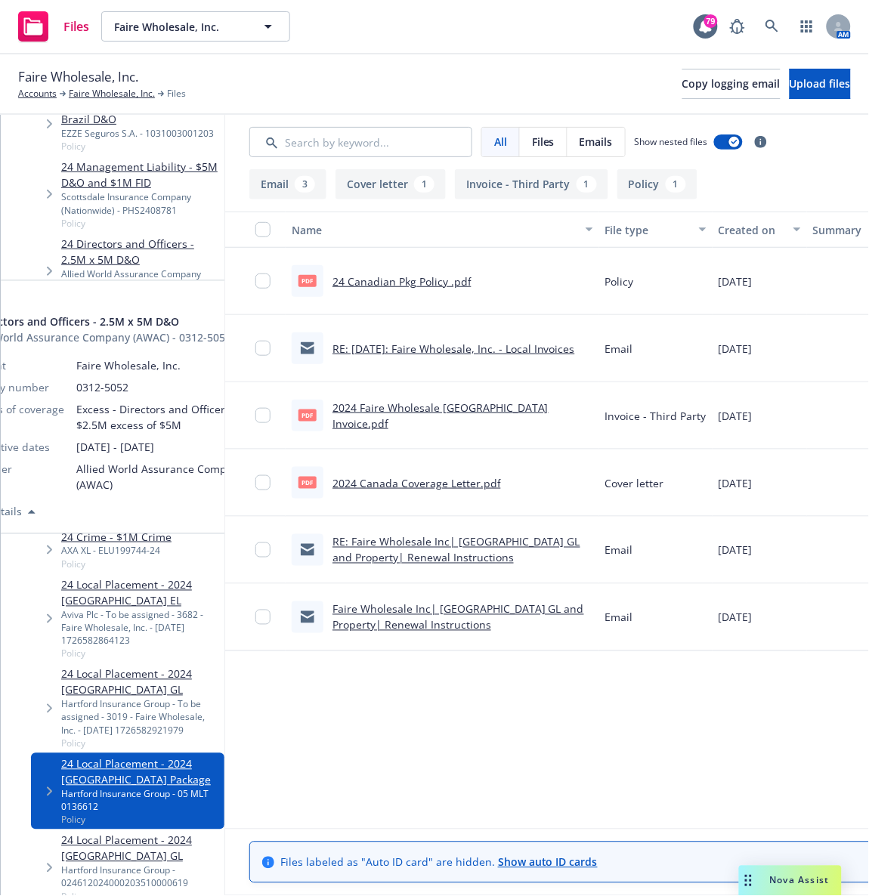
scroll to position [227, 0]
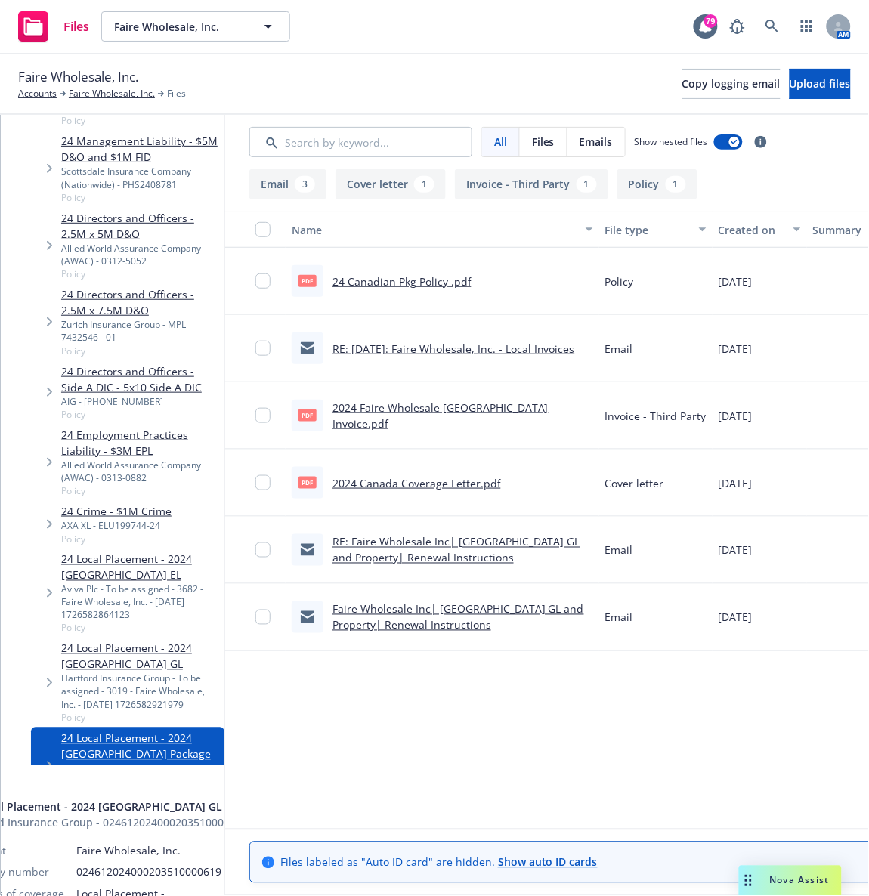
click at [152, 807] on link "24 Local Placement - 2024 Brazil GL" at bounding box center [139, 823] width 157 height 32
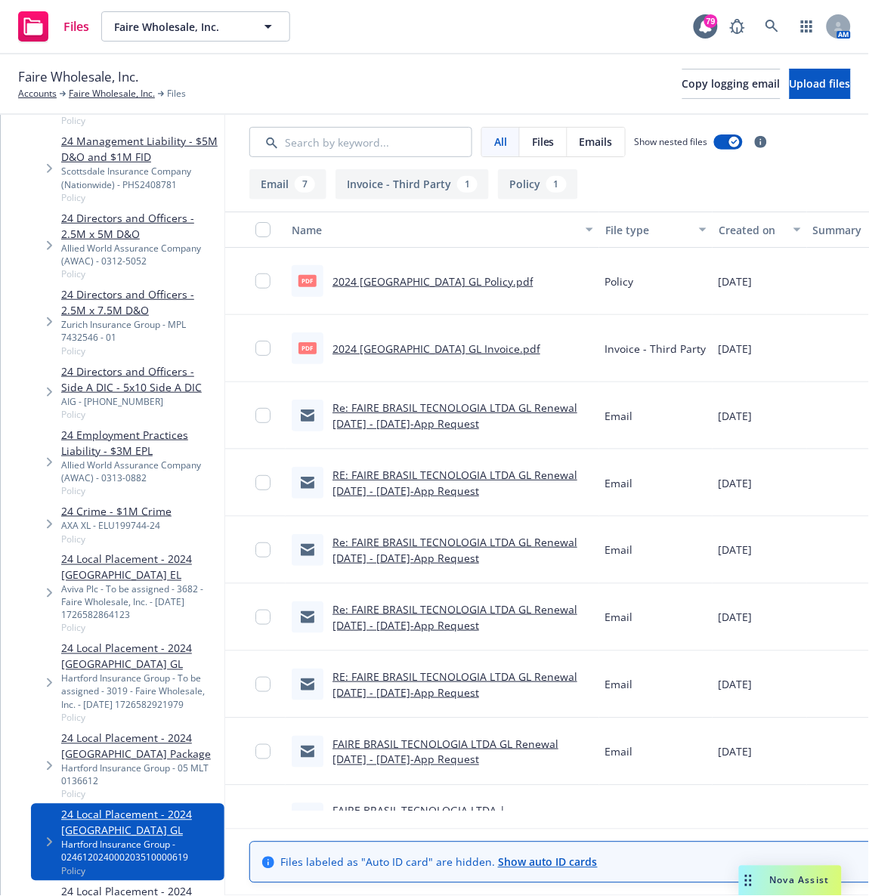
scroll to position [42, 0]
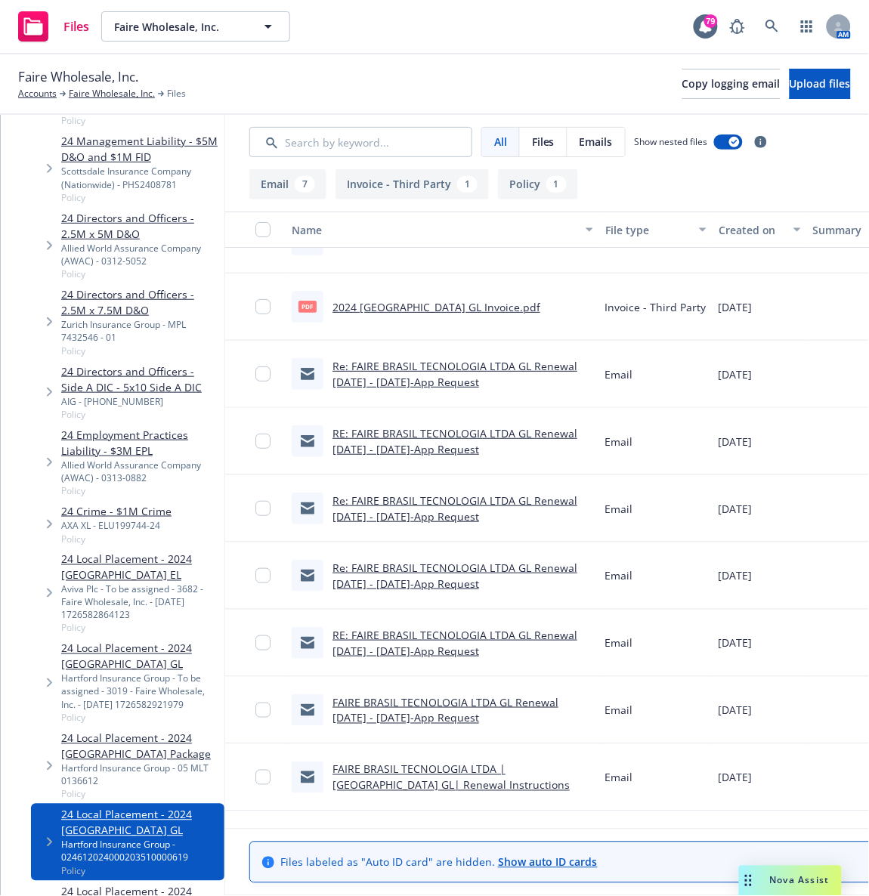
click at [451, 788] on link "FAIRE BRASIL TECNOLOGIA LTDA | Brazil GL| Renewal Instructions" at bounding box center [450, 777] width 237 height 30
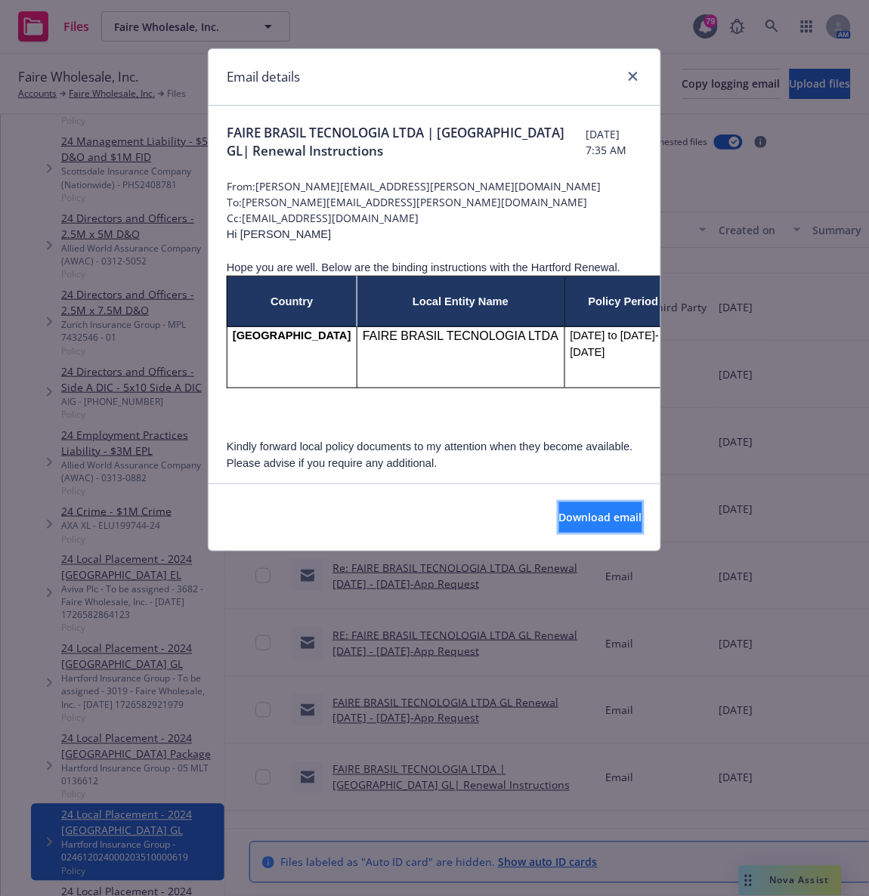
click at [559, 524] on span "Download email" at bounding box center [600, 517] width 83 height 14
click at [629, 79] on icon "close" at bounding box center [633, 76] width 9 height 9
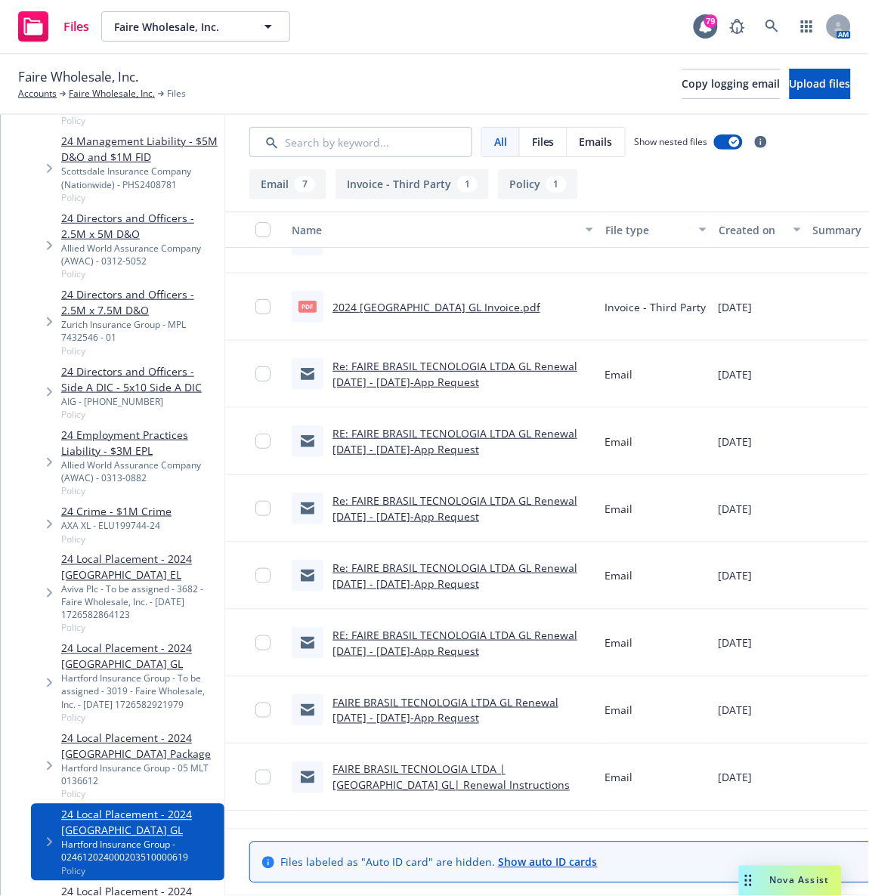
click at [477, 80] on div "Faire Wholesale, Inc. Accounts Faire Wholesale, Inc. Files Copy logging email U…" at bounding box center [434, 83] width 833 height 33
click at [421, 83] on div "Faire Wholesale, Inc. Accounts Faire Wholesale, Inc. Files Copy logging email U…" at bounding box center [434, 83] width 833 height 33
click at [518, 97] on div "Faire Wholesale, Inc. Accounts Faire Wholesale, Inc. Files Copy logging email U…" at bounding box center [434, 83] width 833 height 33
